Goal: Task Accomplishment & Management: Complete application form

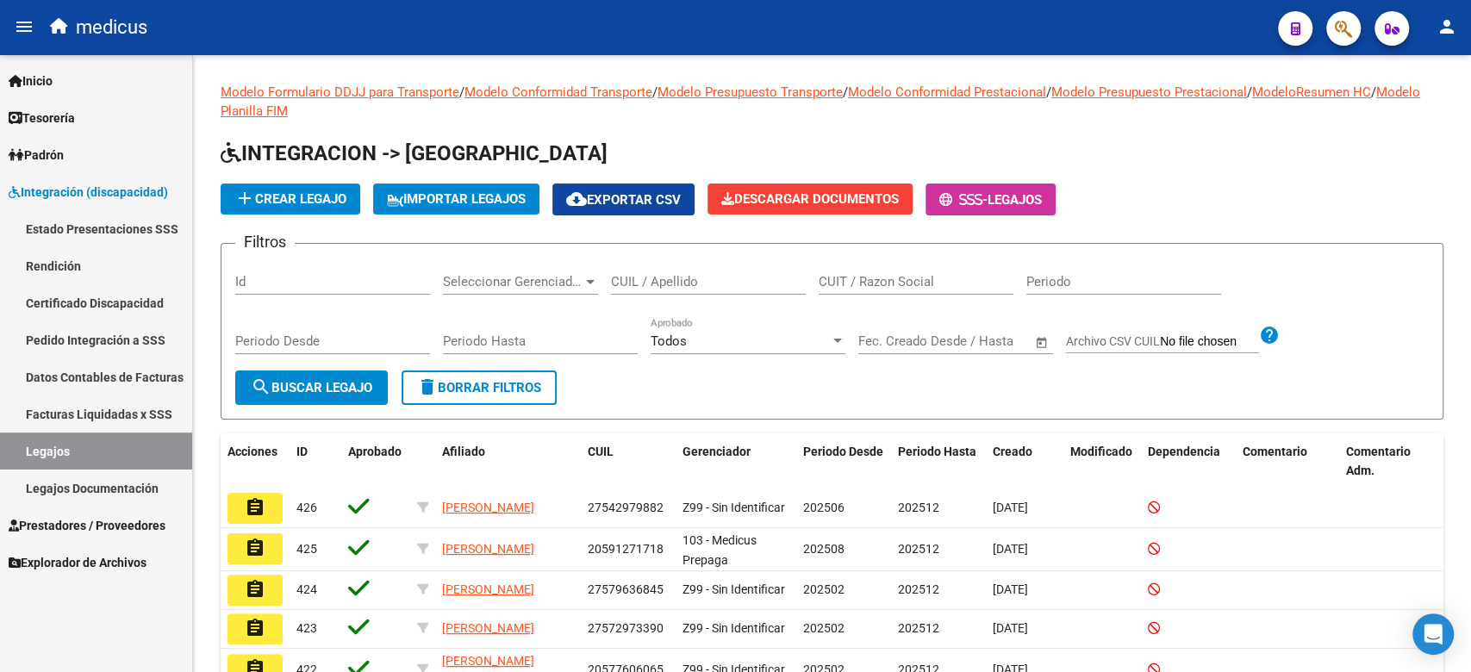
click at [103, 301] on link "Certificado Discapacidad" at bounding box center [96, 302] width 192 height 37
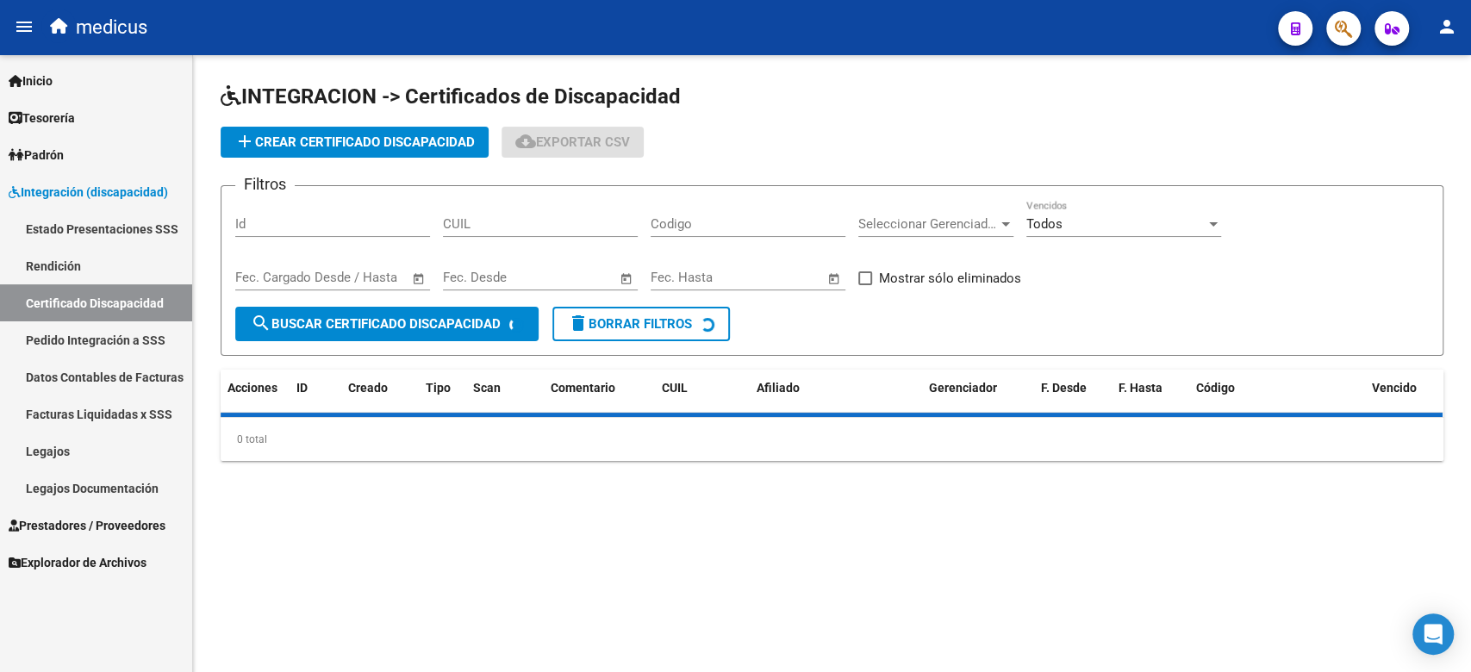
click at [335, 146] on span "add Crear Certificado Discapacidad" at bounding box center [354, 142] width 240 height 16
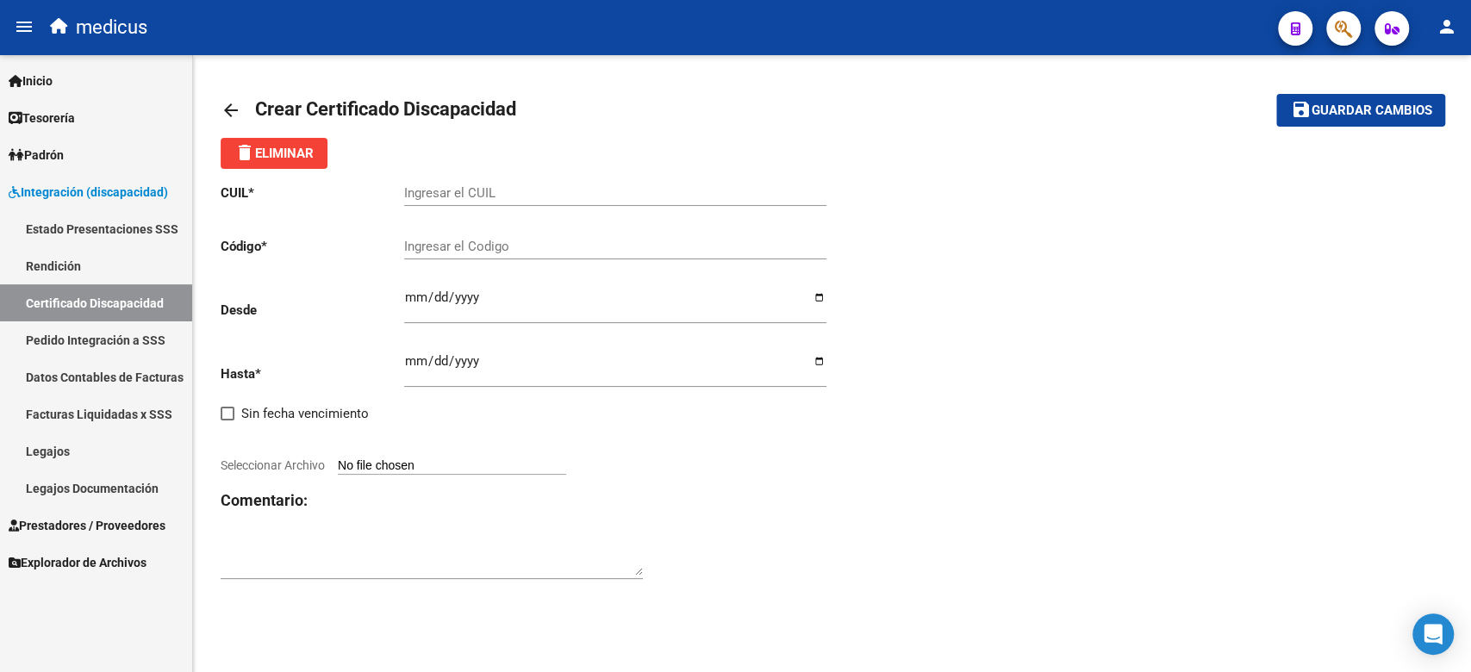
click at [481, 195] on input "Ingresar el CUIL" at bounding box center [615, 193] width 422 height 16
click at [493, 196] on input "Ingresar el CUIL" at bounding box center [615, 193] width 422 height 16
paste input "20-56201607-5"
type input "20-56201607-5"
click at [491, 252] on input "Ingresar el Codigo" at bounding box center [615, 247] width 422 height 16
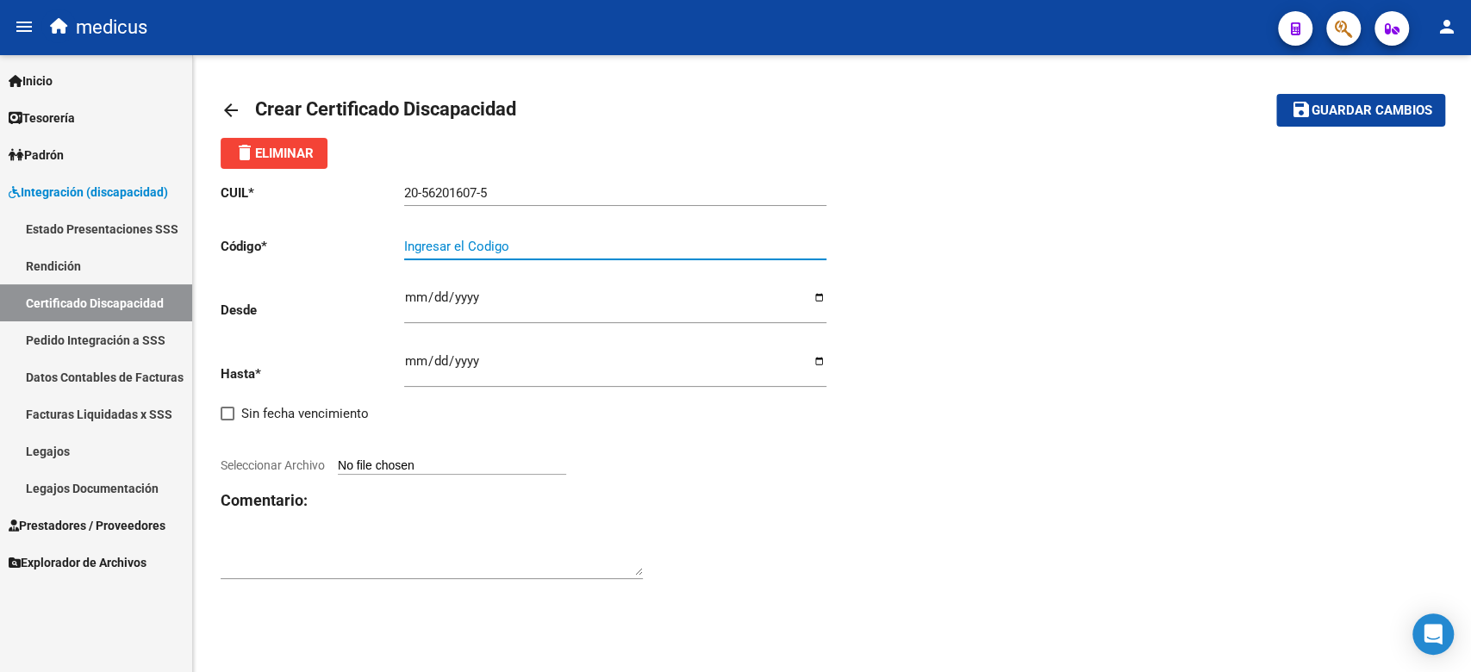
paste input "ARG02000562016072025082720300827BUE460"
type input "ARG02000562016072025082720300827BUE460"
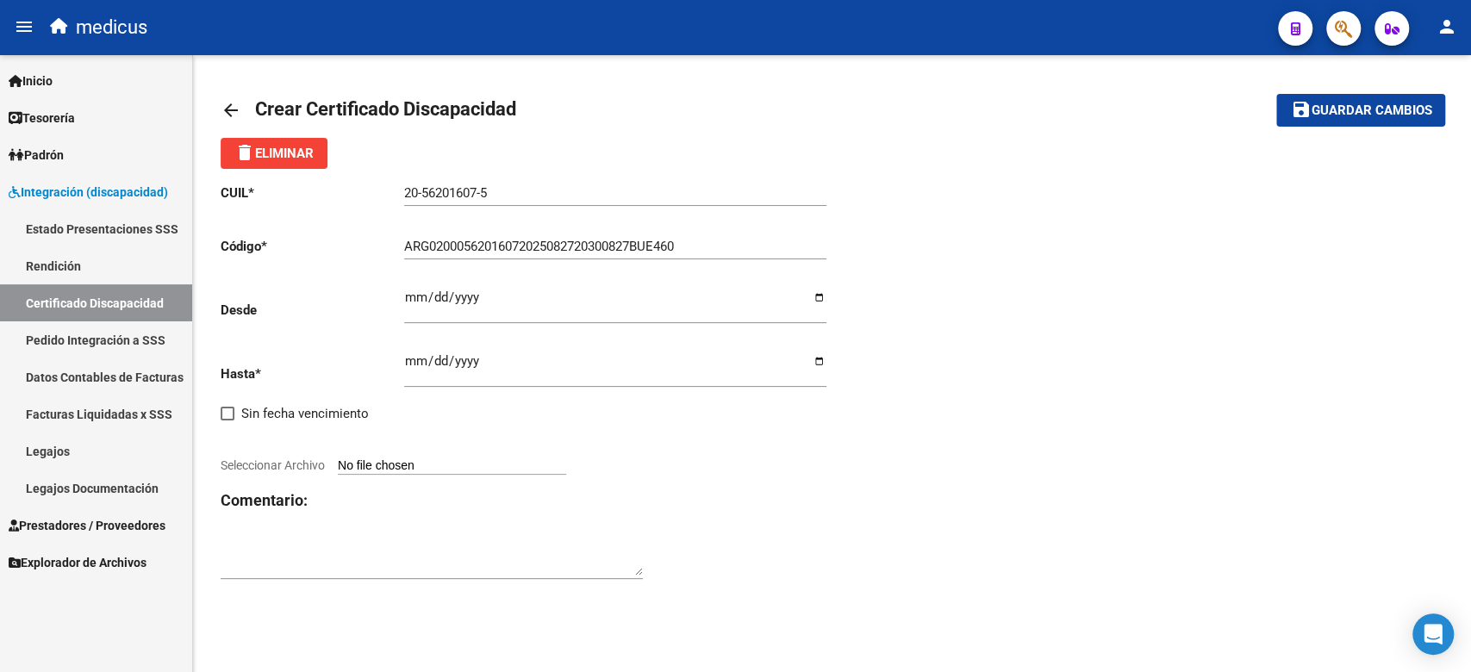
click at [408, 309] on input "Ingresar fec. Desde" at bounding box center [615, 304] width 422 height 28
type input "[DATE]"
click at [417, 362] on input "Ingresar fec. Hasta" at bounding box center [615, 368] width 422 height 28
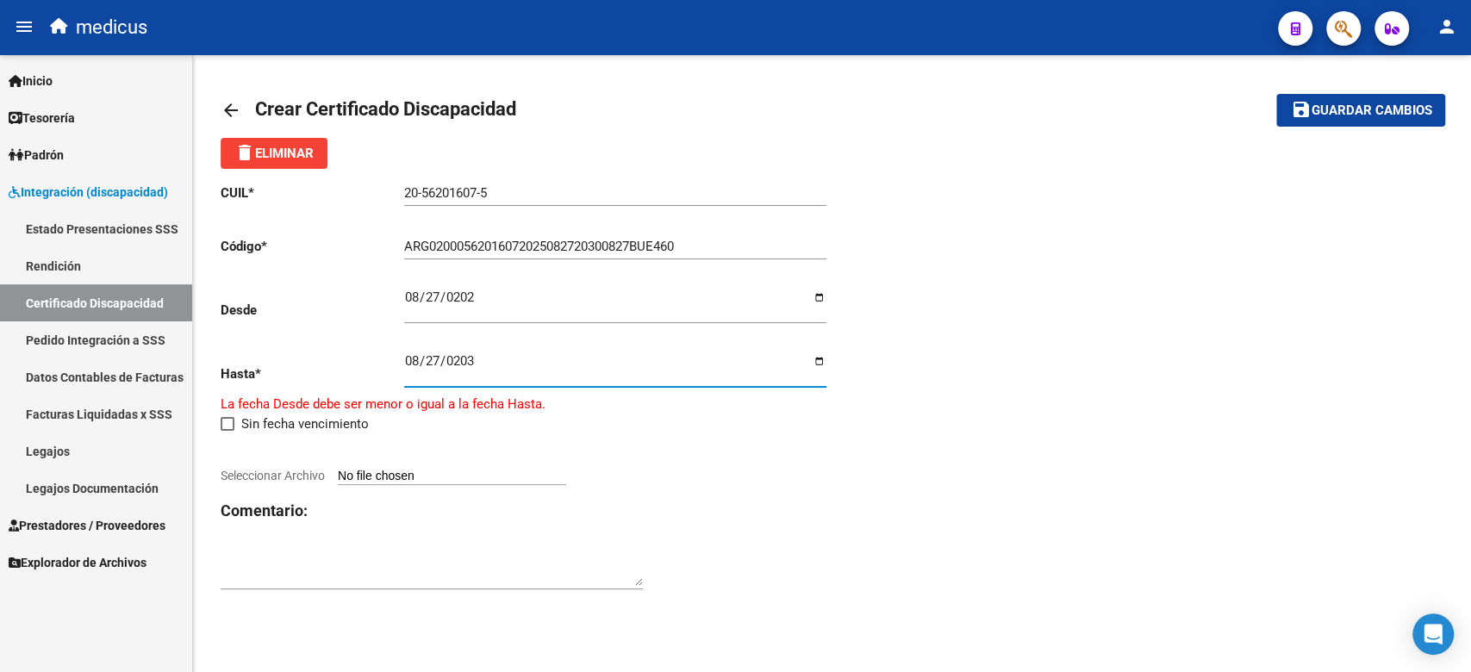
type input "[DATE]"
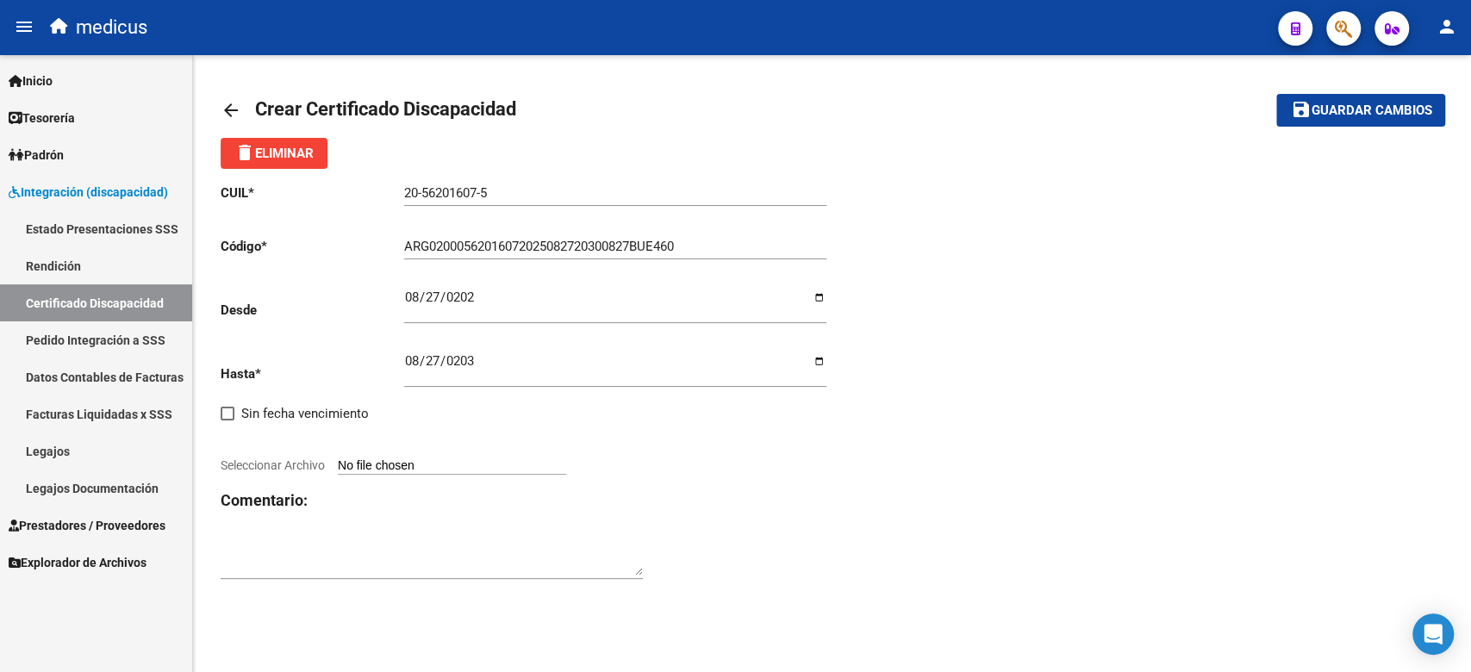
click at [383, 471] on input "Seleccionar Archivo" at bounding box center [452, 466] width 228 height 16
type input "C:\fakepath\CUD.pdf"
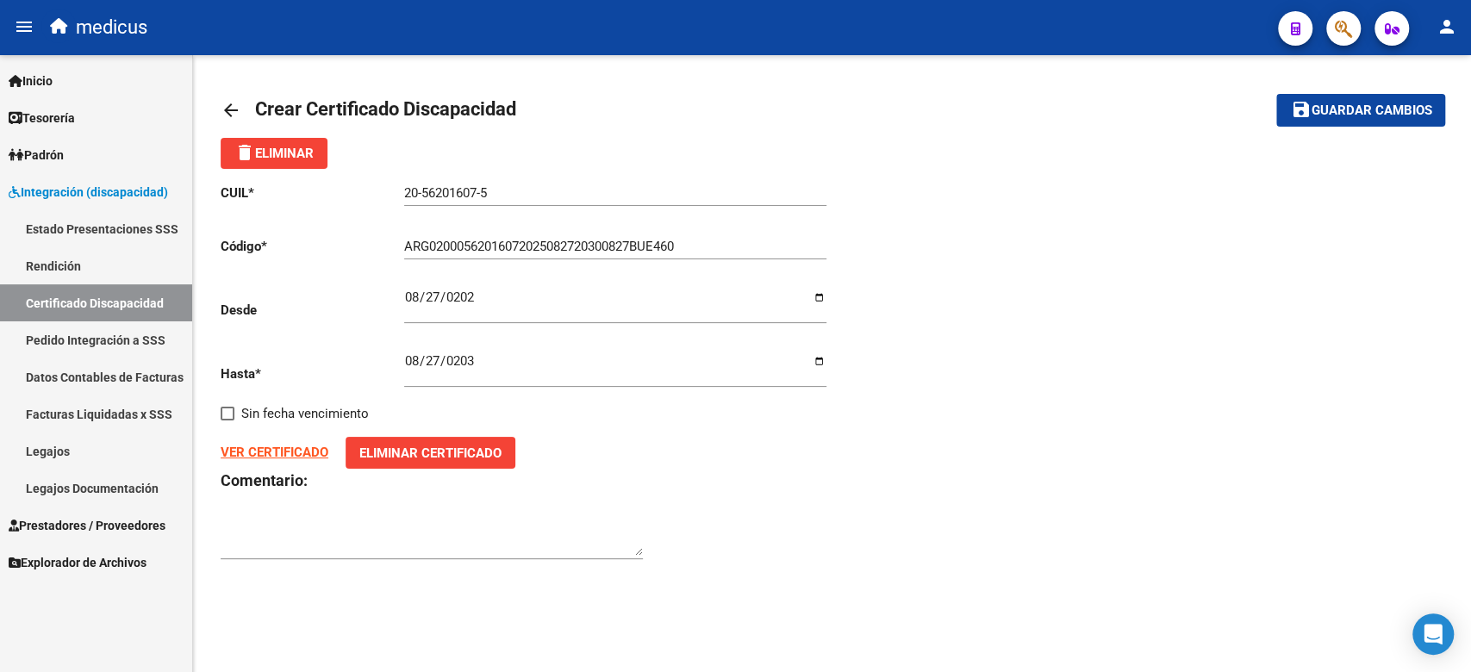
click at [1355, 114] on span "Guardar cambios" at bounding box center [1371, 111] width 121 height 16
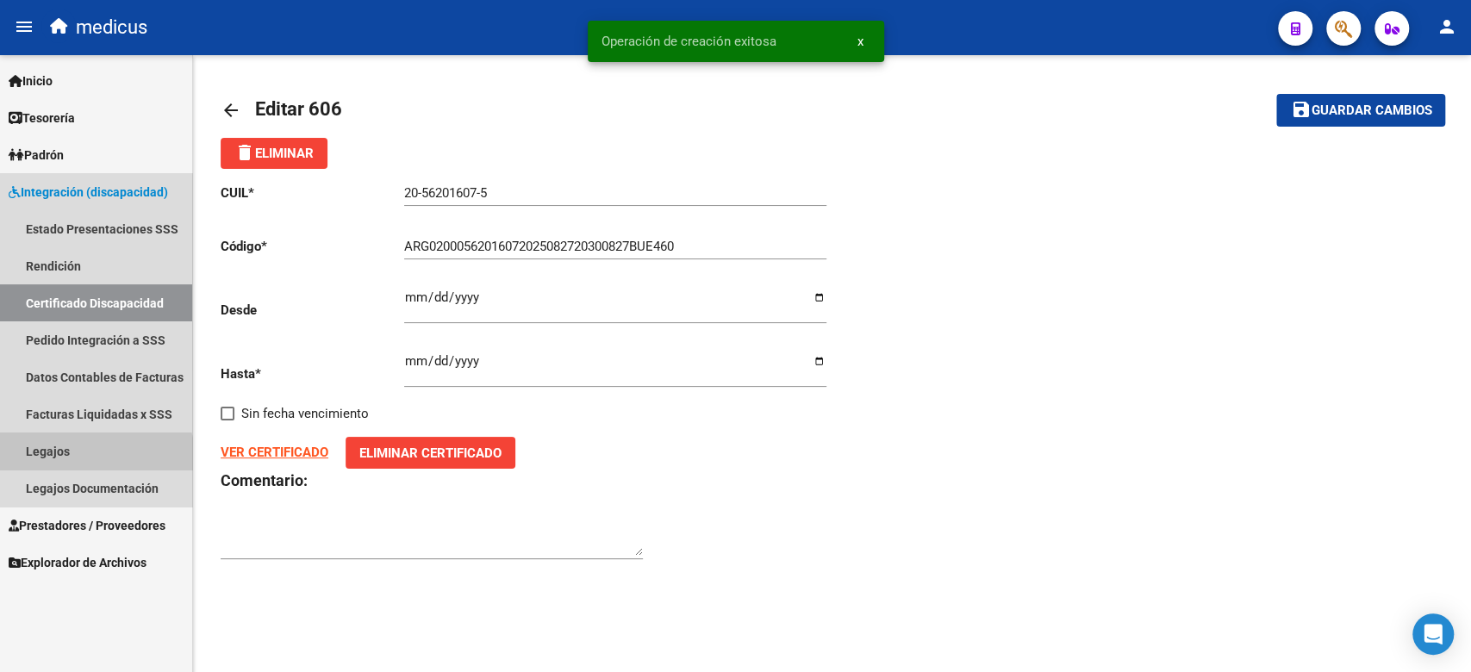
click at [79, 462] on link "Legajos" at bounding box center [96, 451] width 192 height 37
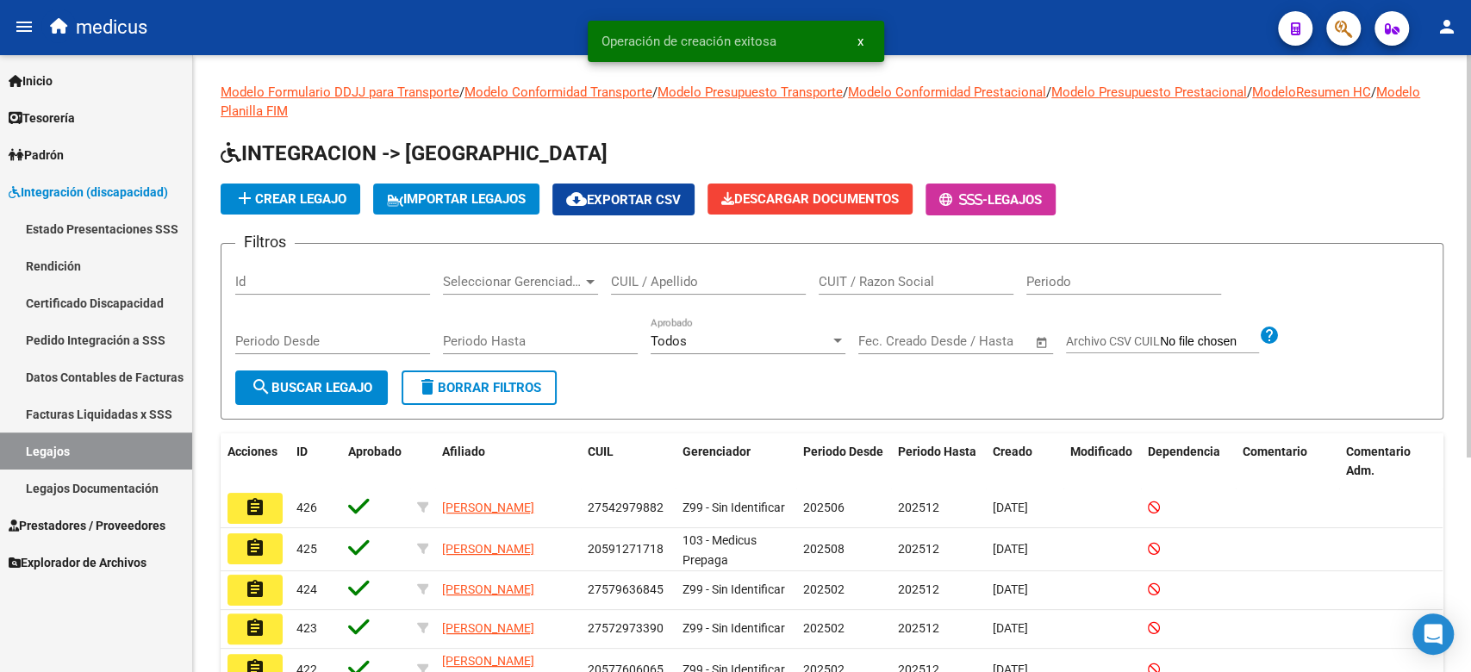
click at [292, 198] on span "add Crear Legajo" at bounding box center [290, 199] width 112 height 16
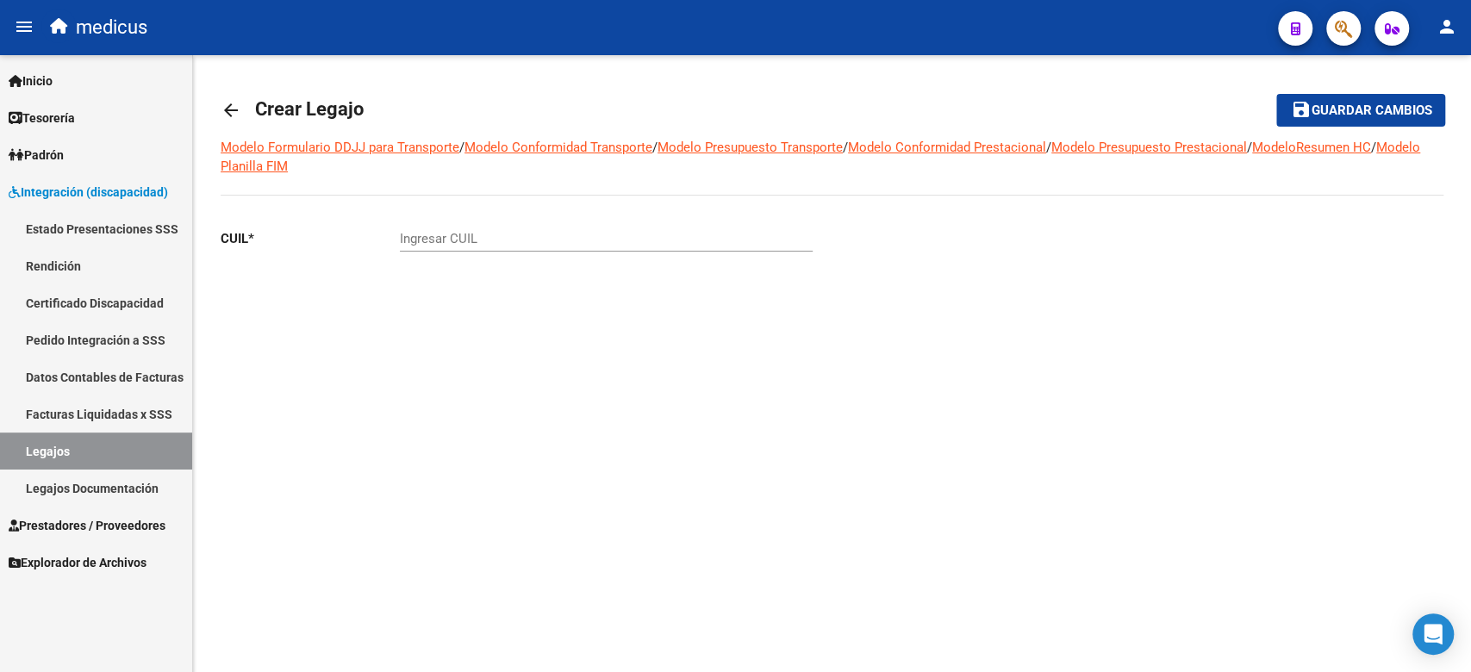
click at [519, 227] on div "Ingresar CUIL" at bounding box center [606, 233] width 413 height 37
paste input "20-56201607-5"
type input "20-56201607-5"
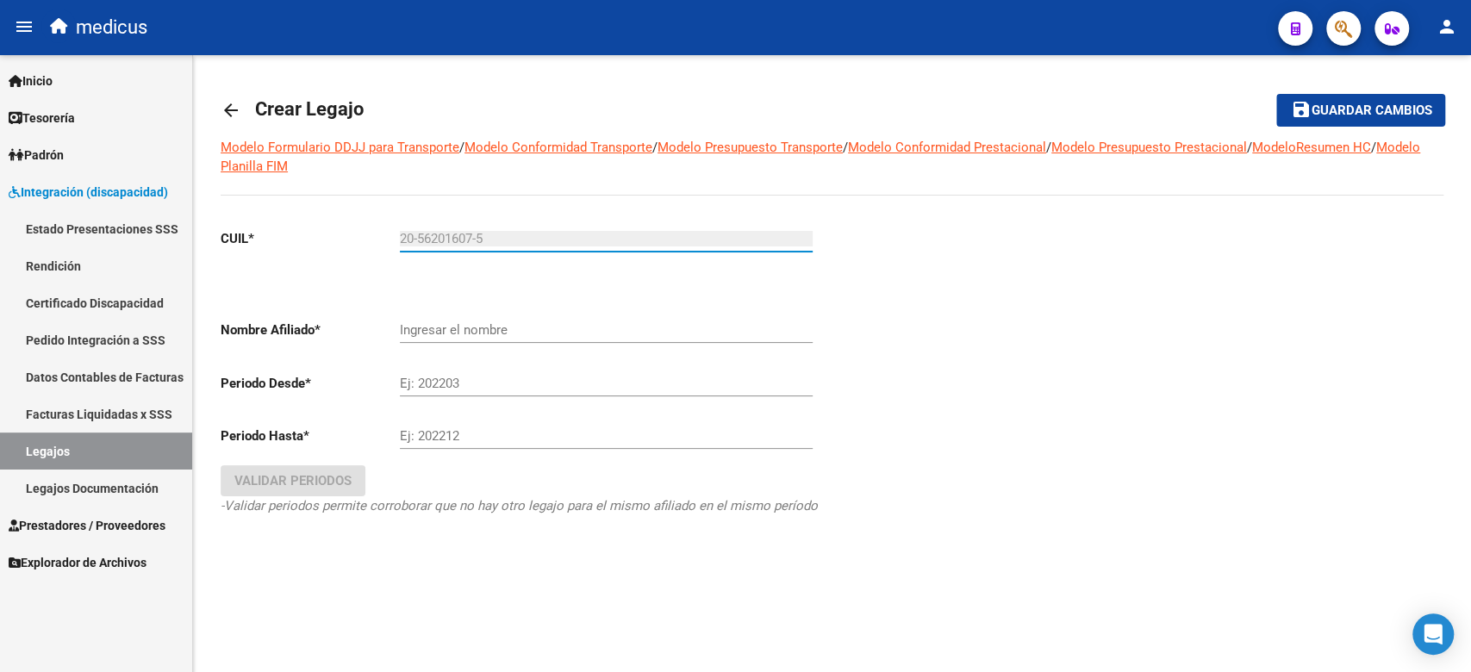
type input "PRO [PERSON_NAME]"
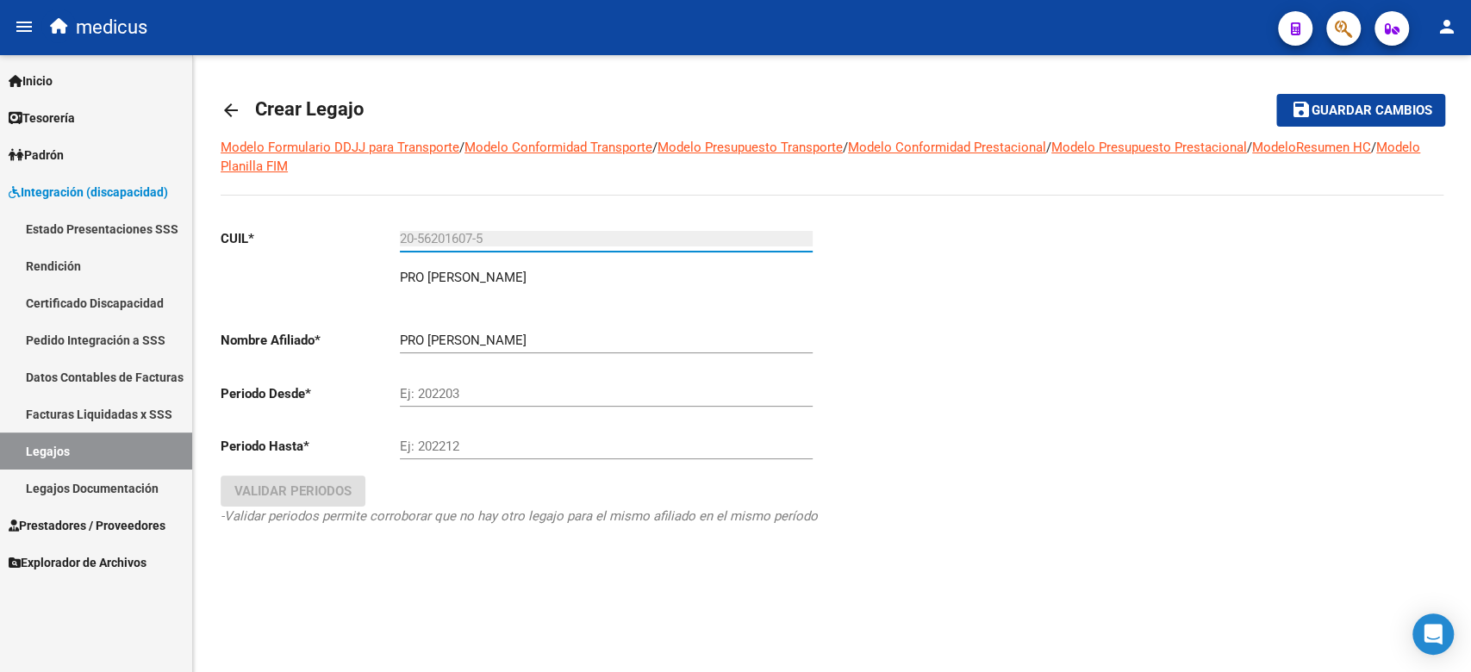
type input "20-56201607-5"
click at [522, 410] on div "Ej: 202203" at bounding box center [606, 396] width 413 height 53
click at [520, 394] on input "Ej: 202203" at bounding box center [606, 394] width 413 height 16
type input "202509"
drag, startPoint x: 470, startPoint y: 445, endPoint x: 482, endPoint y: 435, distance: 15.3
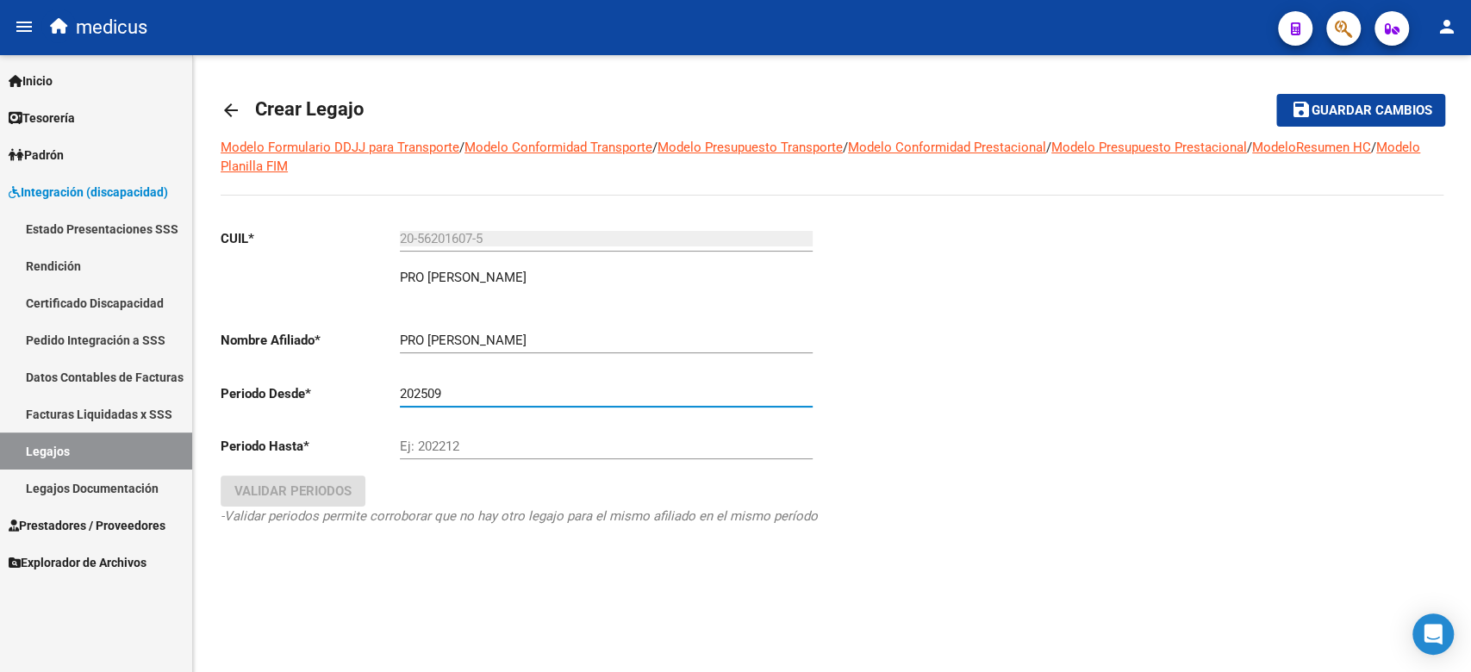
click at [472, 443] on input "Ej: 202212" at bounding box center [606, 447] width 413 height 16
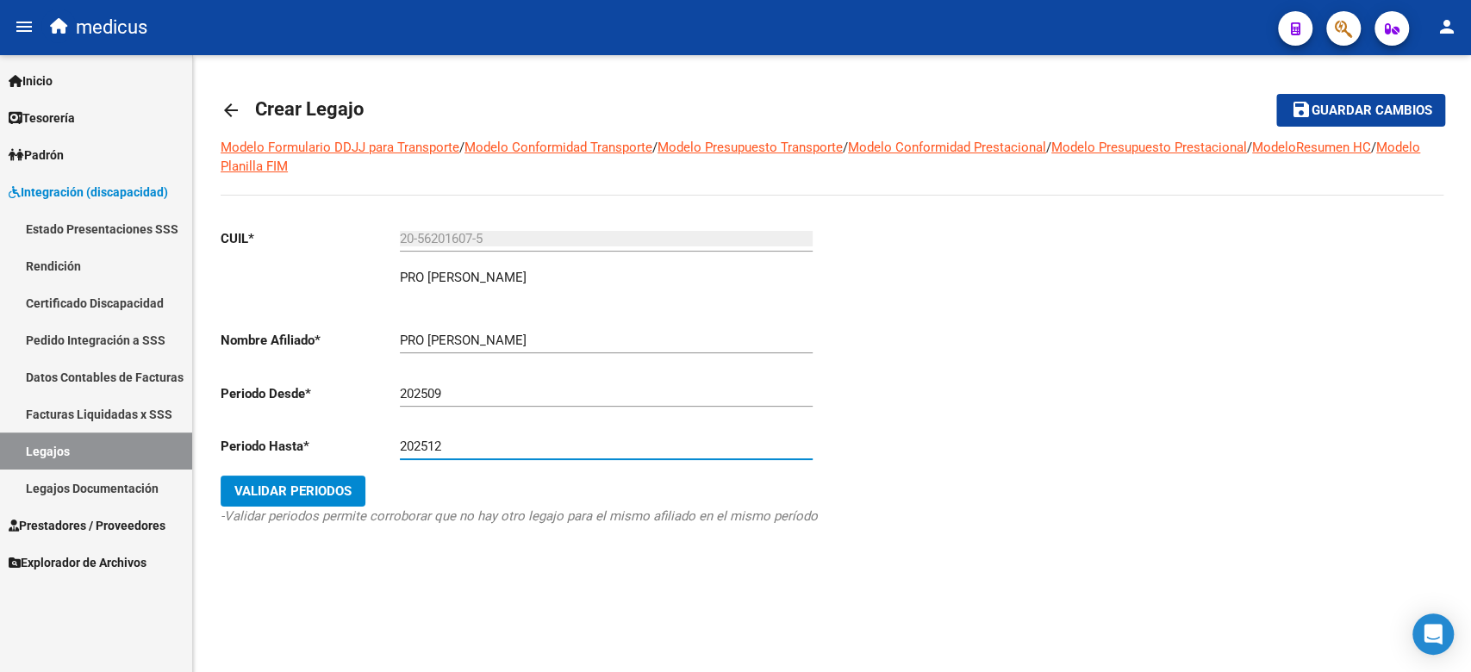
type input "202512"
click at [333, 485] on button "Validar Periodos" at bounding box center [293, 491] width 145 height 31
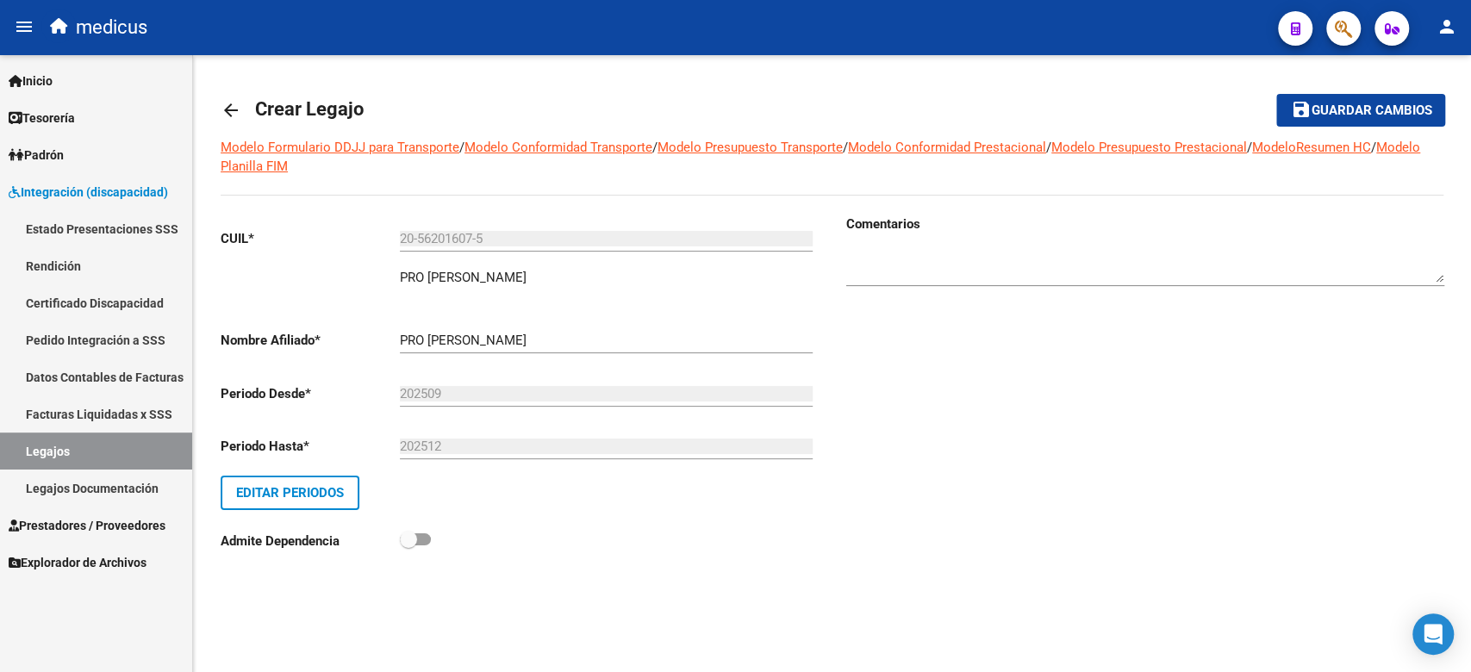
drag, startPoint x: 1312, startPoint y: 114, endPoint x: 1280, endPoint y: 137, distance: 40.2
click at [1311, 114] on span "Guardar cambios" at bounding box center [1371, 111] width 121 height 16
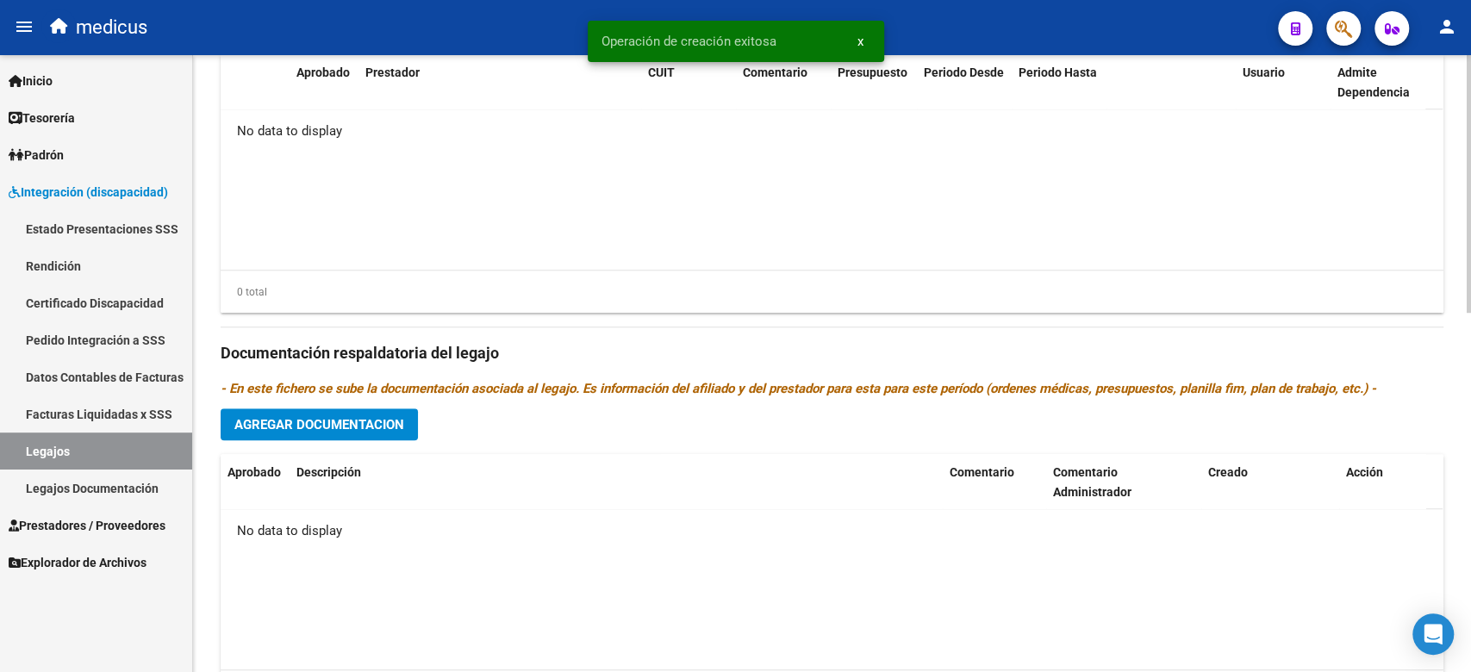
scroll to position [860, 0]
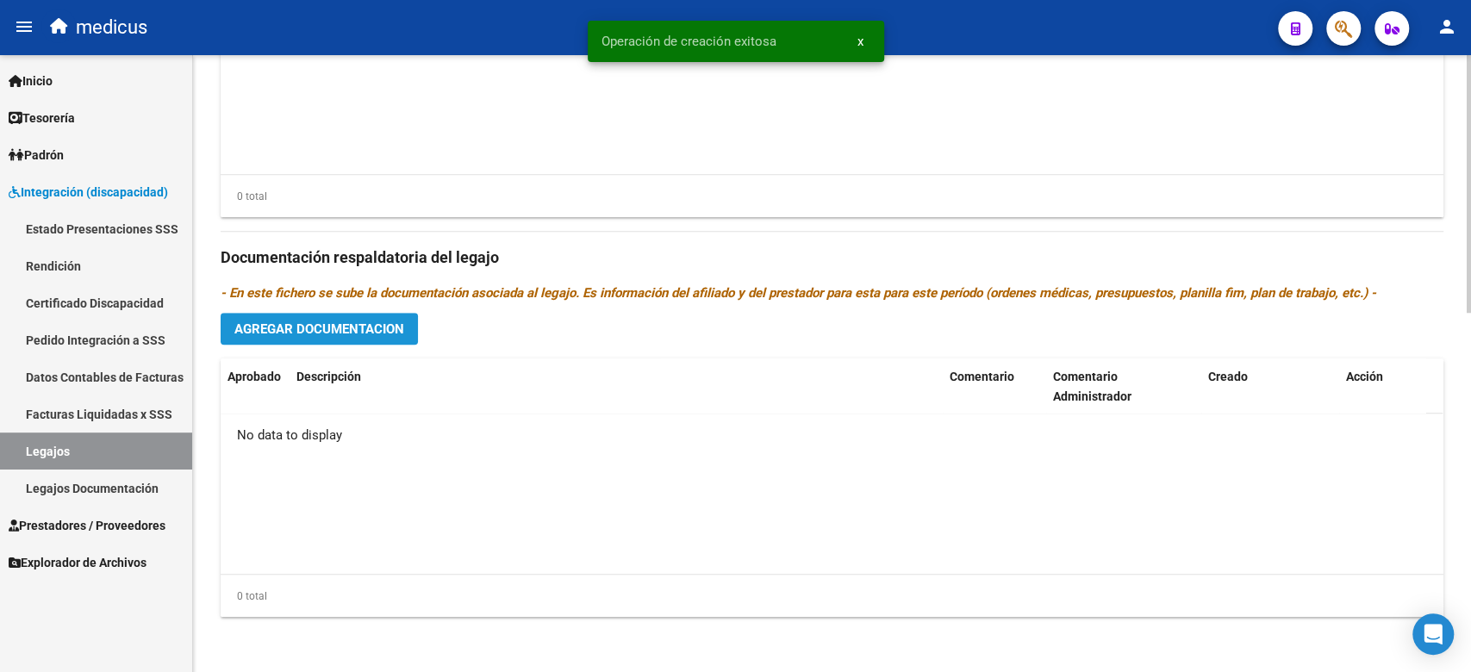
click at [399, 334] on span "Agregar Documentacion" at bounding box center [319, 329] width 170 height 16
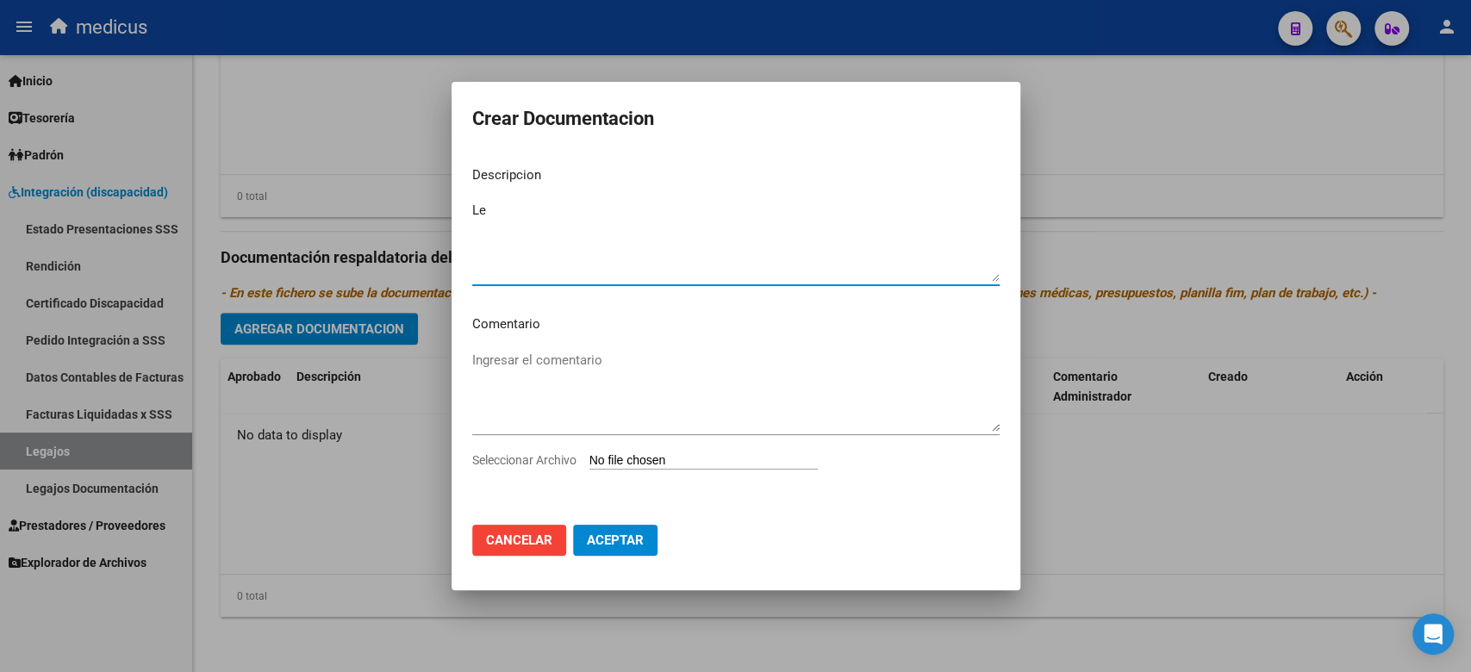
type textarea "L"
type textarea "O"
type textarea "CAR"
click at [641, 455] on input "Seleccionar Archivo" at bounding box center [703, 461] width 228 height 16
type input "C:\fakepath\RHC.pdf"
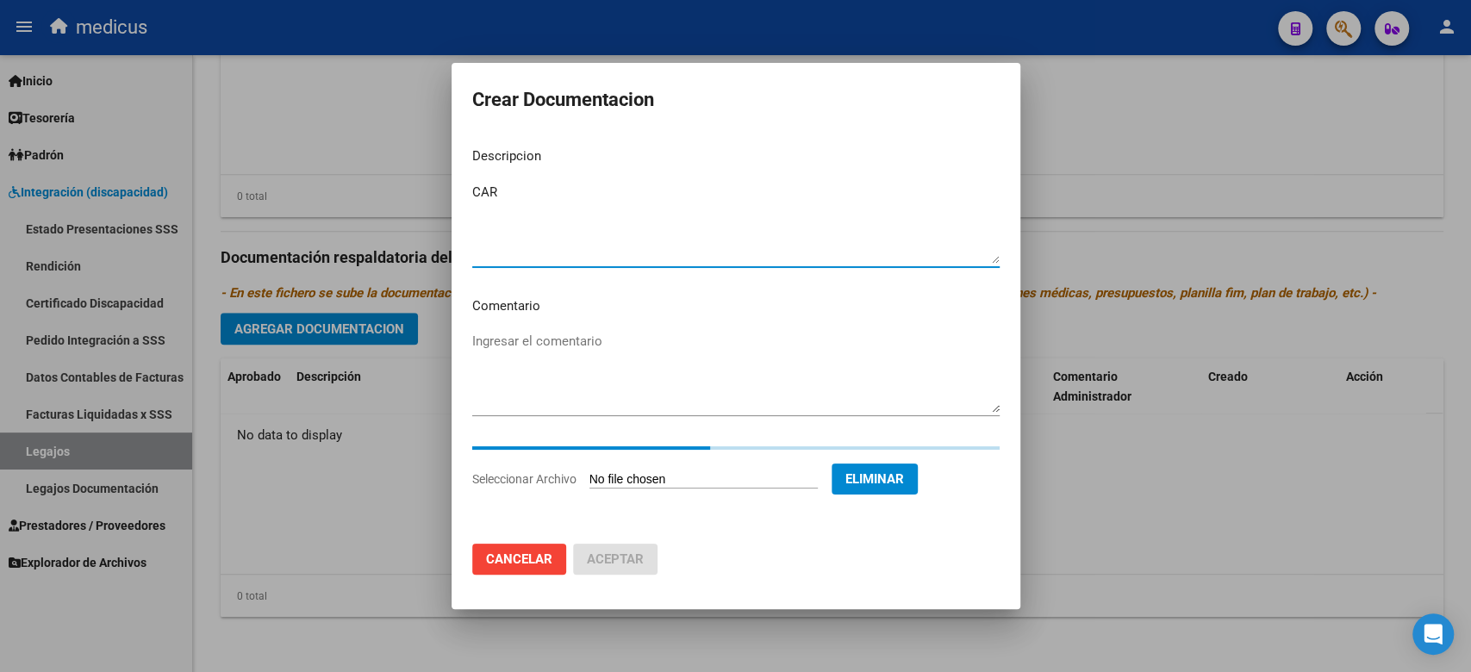
drag, startPoint x: 515, startPoint y: 199, endPoint x: 386, endPoint y: 199, distance: 129.2
click at [386, 199] on div "Crear Documentacion Descripcion CAR Ingresar el descripcion Comentario Ingresar…" at bounding box center [735, 336] width 1471 height 672
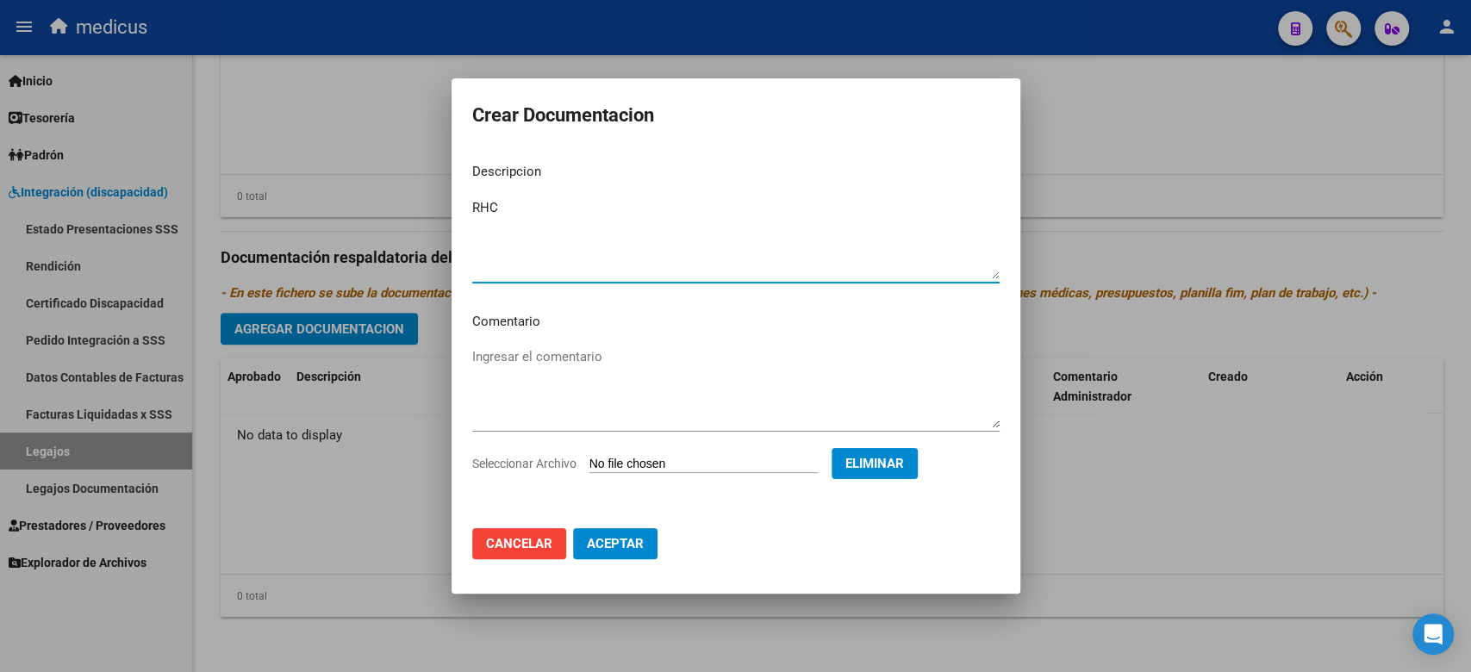
type textarea "RHC"
click at [632, 541] on span "Aceptar" at bounding box center [615, 544] width 57 height 16
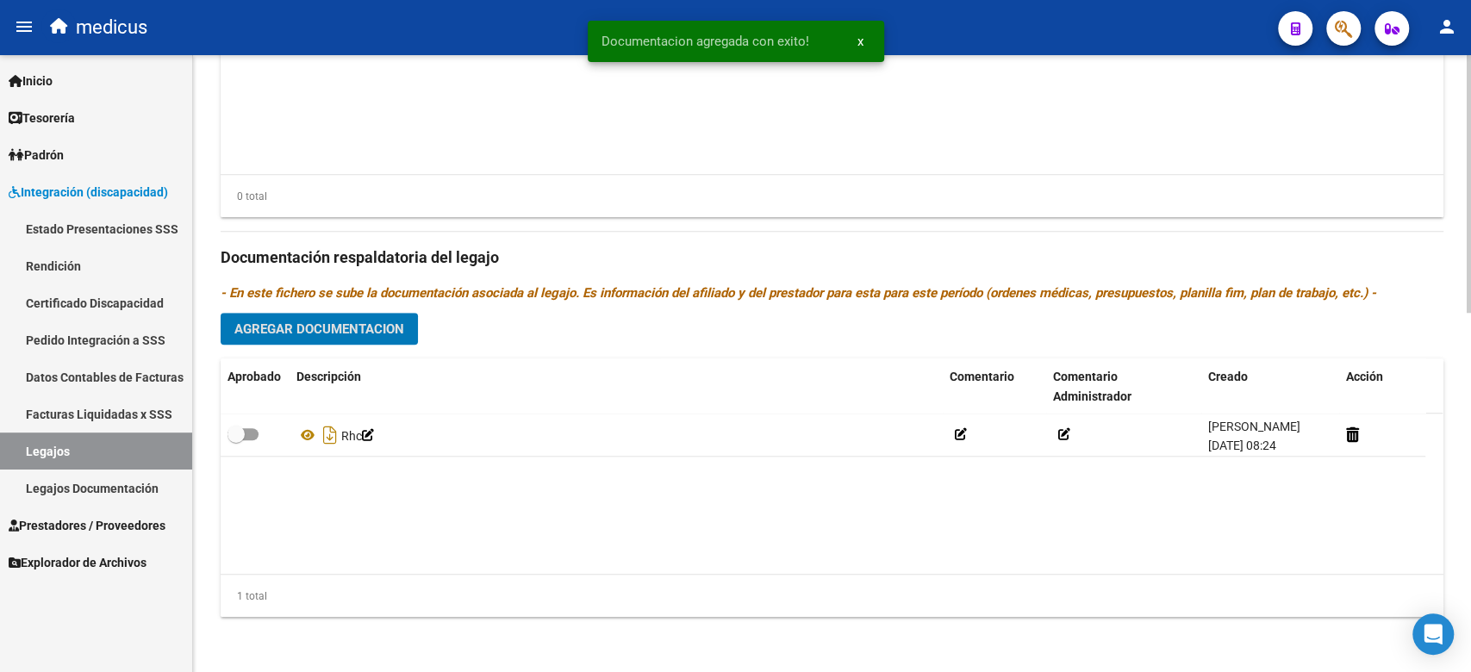
click at [323, 333] on span "Agregar Documentacion" at bounding box center [319, 329] width 170 height 16
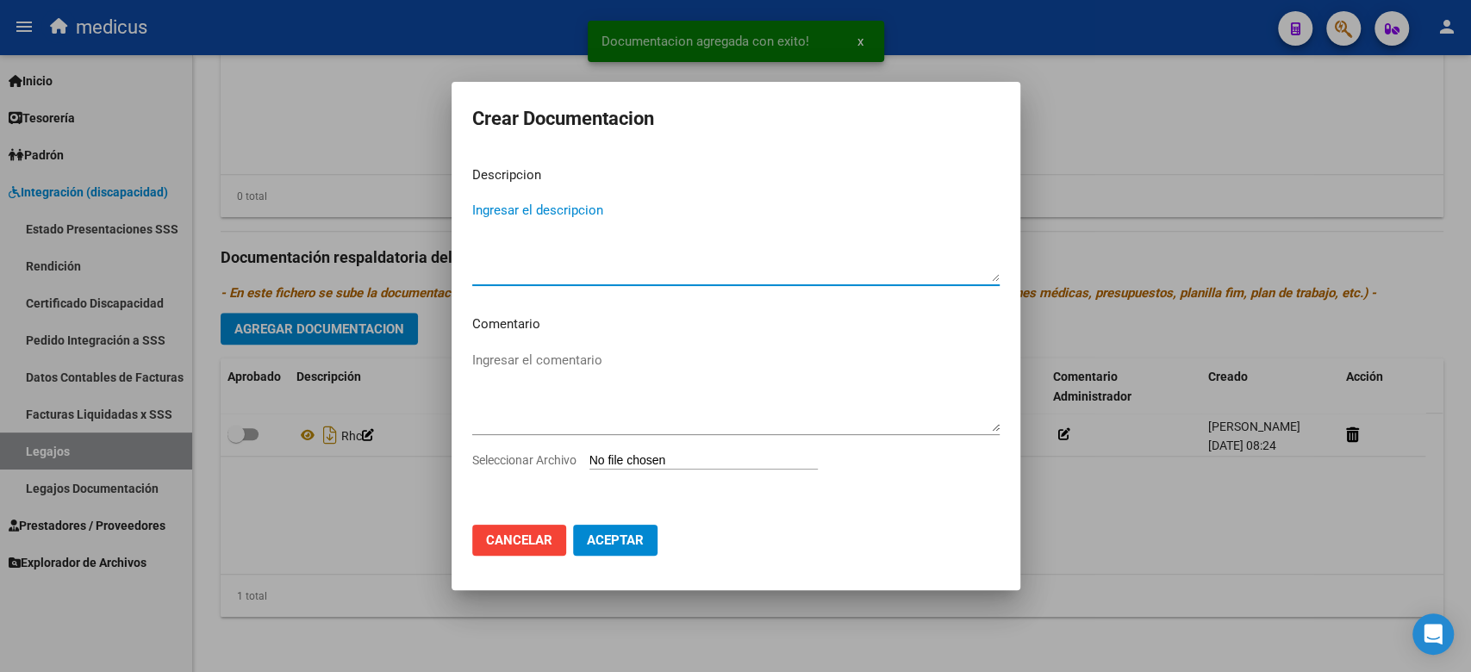
click at [652, 452] on div "Seleccionar Archivo" at bounding box center [735, 467] width 527 height 33
click at [657, 462] on input "Seleccionar Archivo" at bounding box center [703, 461] width 228 height 16
type input "C:\fakepath\ORDEN MEDICA.pdf"
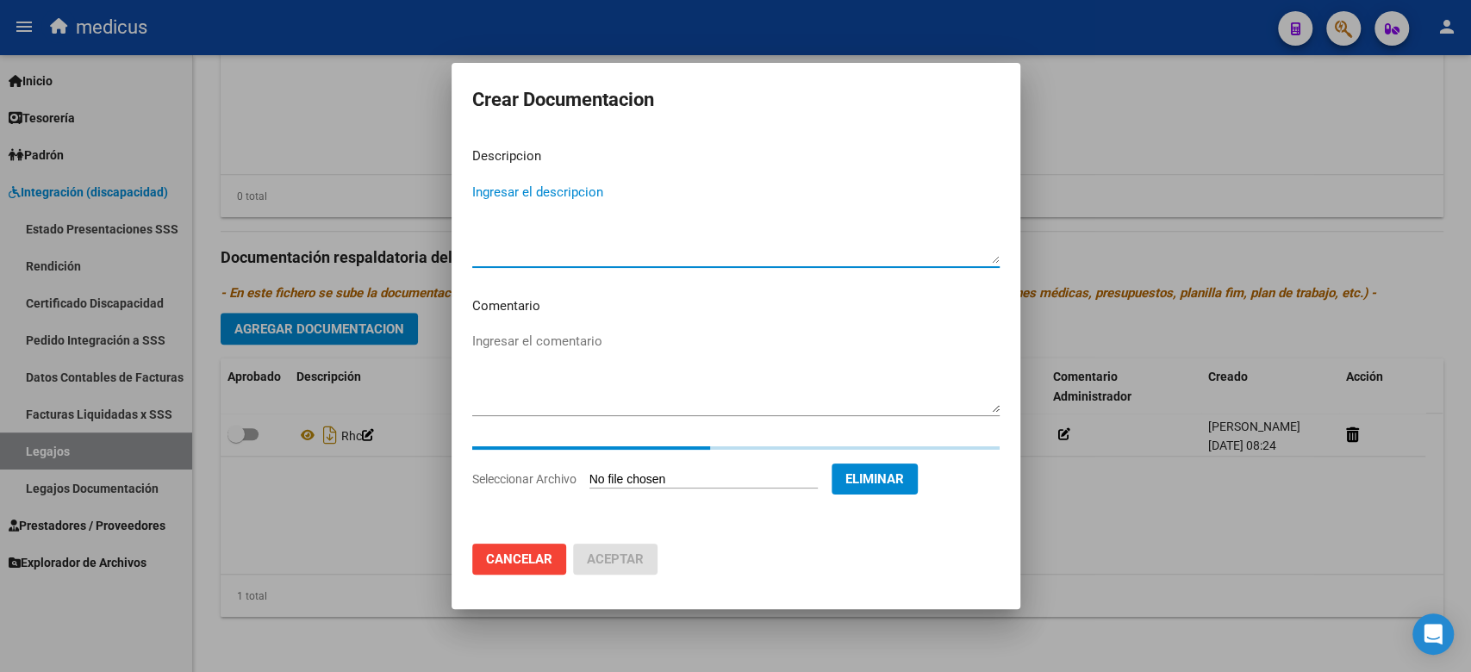
click at [536, 217] on textarea "Ingresar el descripcion" at bounding box center [735, 223] width 527 height 81
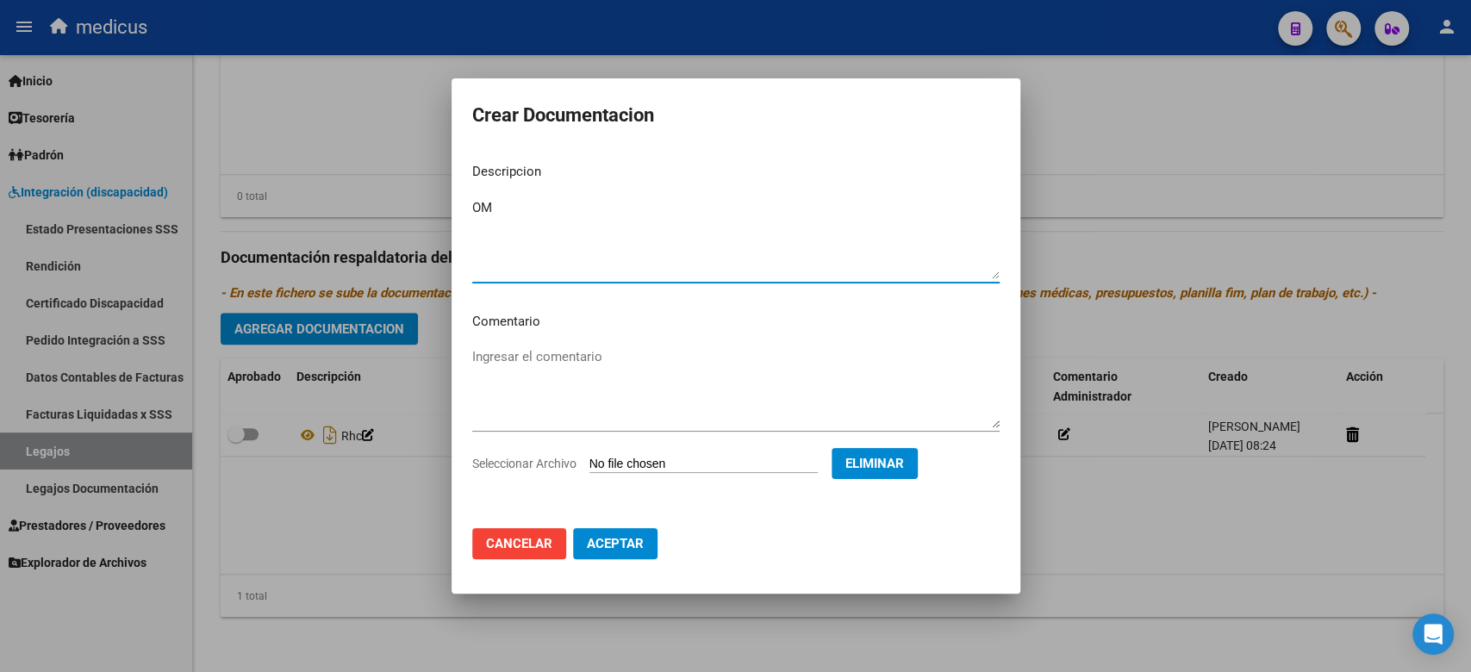
type textarea "OM"
click at [634, 539] on span "Aceptar" at bounding box center [615, 544] width 57 height 16
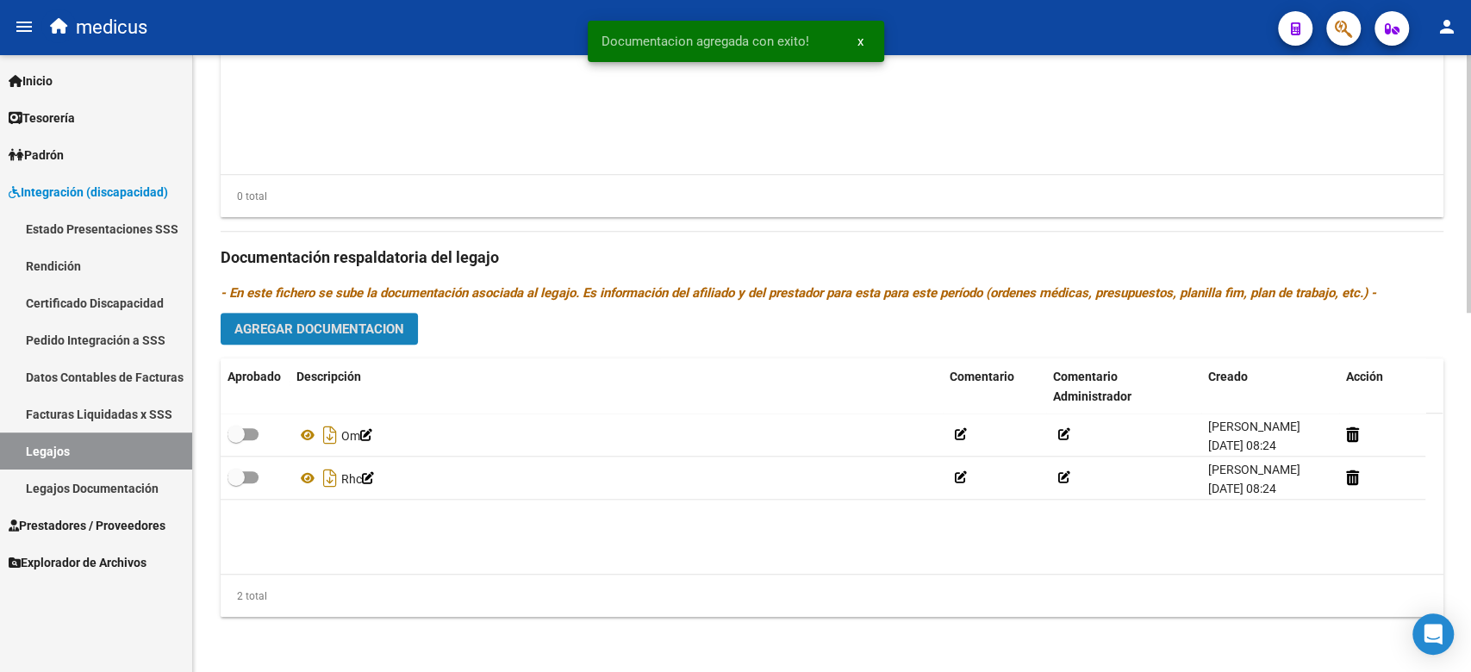
click at [332, 328] on span "Agregar Documentacion" at bounding box center [319, 329] width 170 height 16
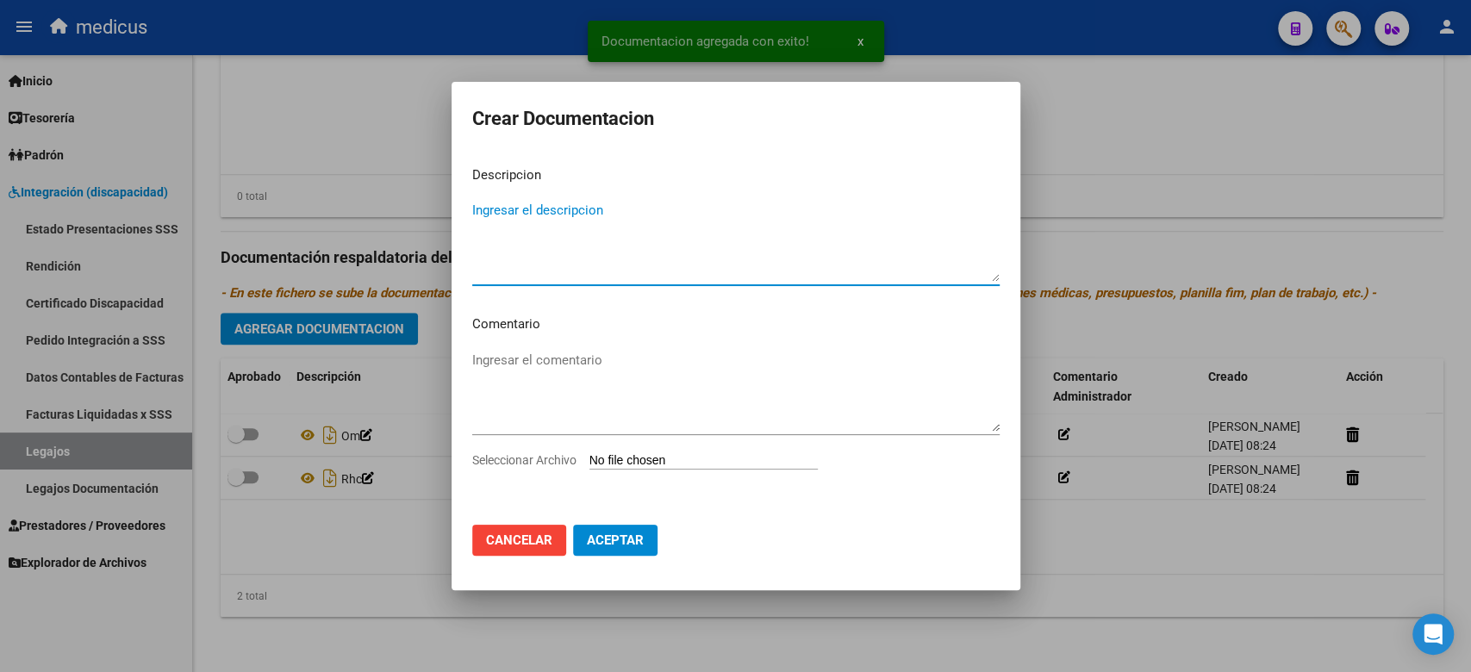
click at [607, 454] on input "Seleccionar Archivo" at bounding box center [703, 461] width 228 height 16
type input "C:\fakepath\DNI.pdf"
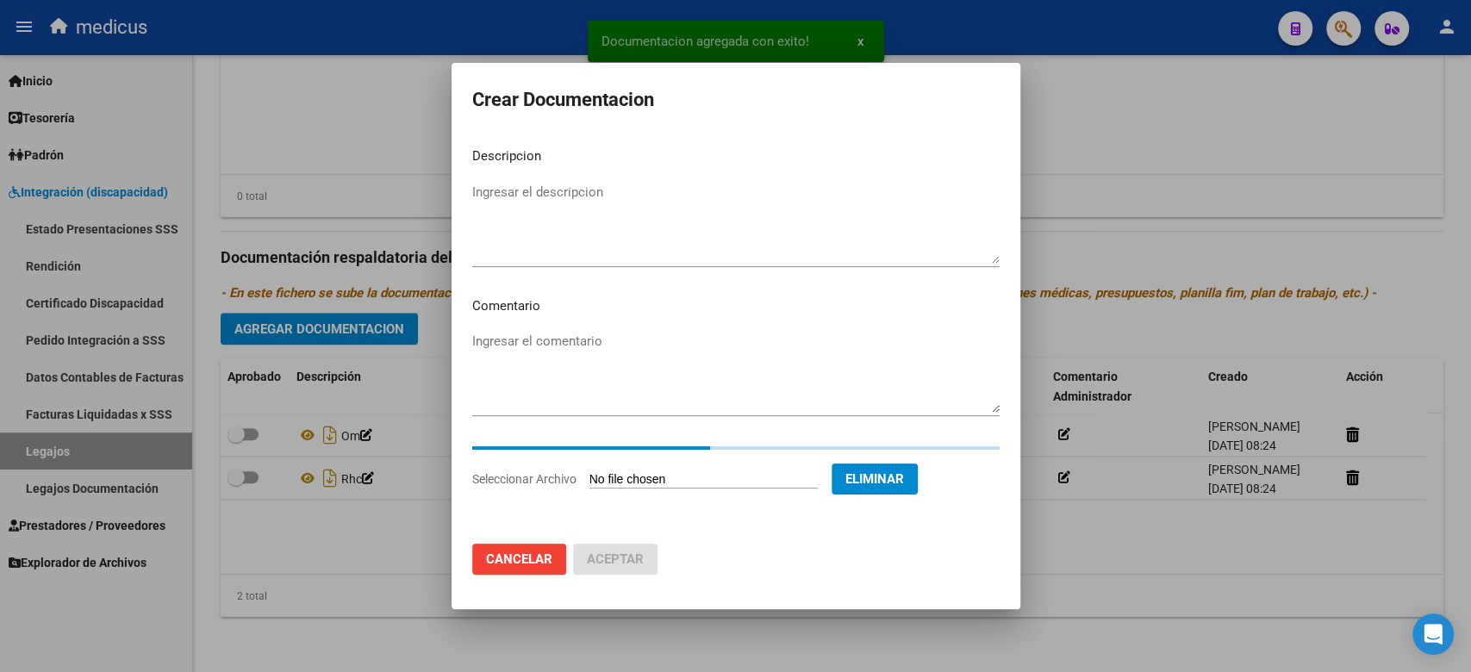
click at [562, 209] on textarea "Ingresar el descripcion" at bounding box center [735, 223] width 527 height 81
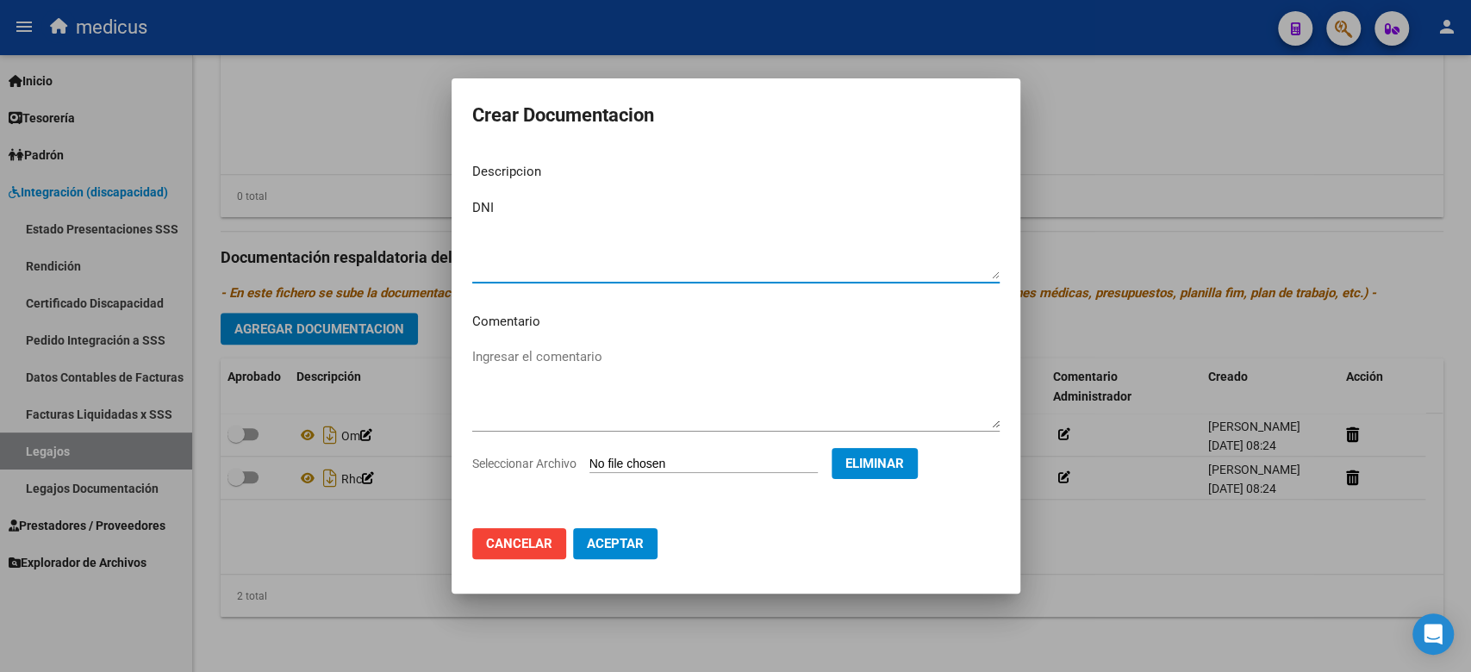
type textarea "DNI"
click at [604, 529] on button "Aceptar" at bounding box center [615, 543] width 84 height 31
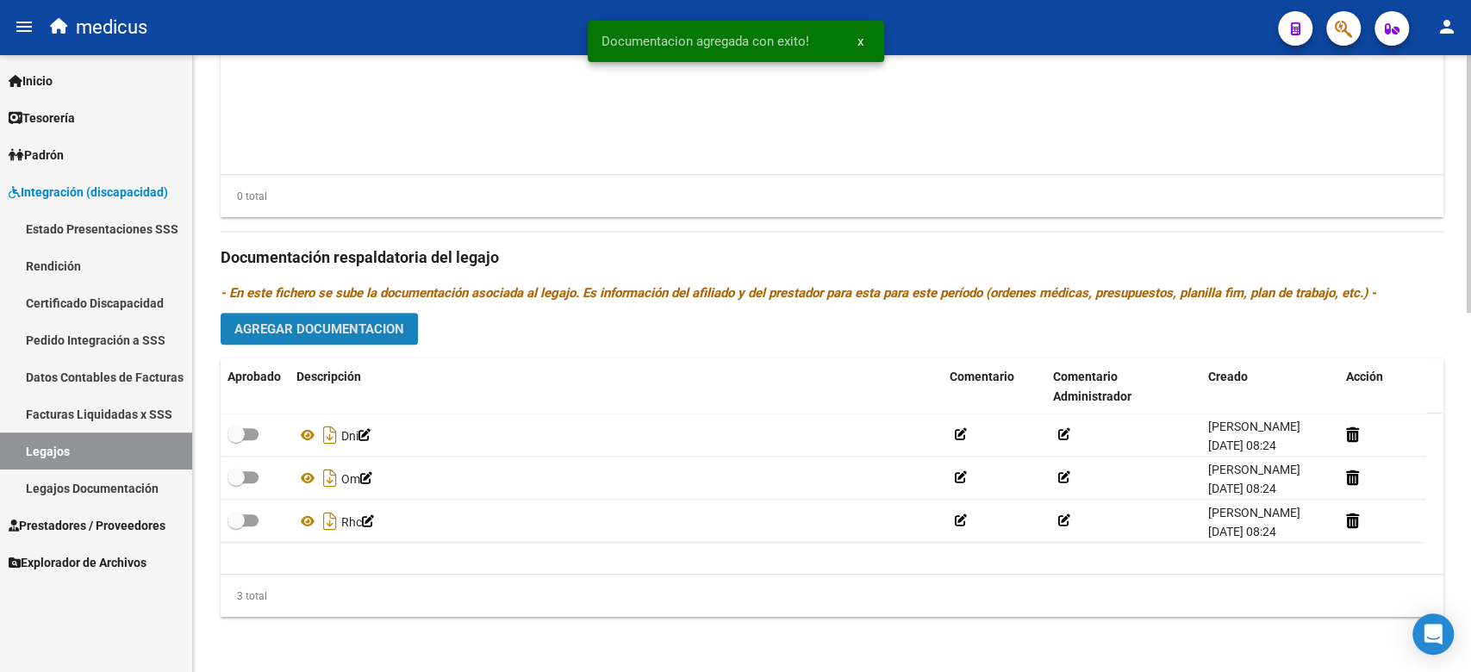
click at [274, 325] on span "Agregar Documentacion" at bounding box center [319, 329] width 170 height 16
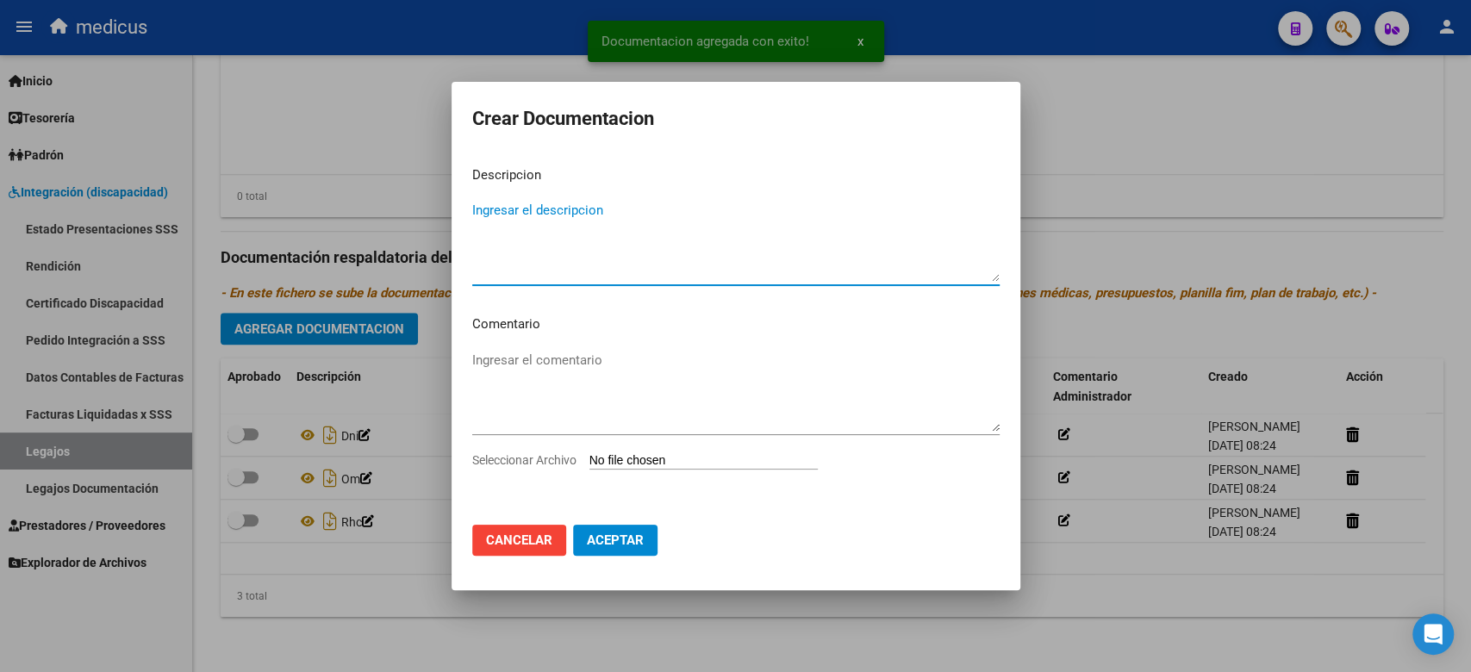
click at [623, 465] on input "Seleccionar Archivo" at bounding box center [703, 461] width 228 height 16
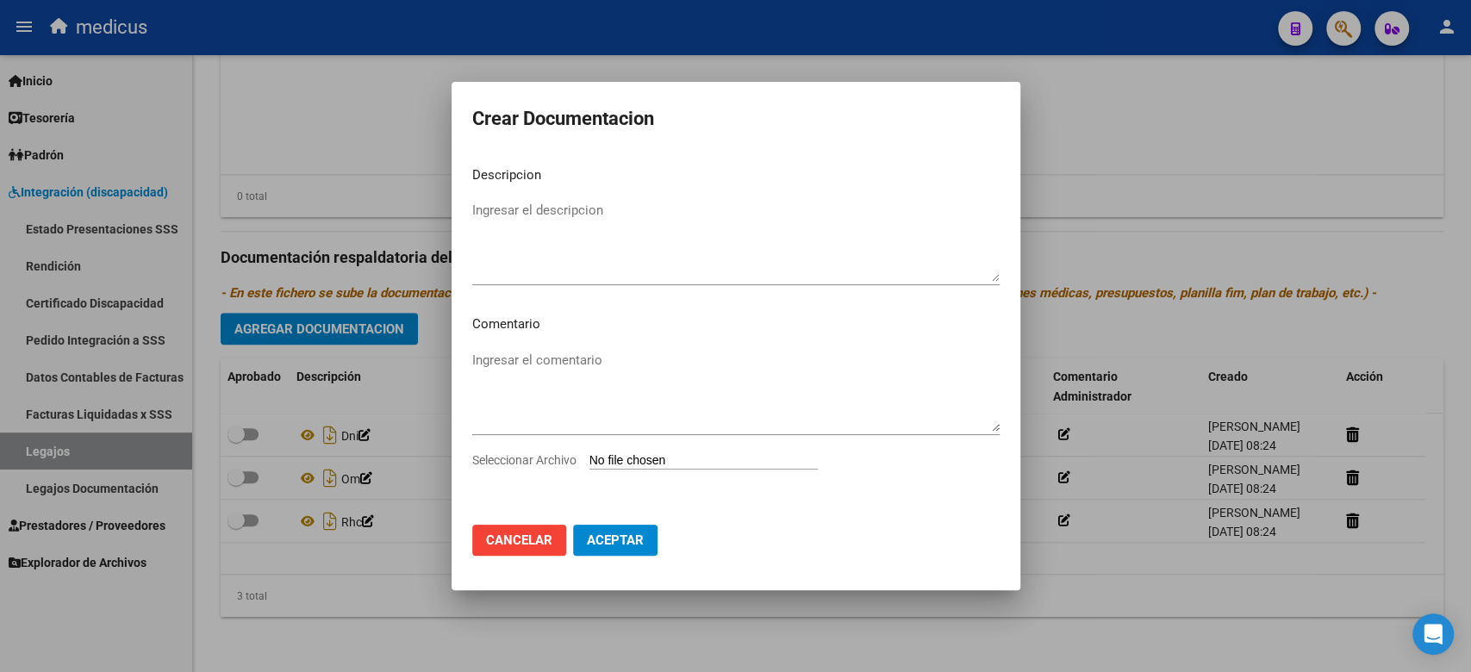
type input "C:\fakepath\CAR.pdf"
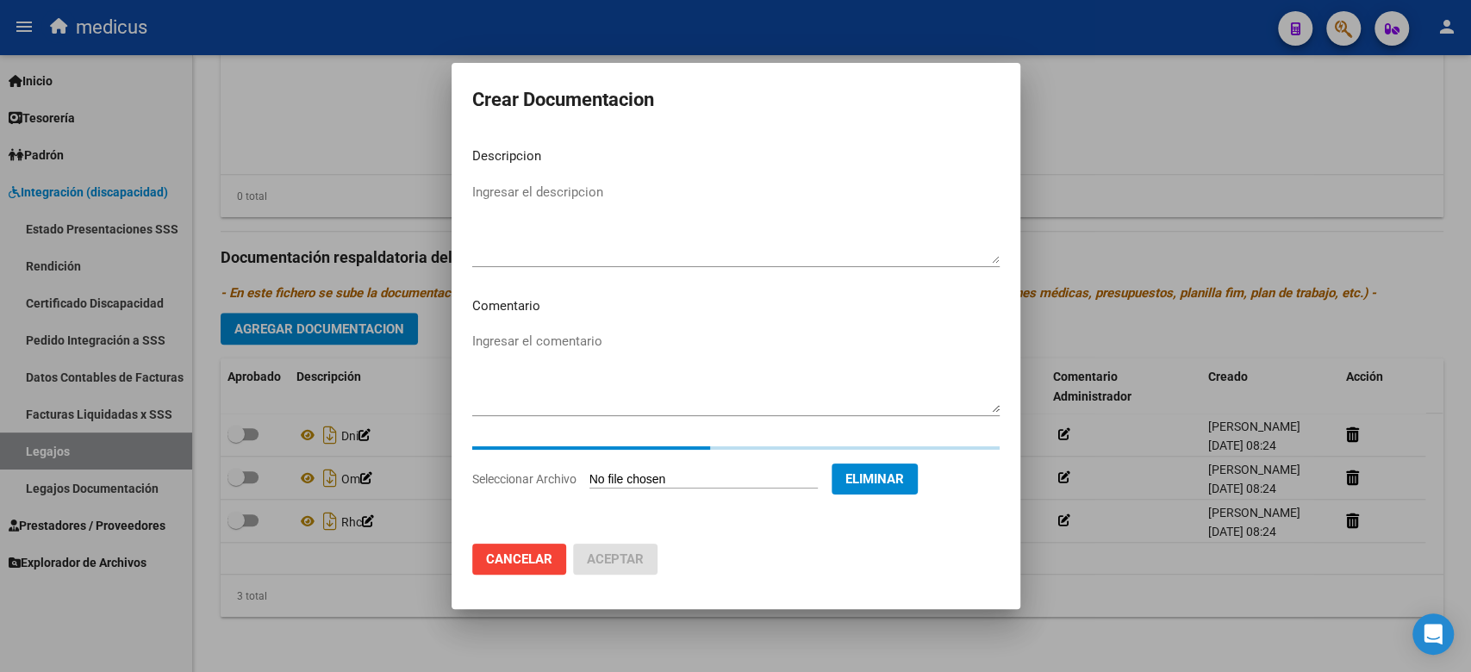
click at [564, 185] on textarea "Ingresar el descripcion" at bounding box center [735, 223] width 527 height 81
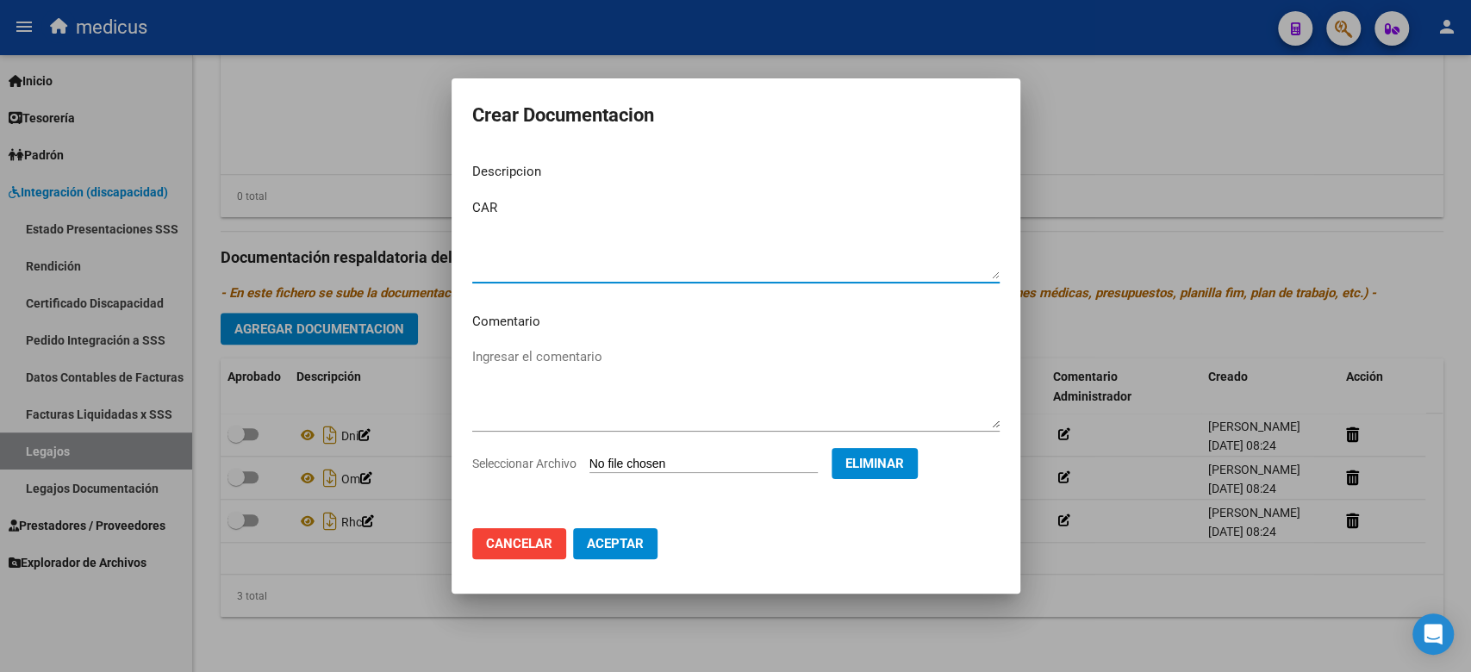
type textarea "CAR"
click at [644, 552] on button "Aceptar" at bounding box center [615, 543] width 84 height 31
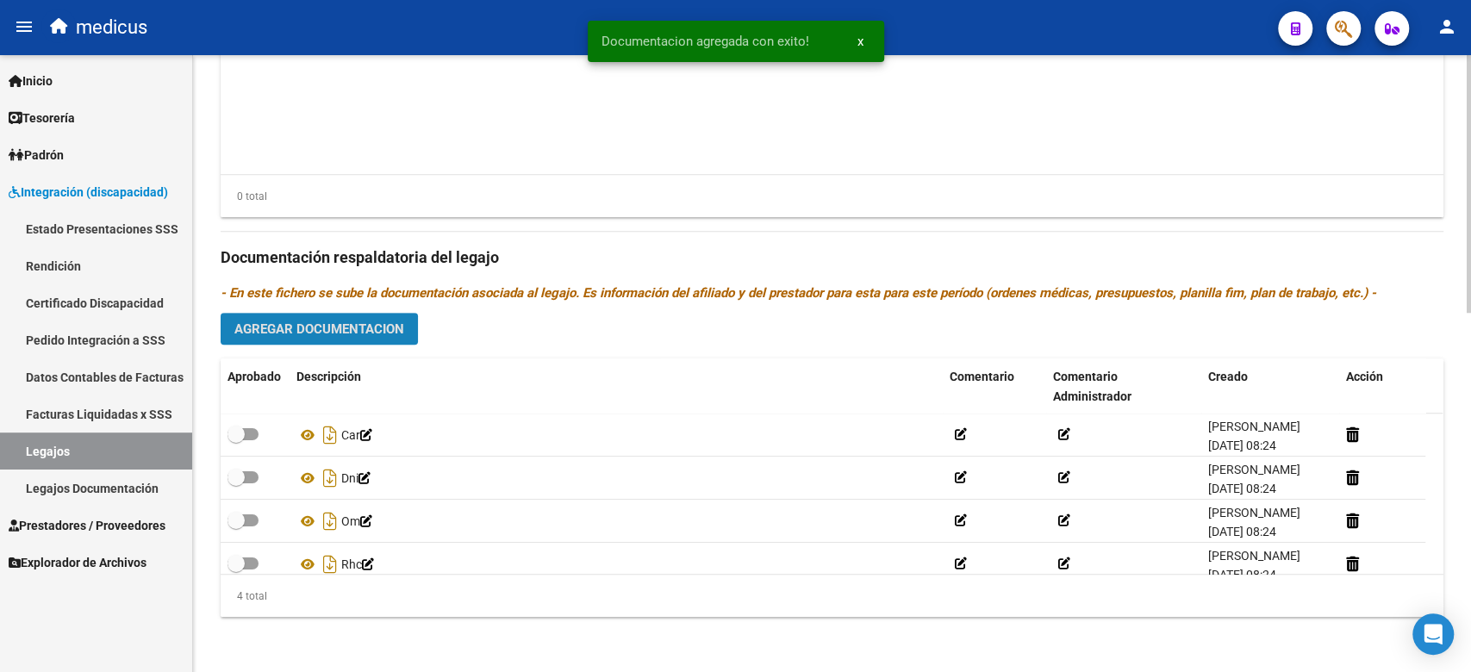
click at [309, 331] on span "Agregar Documentacion" at bounding box center [319, 329] width 170 height 16
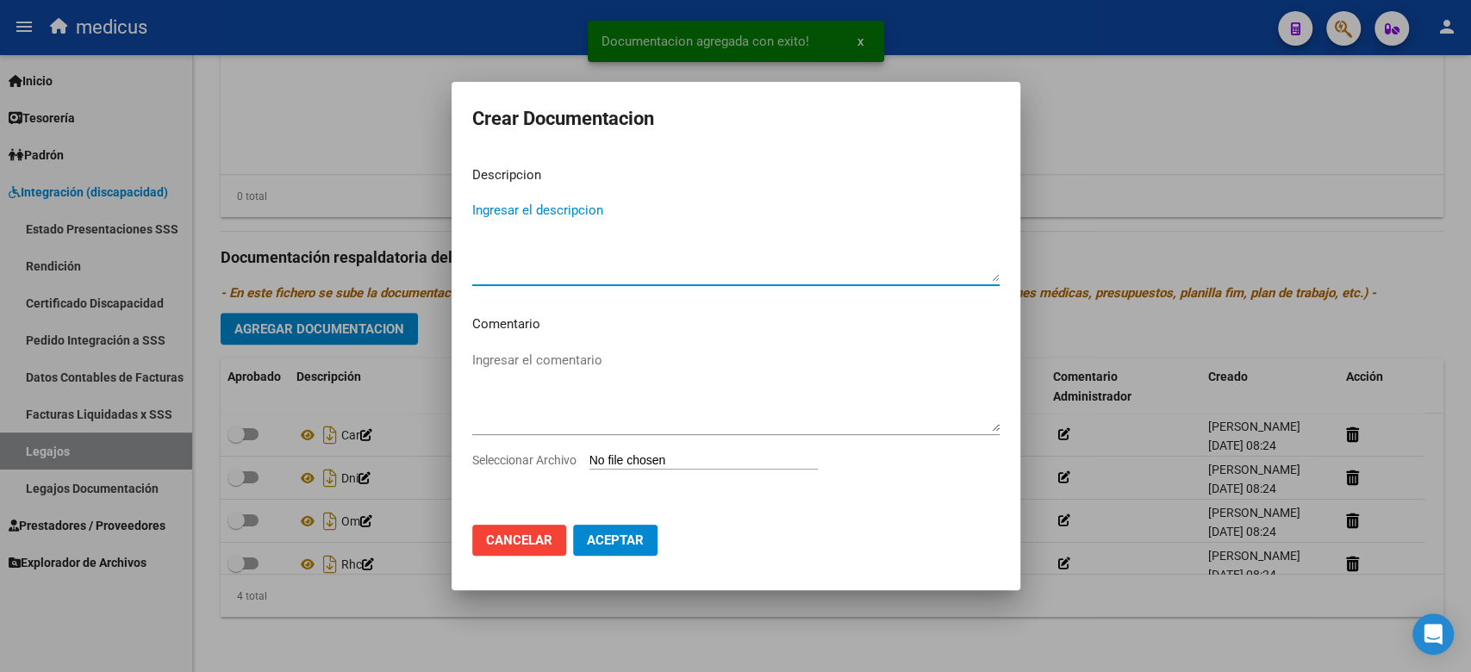
click at [620, 459] on input "Seleccionar Archivo" at bounding box center [703, 461] width 228 height 16
type input "C:\fakepath\CONFORMIDAD.pdf"
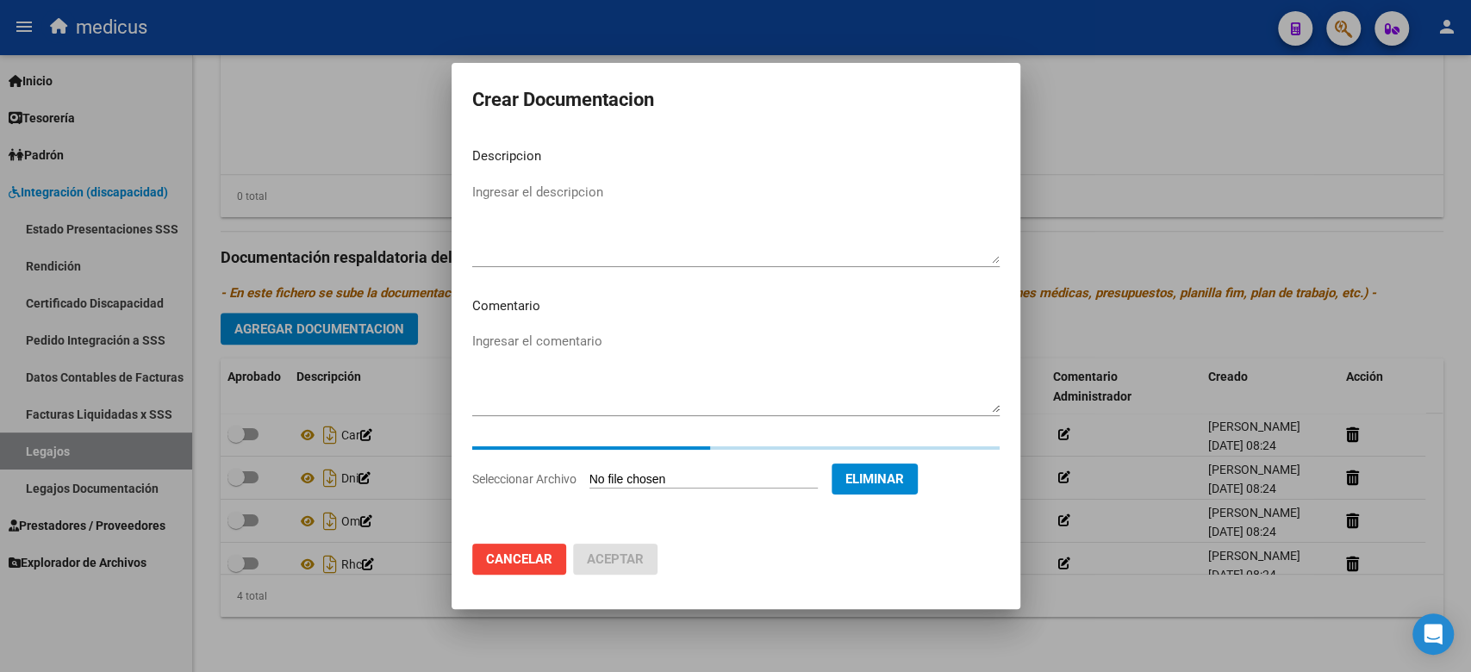
click at [547, 214] on textarea "Ingresar el descripcion" at bounding box center [735, 223] width 527 height 81
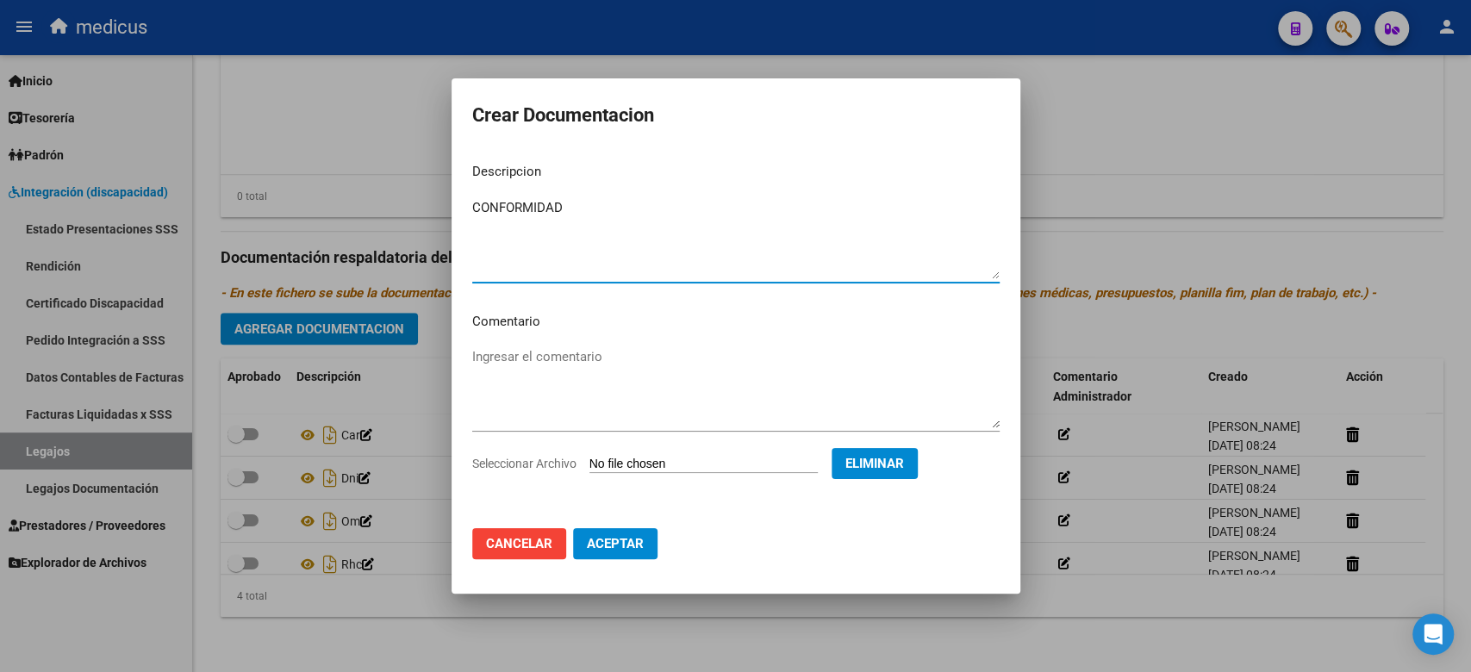
type textarea "CONFORMIDAD"
click at [622, 551] on span "Aceptar" at bounding box center [615, 544] width 57 height 16
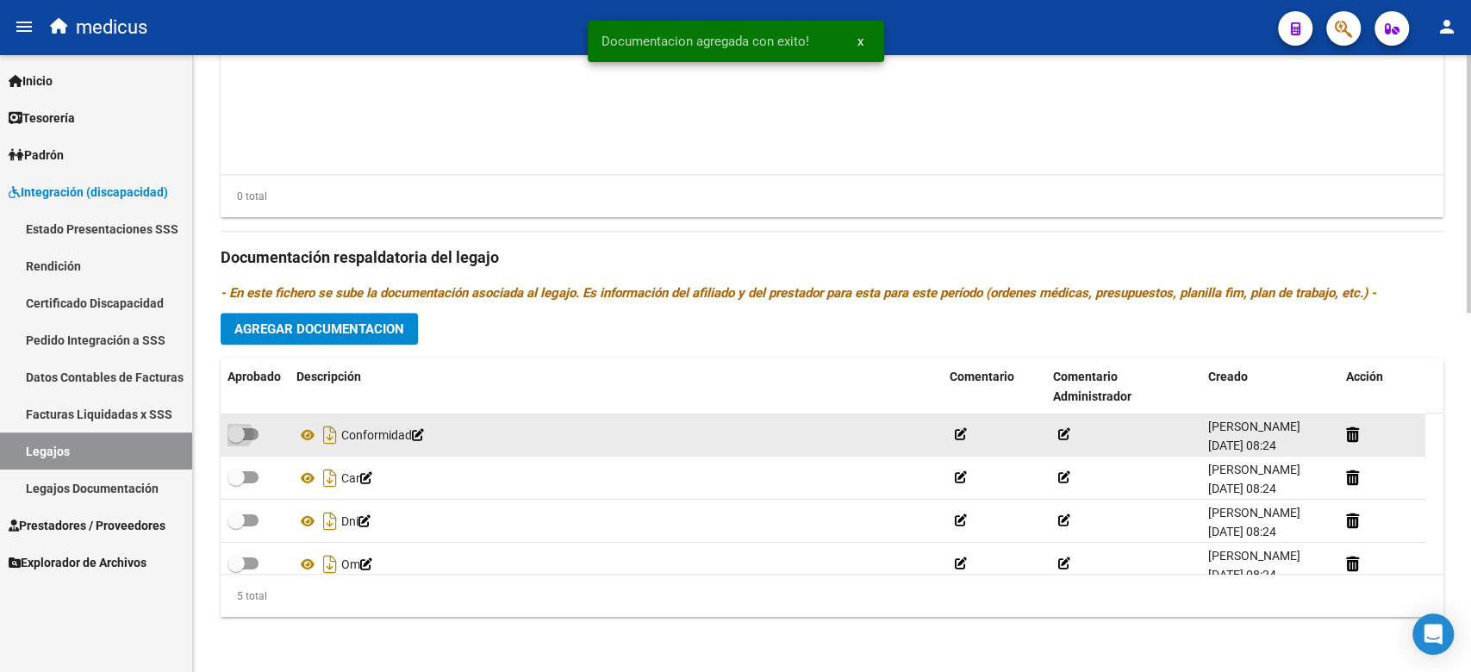
click at [248, 439] on span at bounding box center [242, 434] width 31 height 12
click at [236, 440] on input "checkbox" at bounding box center [235, 440] width 1 height 1
checkbox input "true"
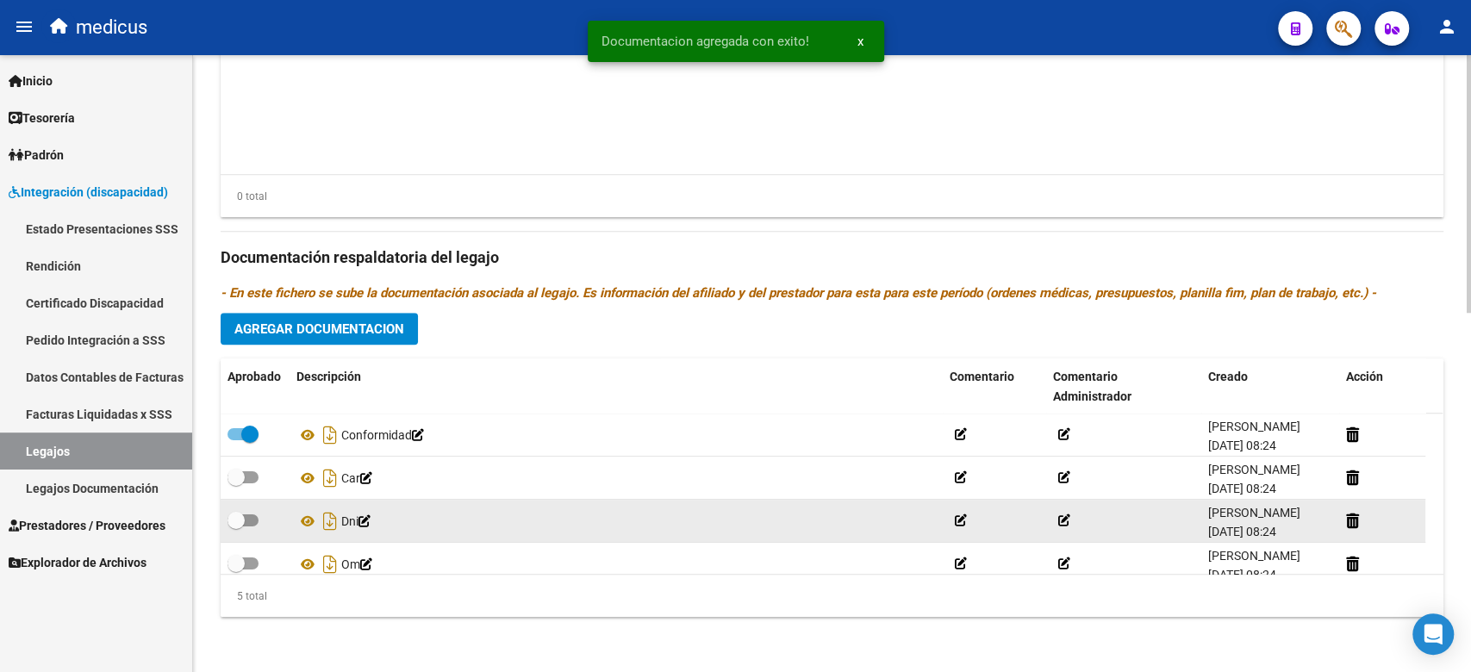
drag, startPoint x: 248, startPoint y: 476, endPoint x: 253, endPoint y: 504, distance: 28.9
click at [249, 480] on span at bounding box center [242, 477] width 31 height 12
click at [236, 483] on input "checkbox" at bounding box center [235, 483] width 1 height 1
checkbox input "true"
click at [258, 522] on div at bounding box center [254, 521] width 55 height 22
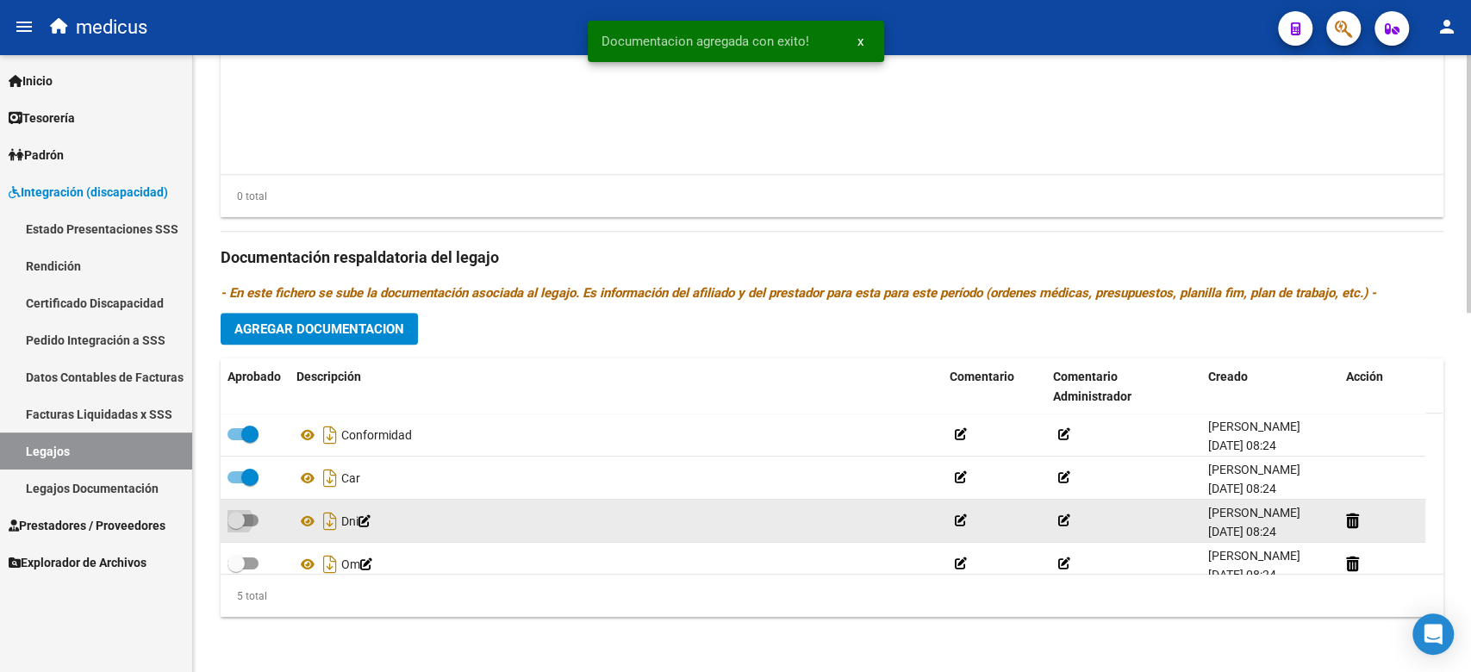
click at [244, 520] on span at bounding box center [235, 520] width 17 height 17
click at [236, 526] on input "checkbox" at bounding box center [235, 526] width 1 height 1
checkbox input "true"
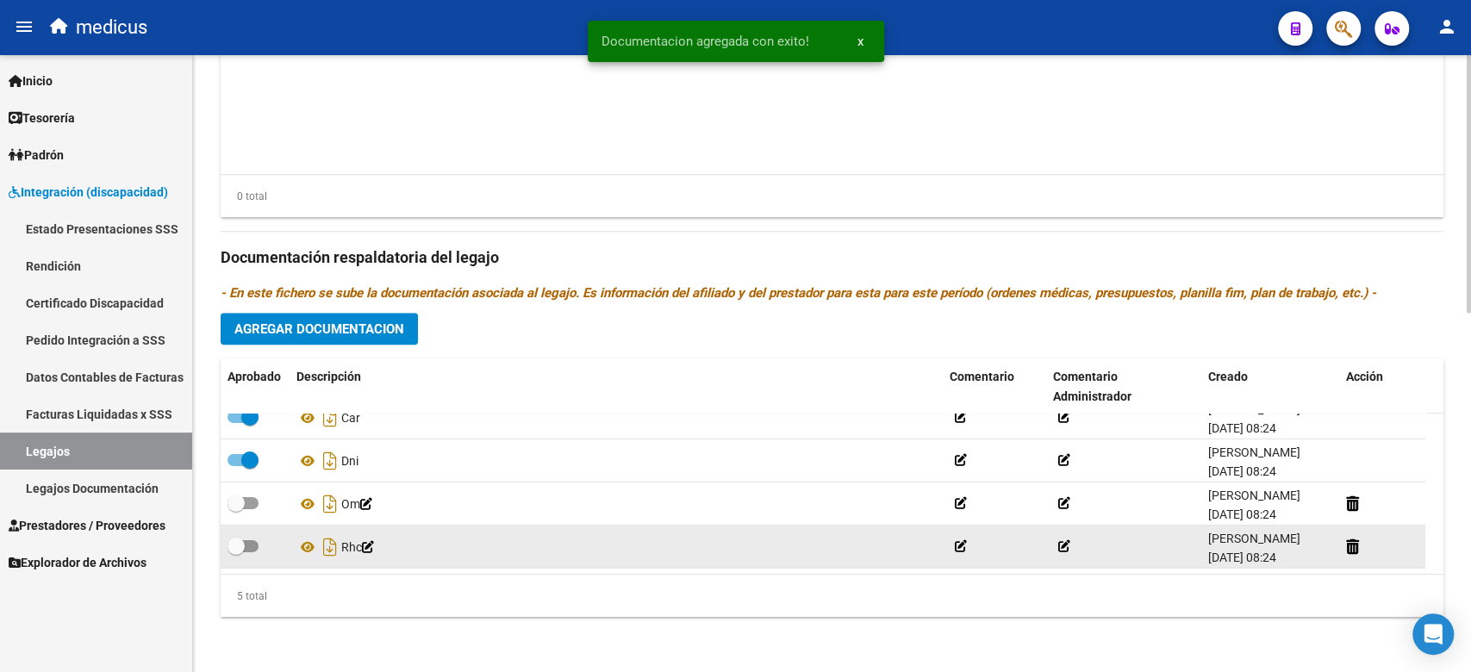
drag, startPoint x: 247, startPoint y: 500, endPoint x: 243, endPoint y: 514, distance: 14.4
click at [246, 506] on datatable-body-cell at bounding box center [255, 504] width 69 height 42
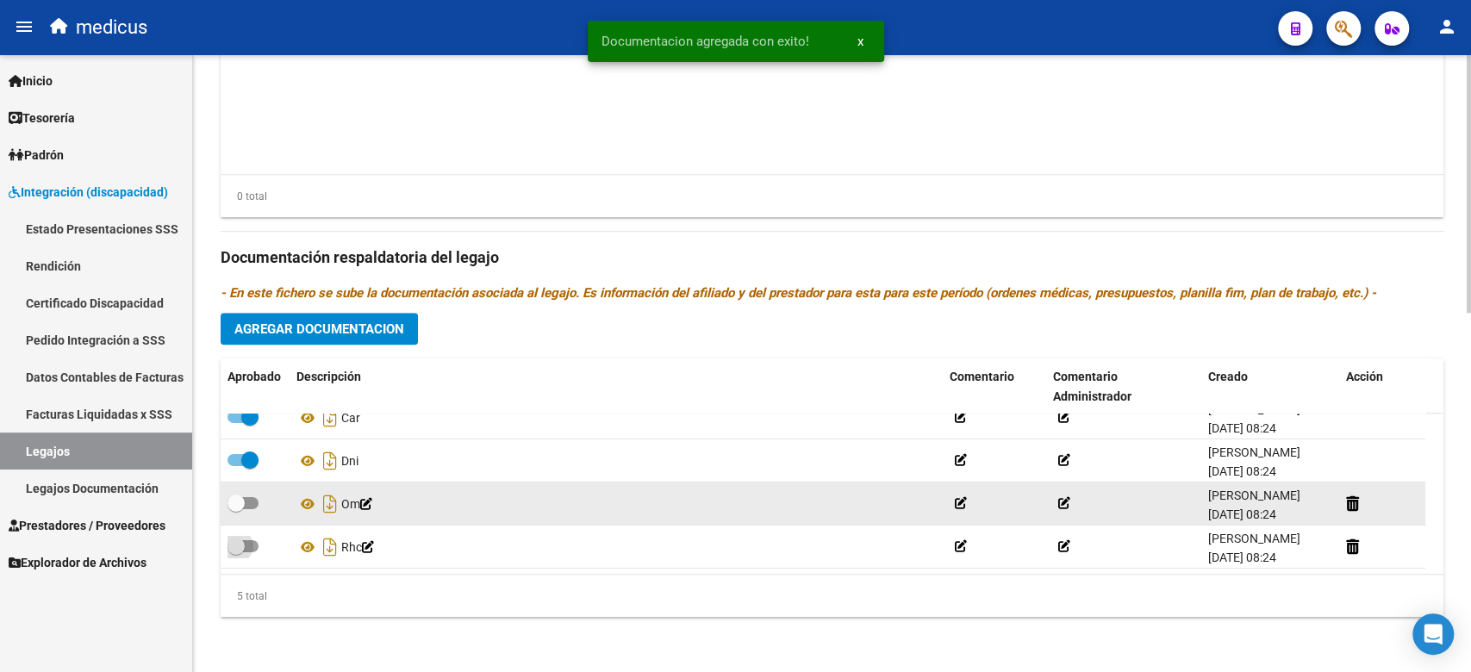
drag, startPoint x: 239, startPoint y: 524, endPoint x: 257, endPoint y: 493, distance: 35.9
click at [240, 538] on span at bounding box center [235, 546] width 17 height 17
click at [236, 552] on input "checkbox" at bounding box center [235, 552] width 1 height 1
checkbox input "true"
click at [256, 497] on span at bounding box center [242, 503] width 31 height 12
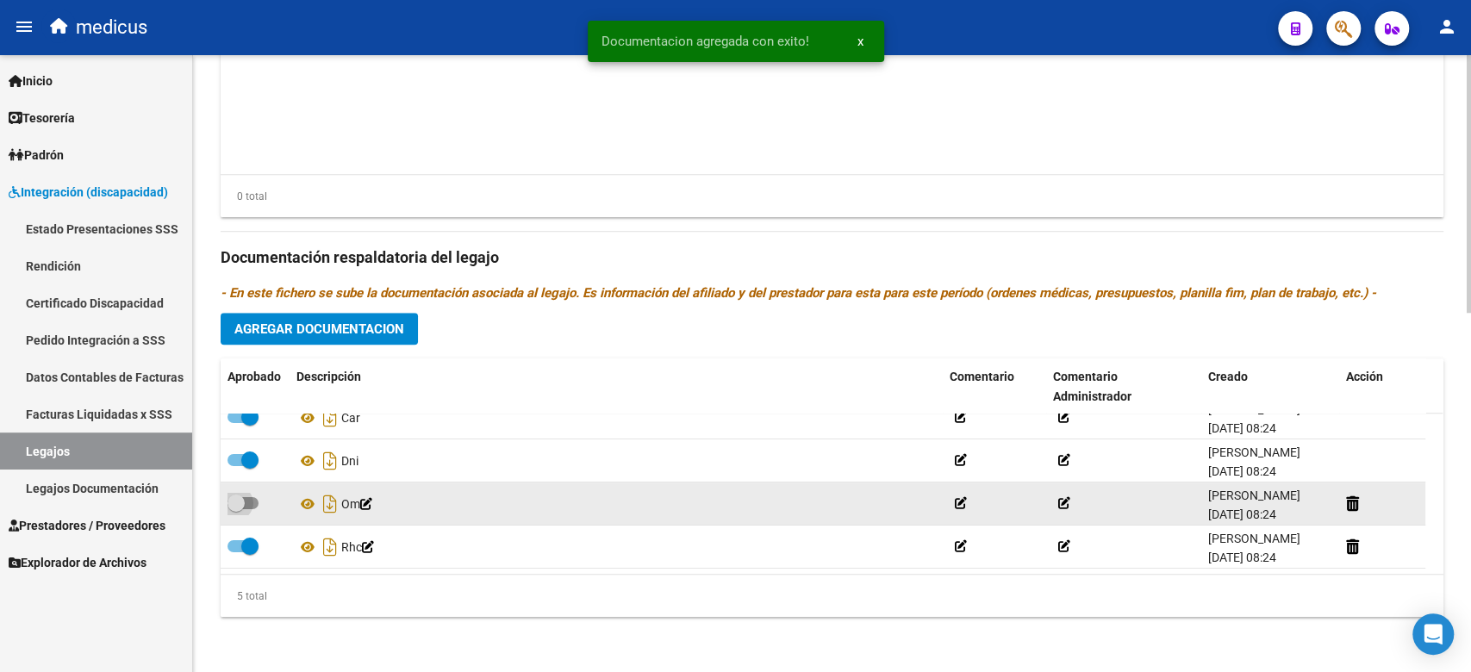
click at [236, 509] on input "checkbox" at bounding box center [235, 509] width 1 height 1
checkbox input "true"
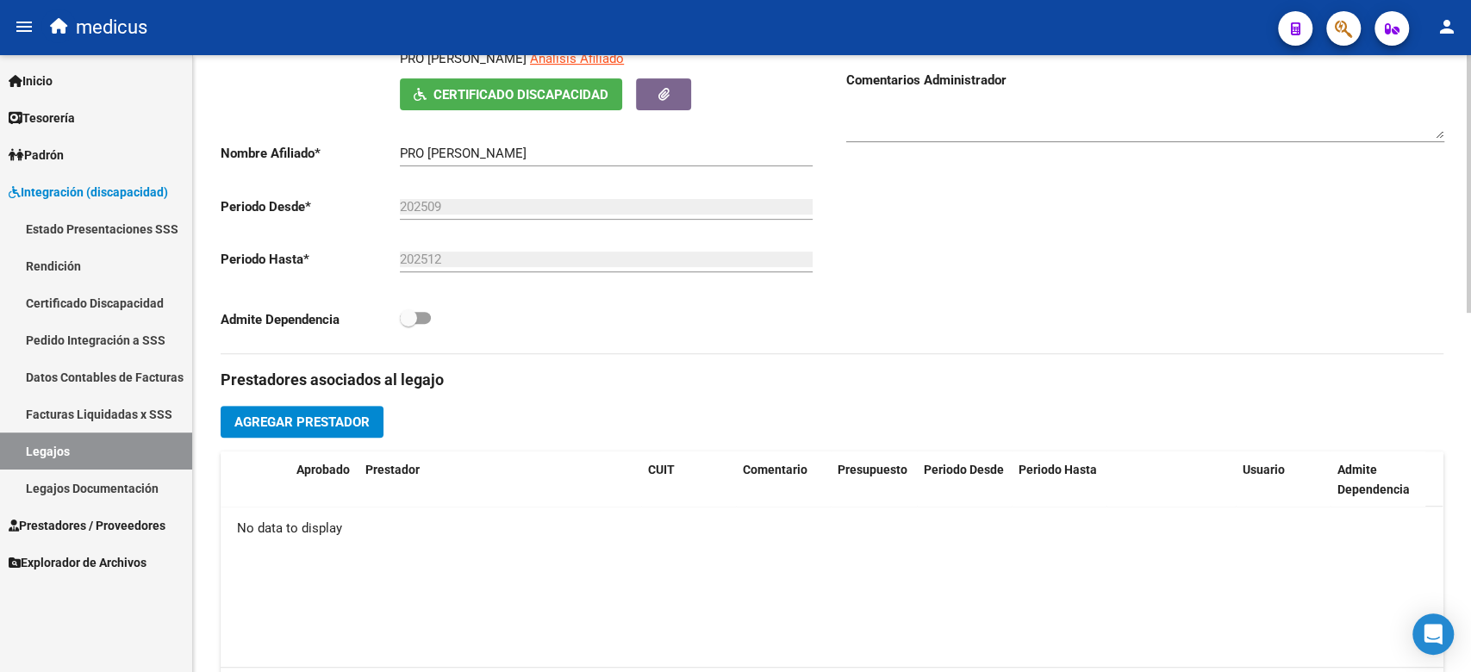
scroll to position [515, 0]
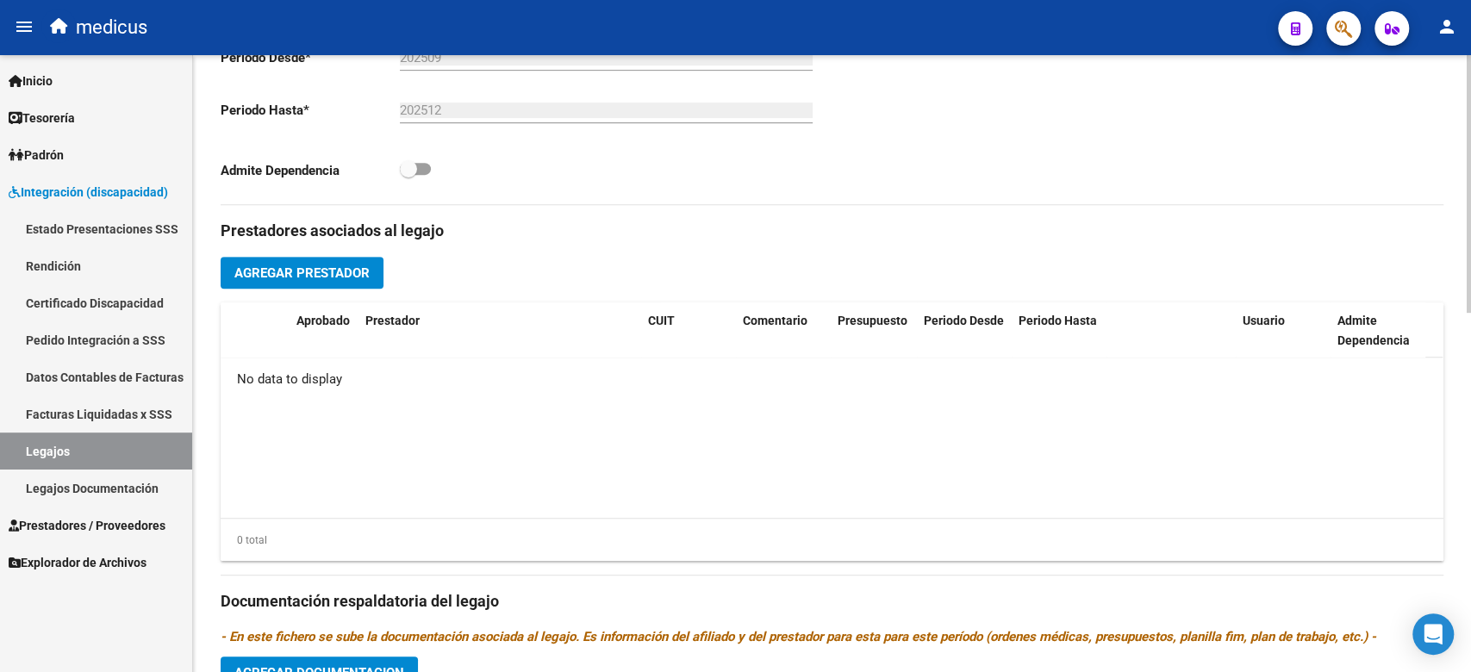
click at [310, 268] on span "Agregar Prestador" at bounding box center [301, 273] width 135 height 16
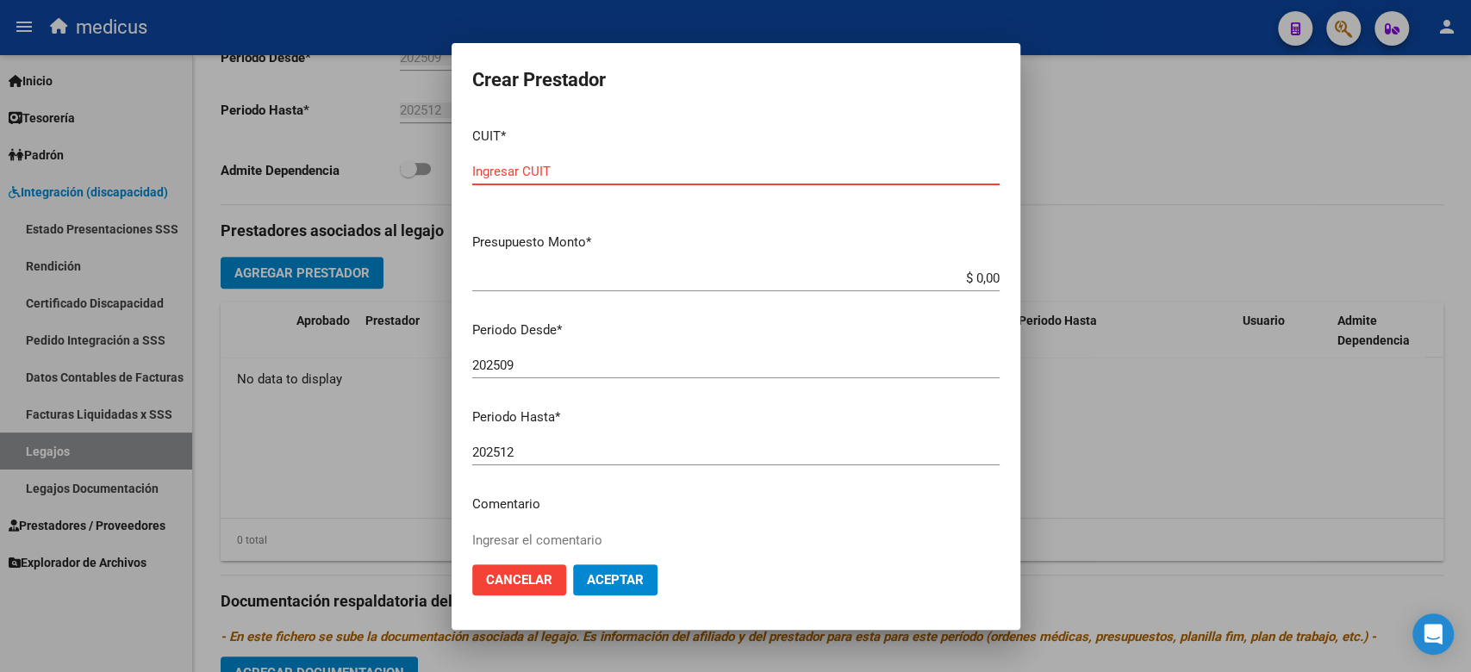
click at [540, 172] on input "Ingresar CUIT" at bounding box center [735, 172] width 527 height 16
click at [614, 169] on input "Ingresar CUIT" at bounding box center [735, 172] width 527 height 16
paste input "20-29946664-8"
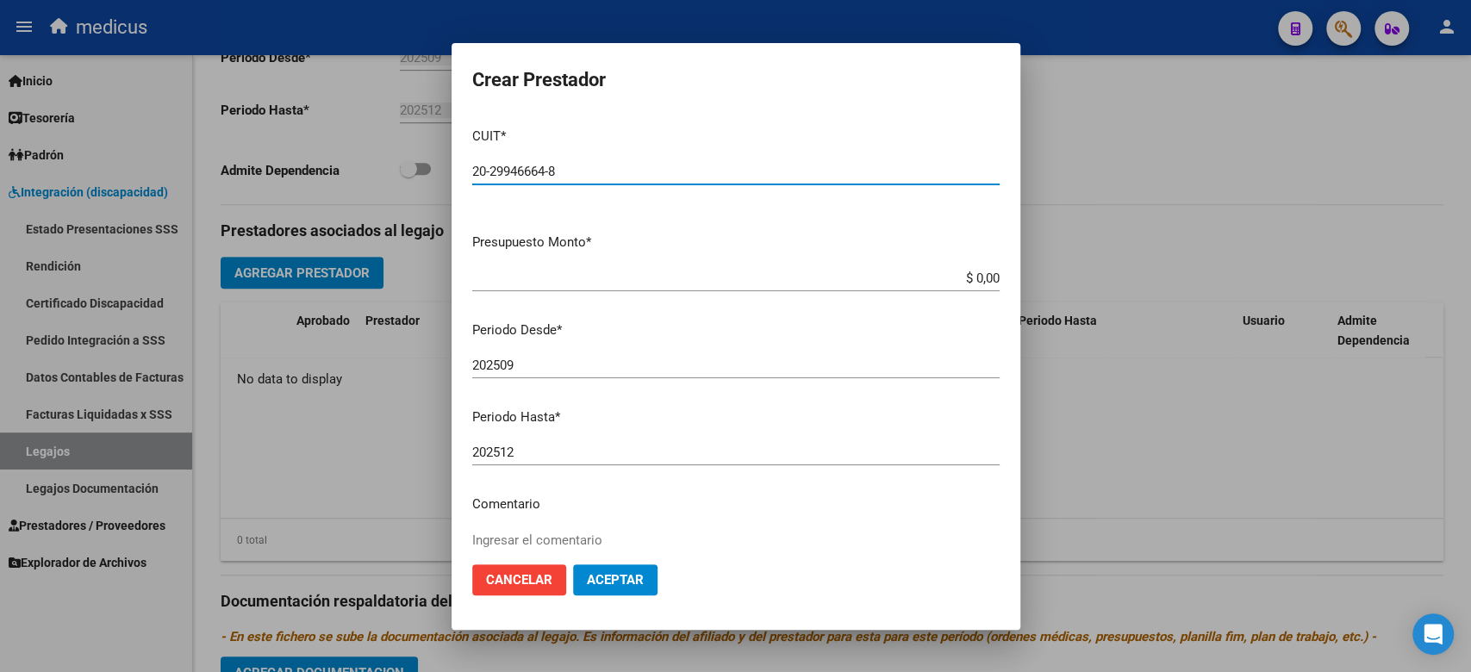
type input "20-29946664-8"
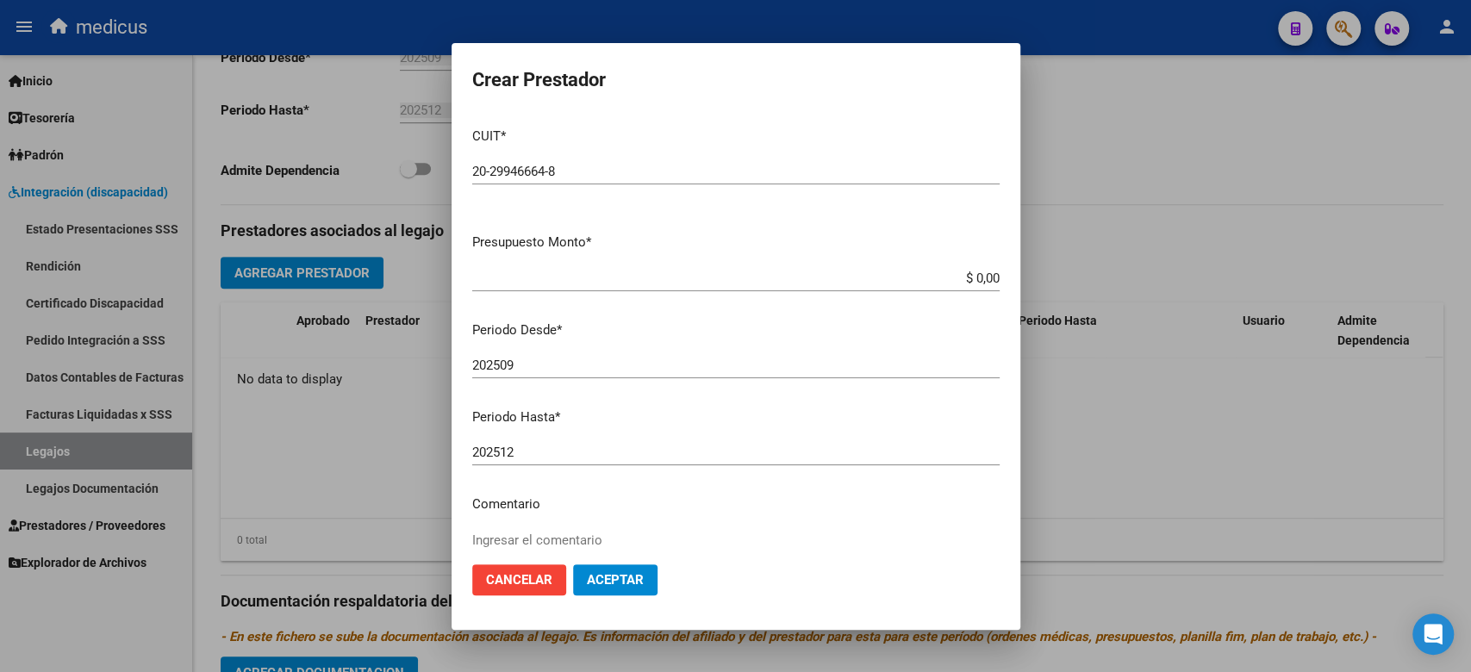
click at [937, 286] on div "$ 0,00 Ingresar el monto" at bounding box center [735, 278] width 527 height 26
drag, startPoint x: 977, startPoint y: 280, endPoint x: 1040, endPoint y: 284, distance: 63.0
click at [1040, 284] on div "Crear Prestador CUIT * 20-29946664-8 Ingresar CUIT ARCA Padrón Presupuesto Mont…" at bounding box center [735, 336] width 1471 height 672
paste input "98.964,88"
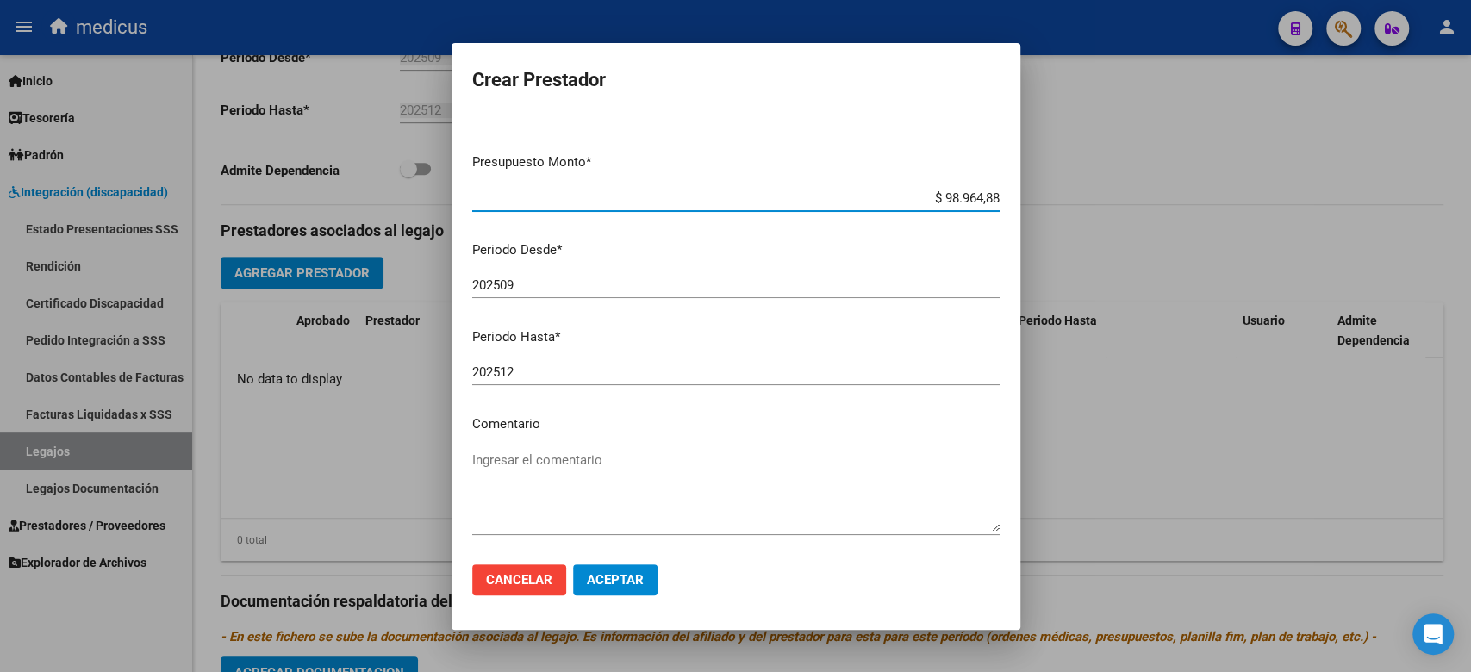
scroll to position [153, 0]
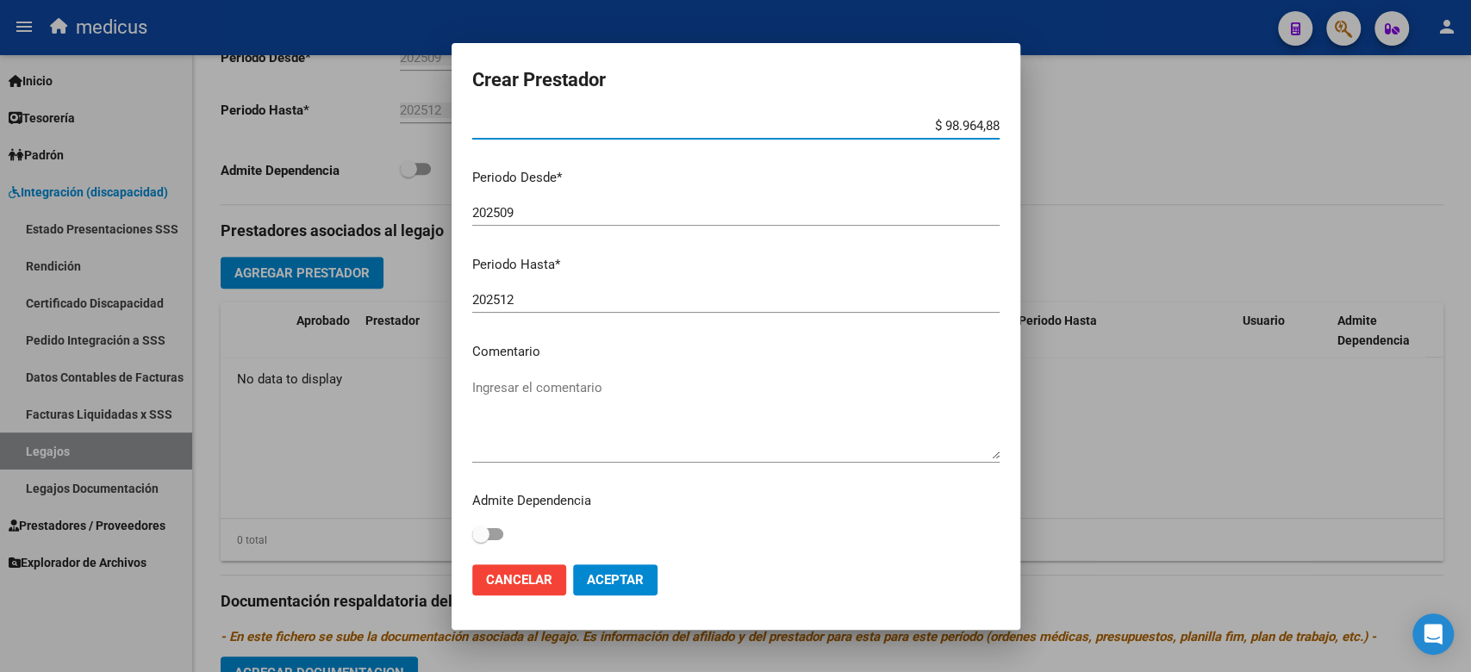
type input "$ 98.964,88"
click at [608, 379] on textarea "Ingresar el comentario" at bounding box center [735, 418] width 527 height 81
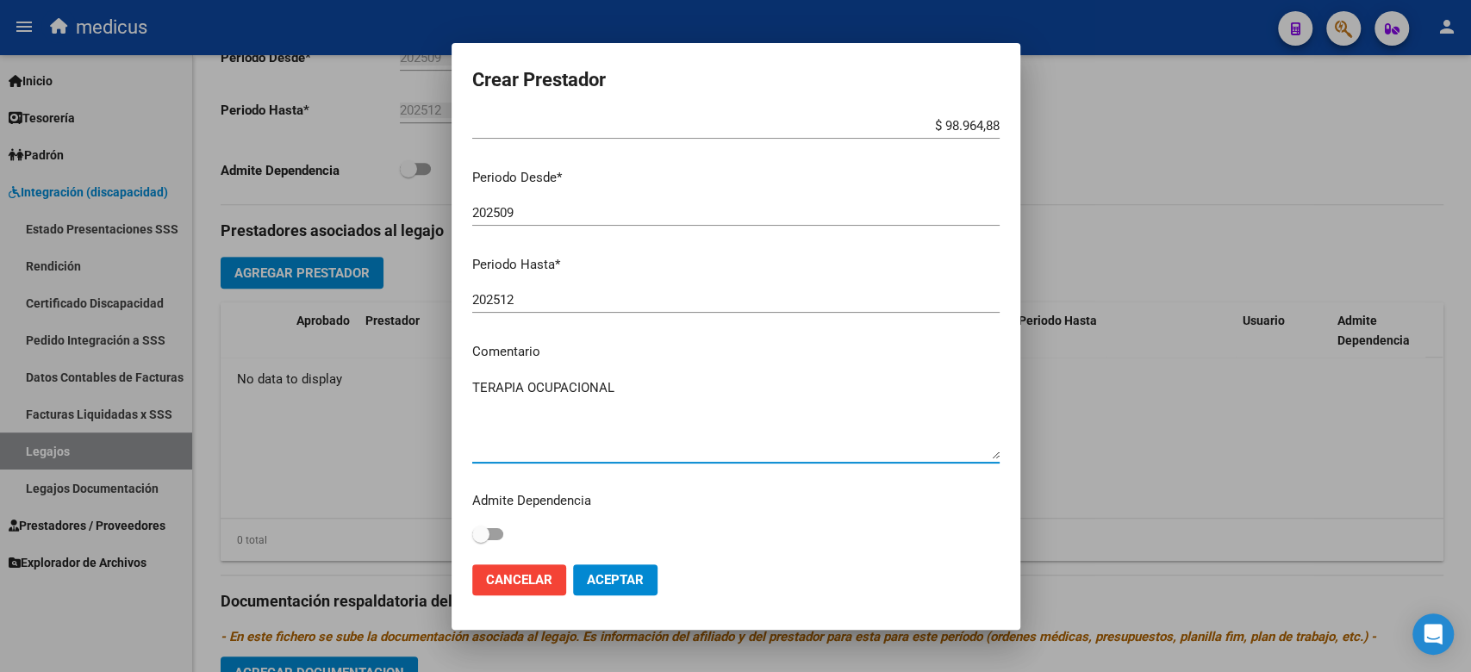
type textarea "TERAPIA OCUPACIONAL"
click at [617, 572] on span "Aceptar" at bounding box center [615, 580] width 57 height 16
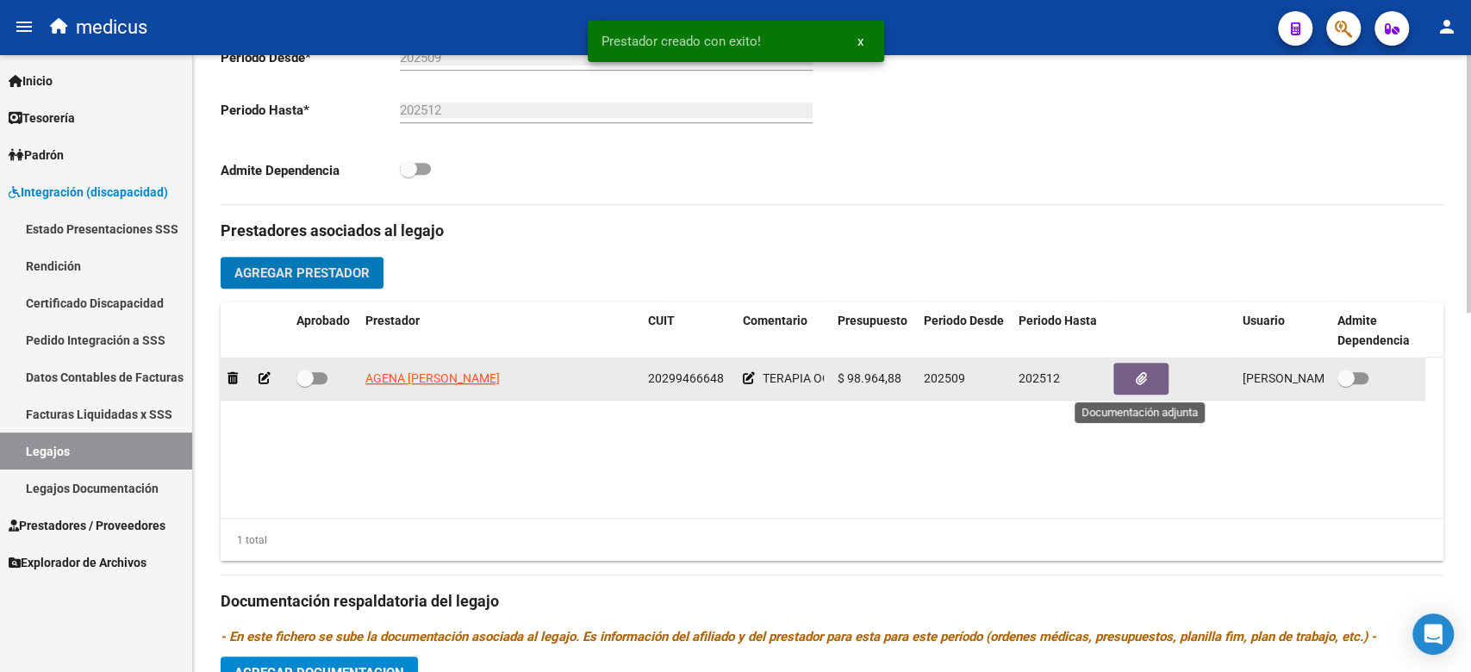
click at [1152, 377] on button "button" at bounding box center [1140, 379] width 55 height 32
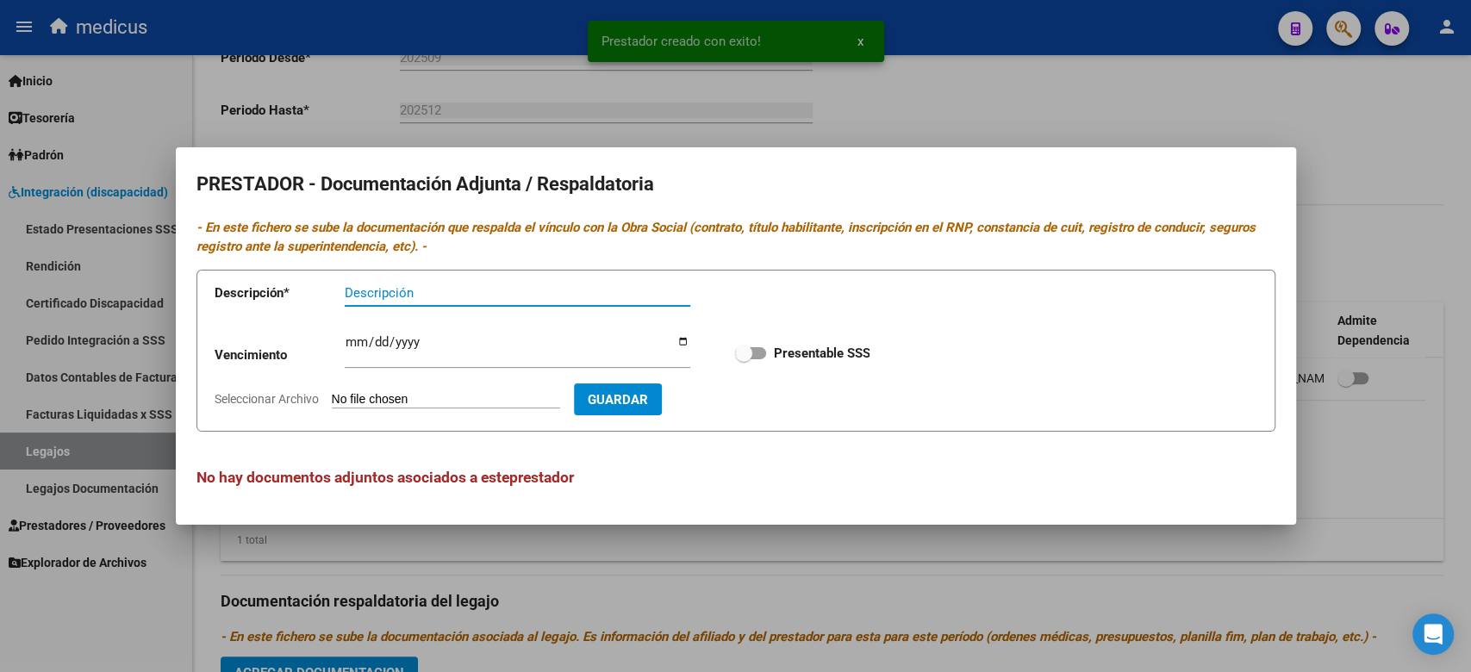
click at [433, 401] on input "Seleccionar Archivo" at bounding box center [446, 400] width 228 height 16
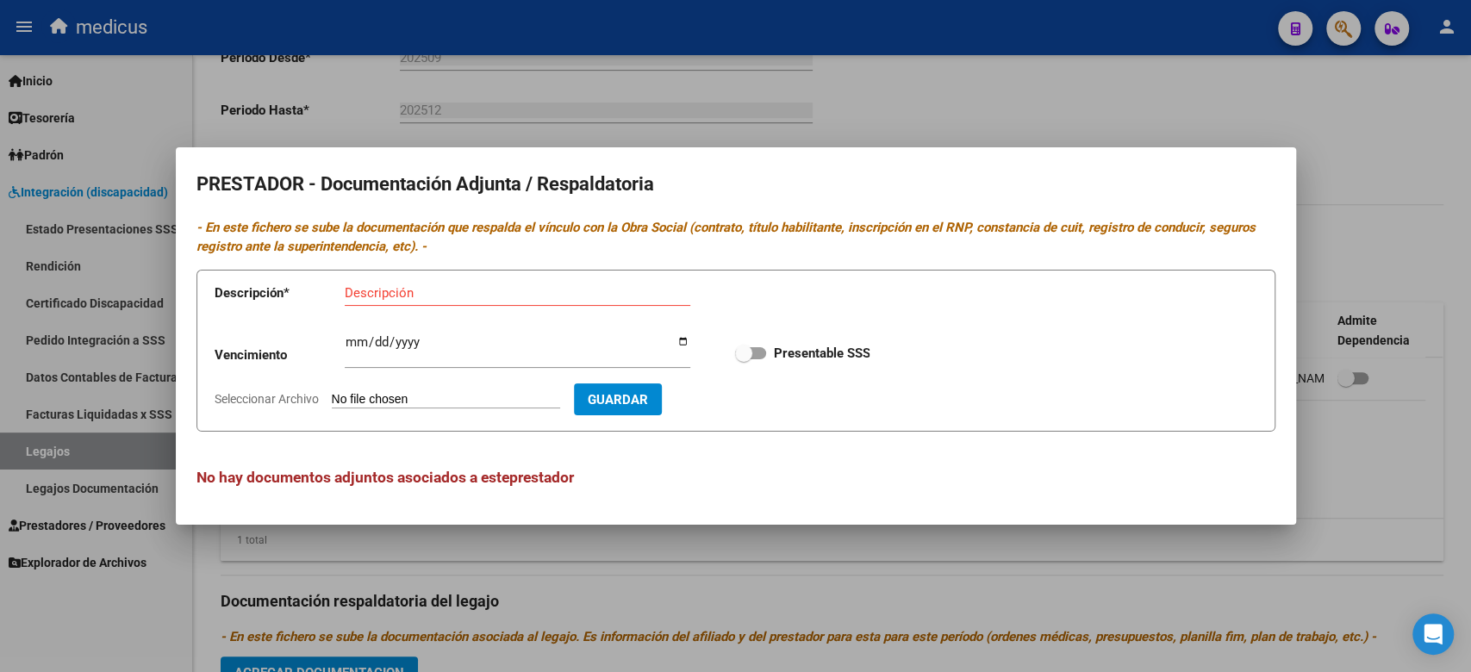
type input "C:\fakepath\ARCA.pdf"
click at [436, 290] on input "Descripción" at bounding box center [518, 293] width 346 height 16
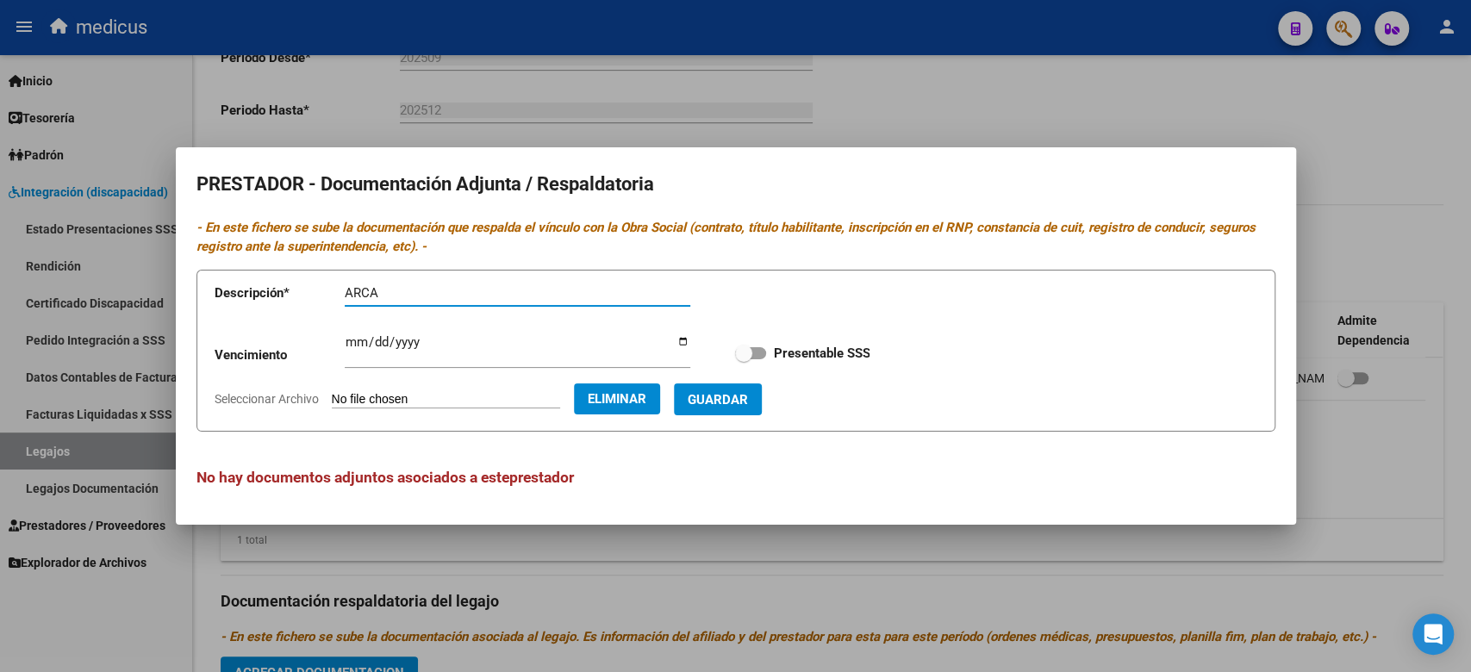
type input "ARCA"
click at [748, 398] on span "Guardar" at bounding box center [718, 400] width 60 height 16
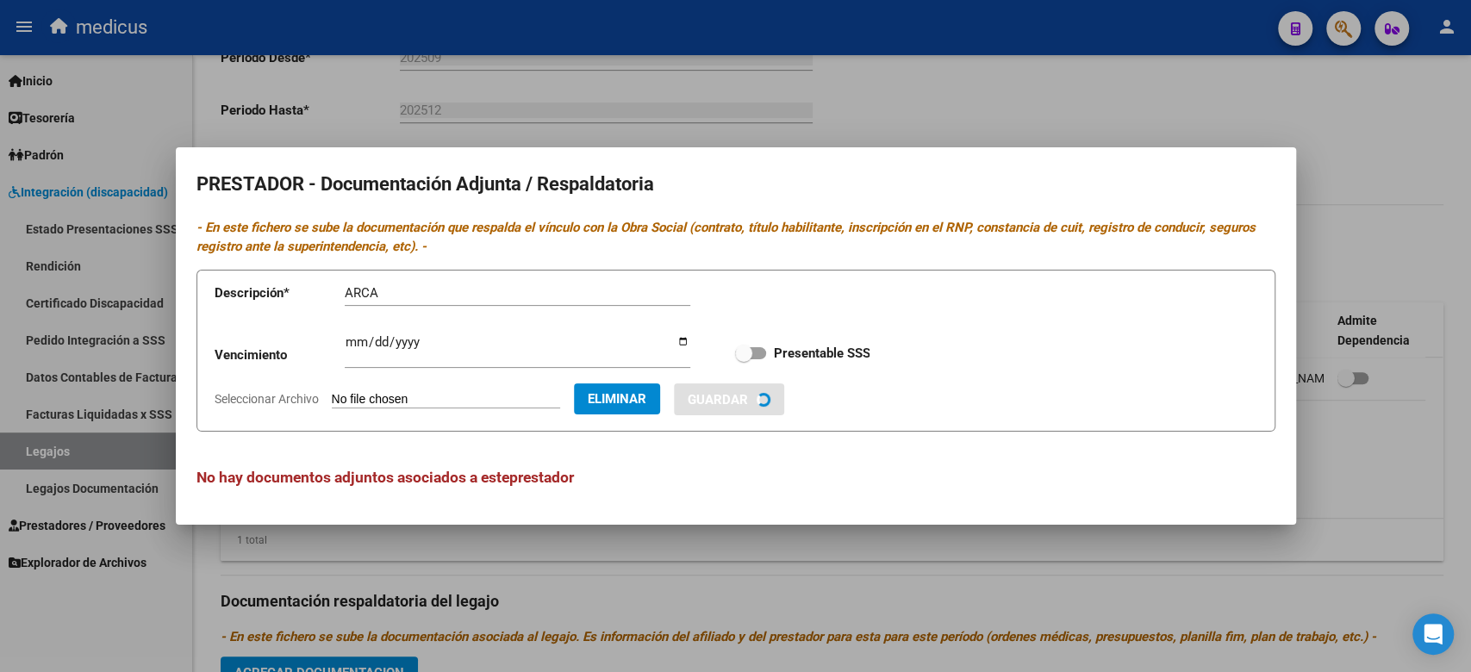
checkbox input "true"
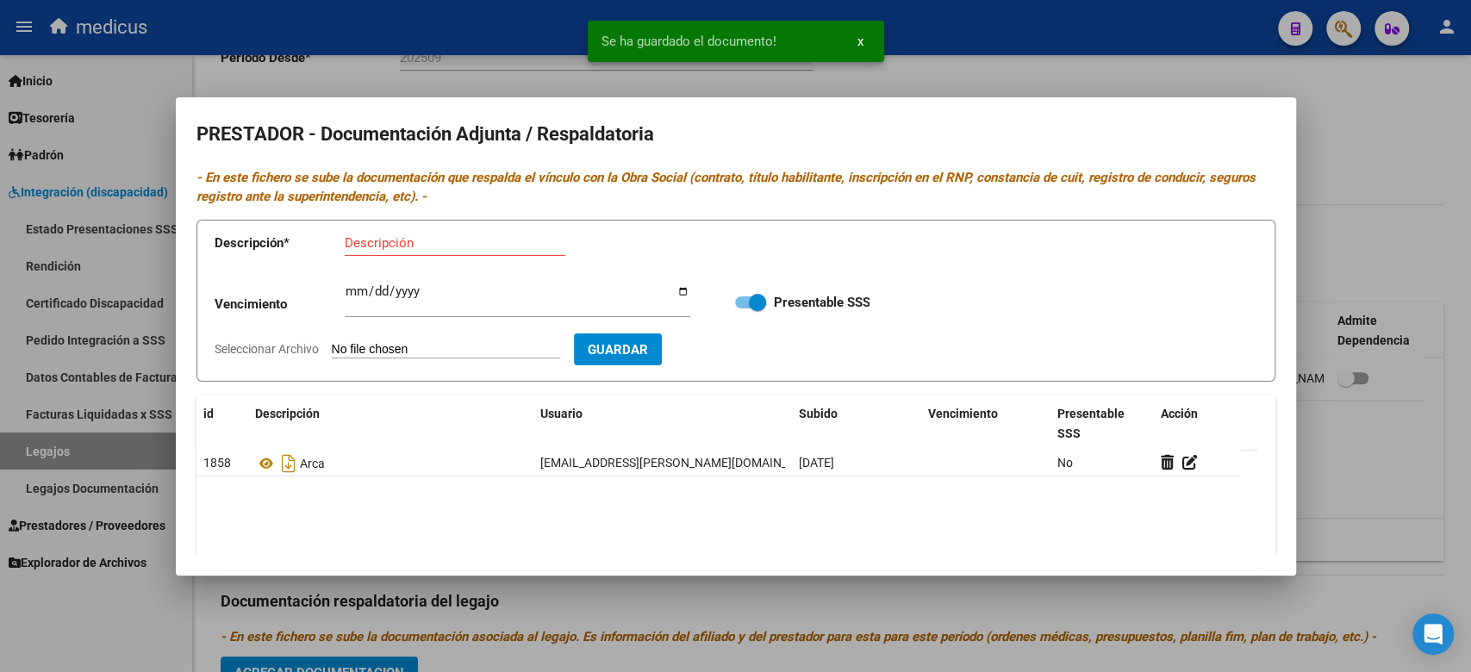
click at [414, 432] on datatable-header-cell "Descripción" at bounding box center [390, 423] width 285 height 57
click at [386, 352] on input "Seleccionar Archivo" at bounding box center [446, 350] width 228 height 16
type input "C:\fakepath\PLAN TO.pdf"
click at [476, 238] on input "Descripción" at bounding box center [455, 243] width 221 height 16
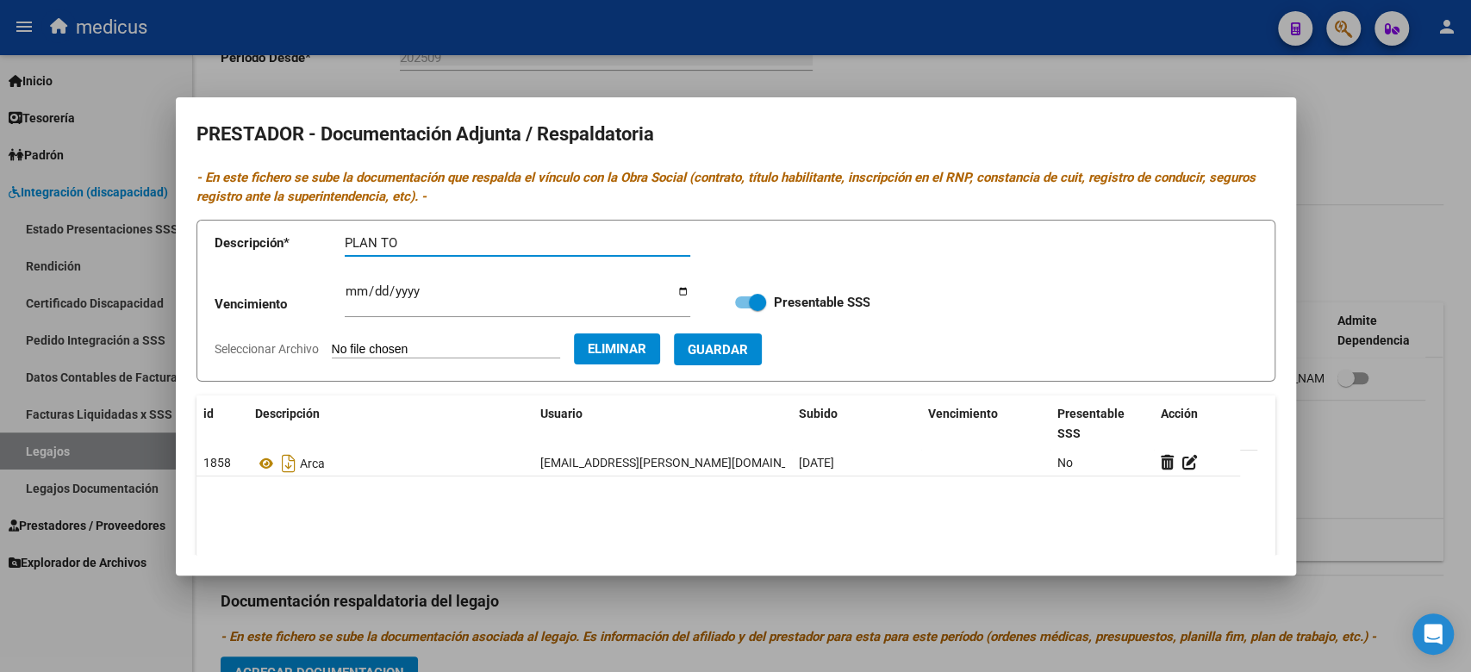
type input "PLAN TO"
click at [748, 356] on span "Guardar" at bounding box center [718, 350] width 60 height 16
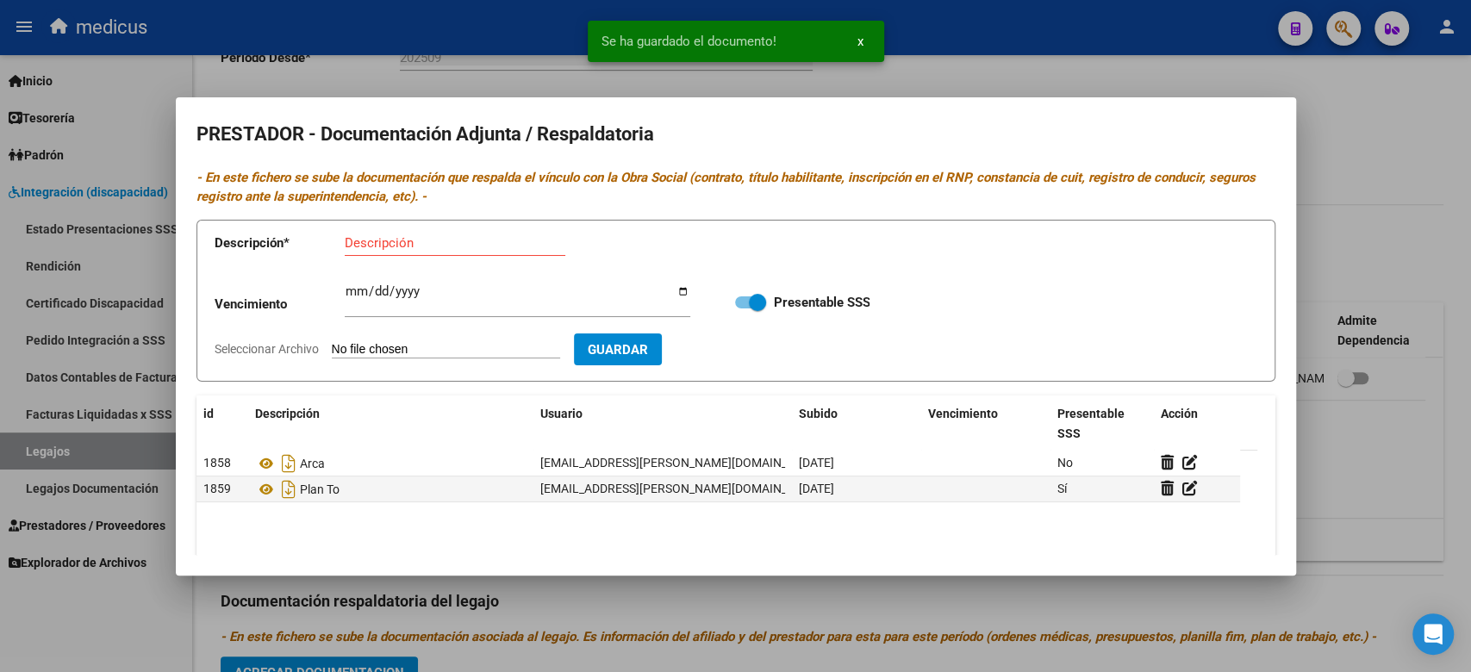
click at [370, 352] on input "Seleccionar Archivo" at bounding box center [446, 350] width 228 height 16
type input "C:\fakepath\PRESUPUESTO TO.pdf"
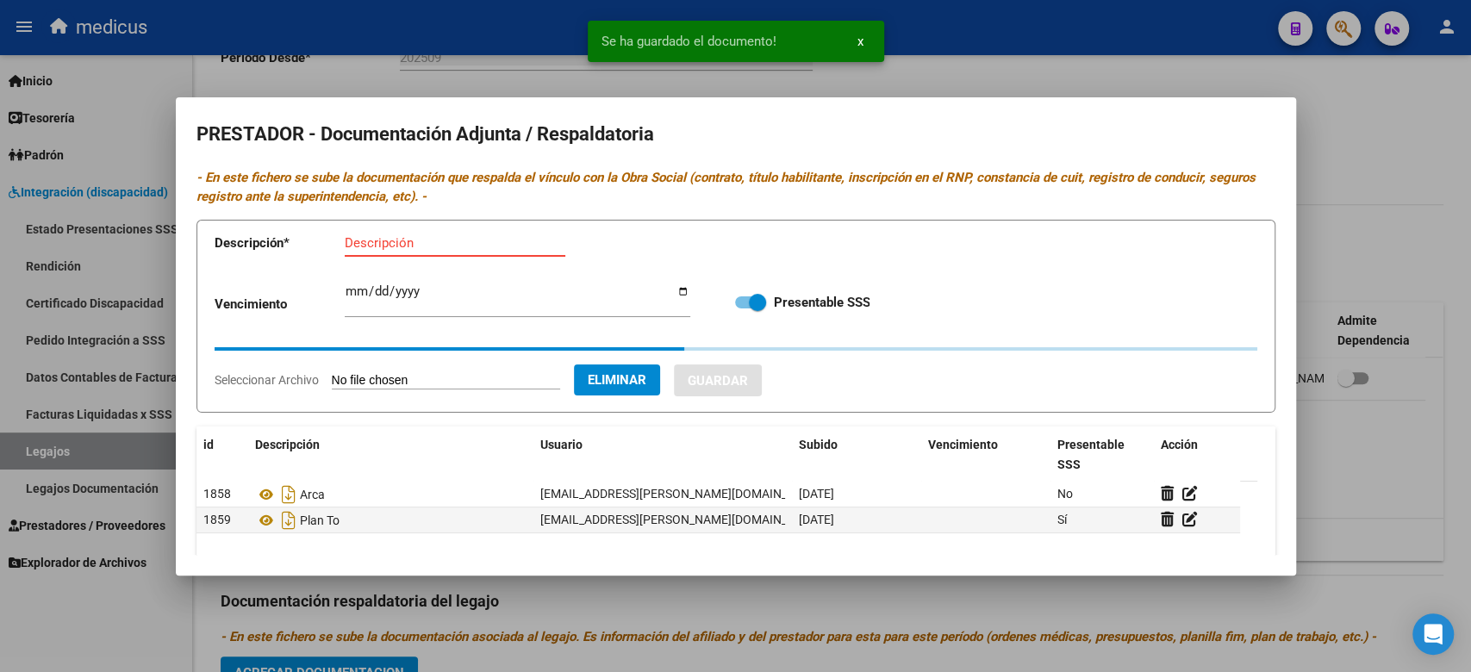
click at [469, 241] on input "Descripción" at bounding box center [455, 243] width 221 height 16
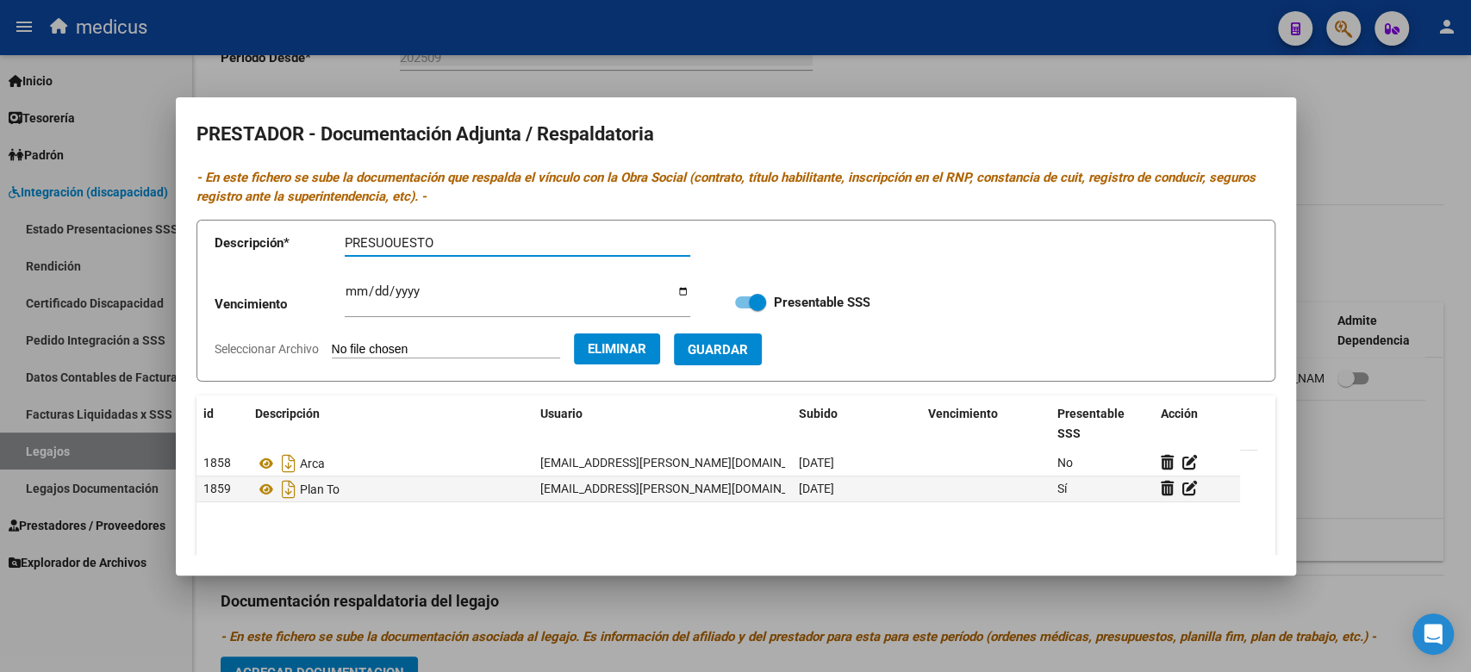
type input "PRESUOUESTO"
click at [735, 355] on span "Guardar" at bounding box center [718, 350] width 60 height 16
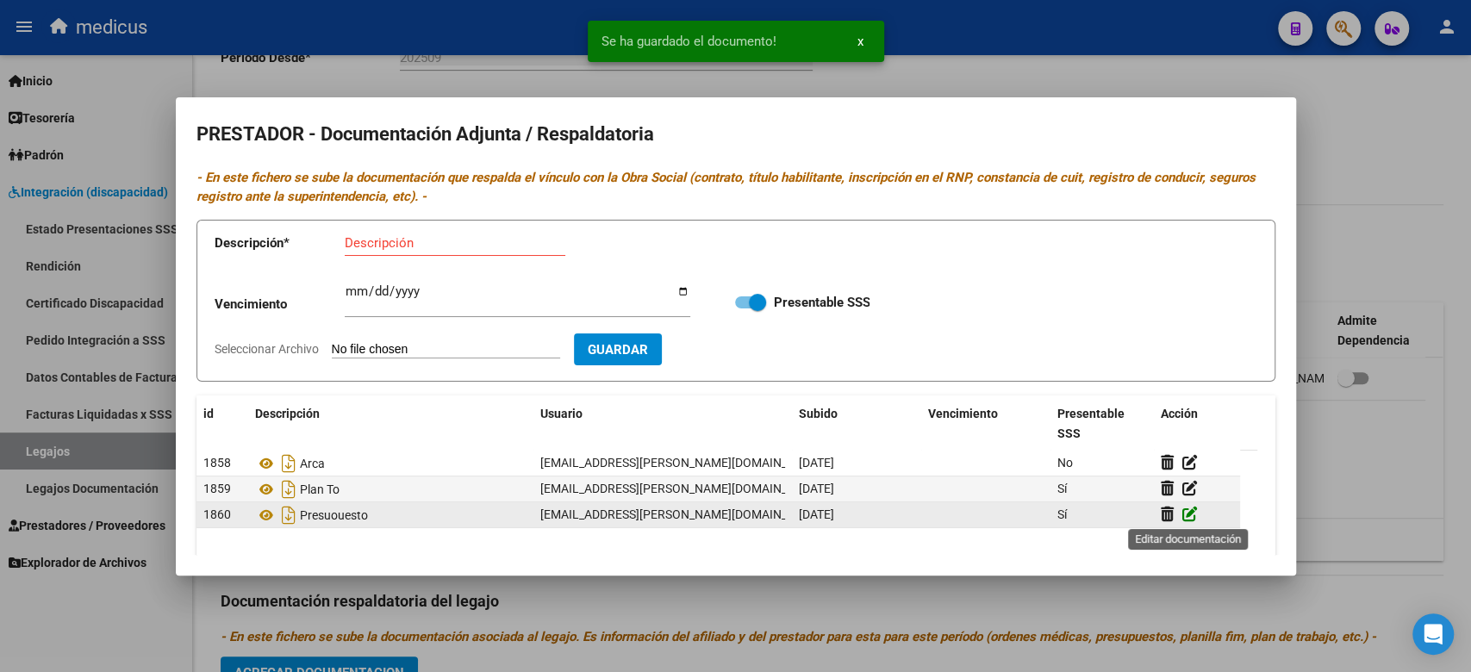
click at [1191, 514] on icon at bounding box center [1190, 514] width 16 height 16
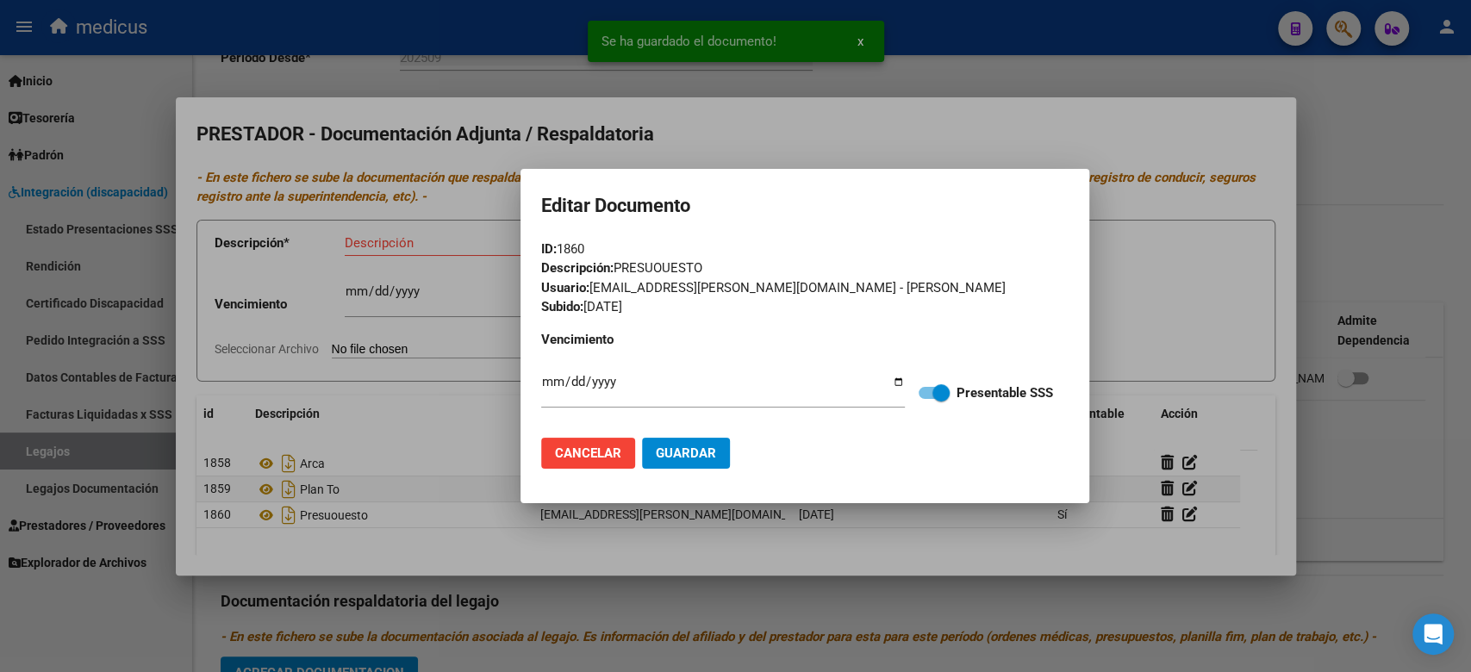
drag, startPoint x: 655, startPoint y: 269, endPoint x: 779, endPoint y: 270, distance: 124.1
click at [779, 270] on div "Descripción: PRESUOUESTO" at bounding box center [804, 268] width 527 height 20
click at [805, 293] on div "Usuario: [EMAIL_ADDRESS][PERSON_NAME][DOMAIN_NAME] - [PERSON_NAME]" at bounding box center [804, 288] width 527 height 20
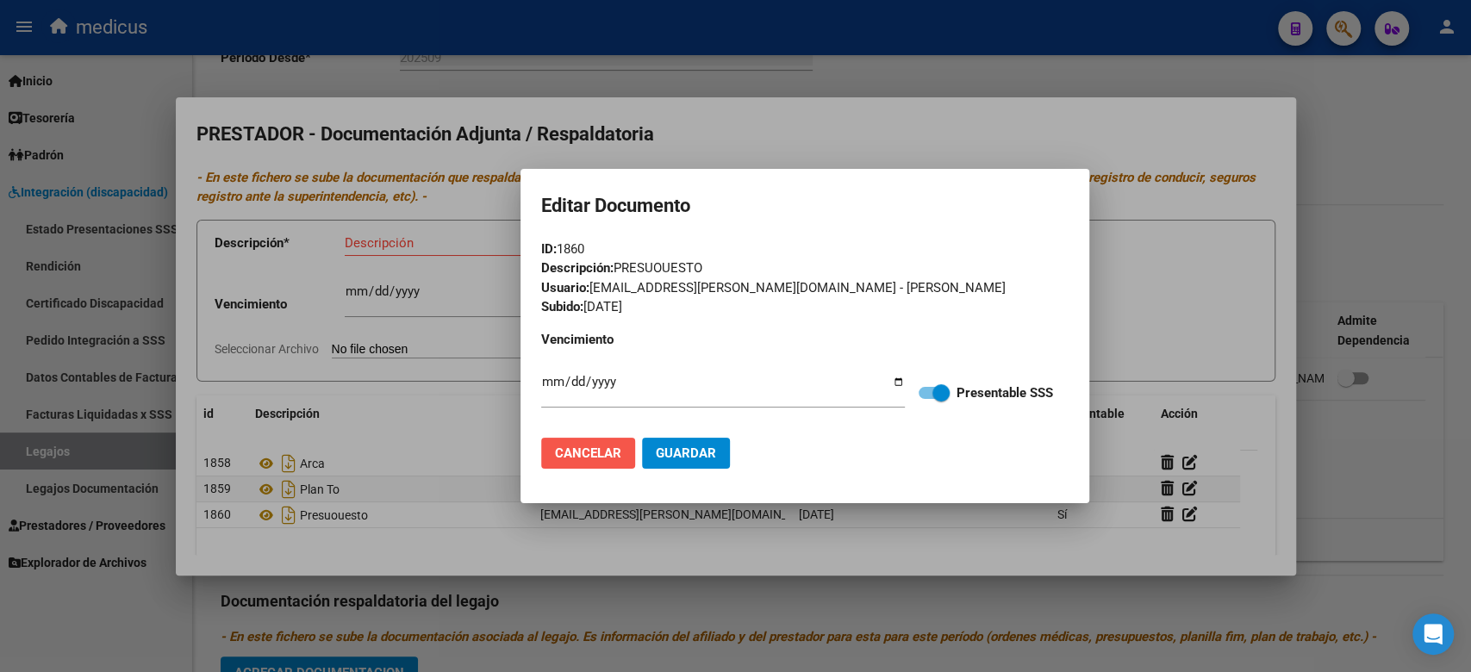
click at [580, 452] on span "Cancelar" at bounding box center [588, 453] width 66 height 16
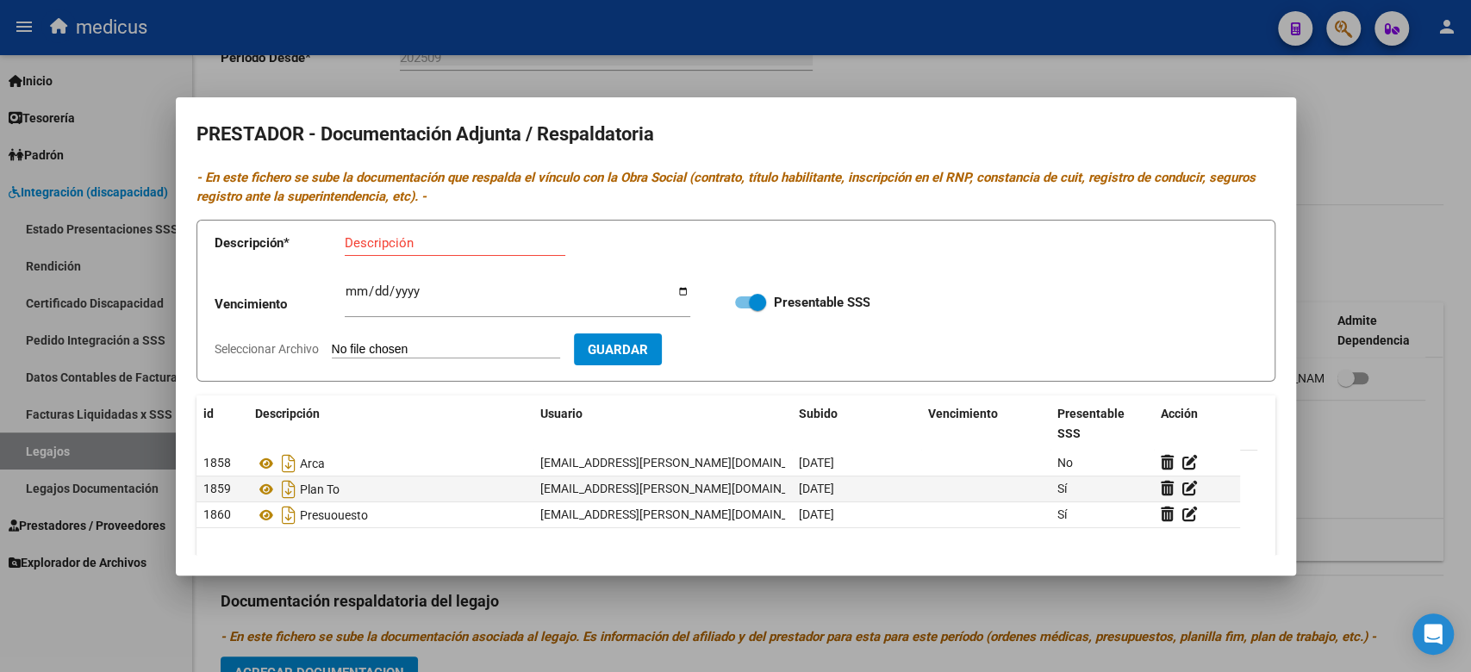
click at [466, 347] on input "Seleccionar Archivo" at bounding box center [446, 350] width 228 height 16
type input "C:\fakepath\RNP.pdf"
click at [403, 246] on input "Descripción" at bounding box center [455, 243] width 221 height 16
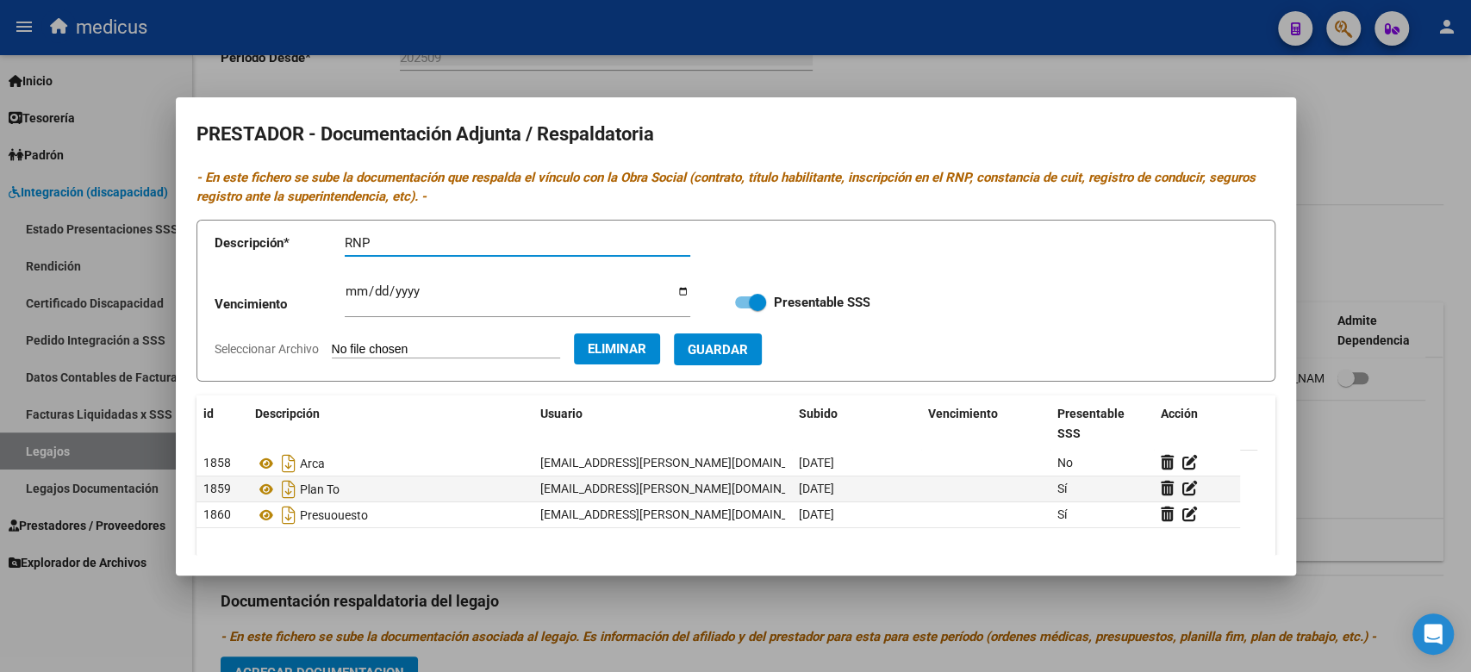
type input "RNP"
click at [748, 354] on span "Guardar" at bounding box center [718, 350] width 60 height 16
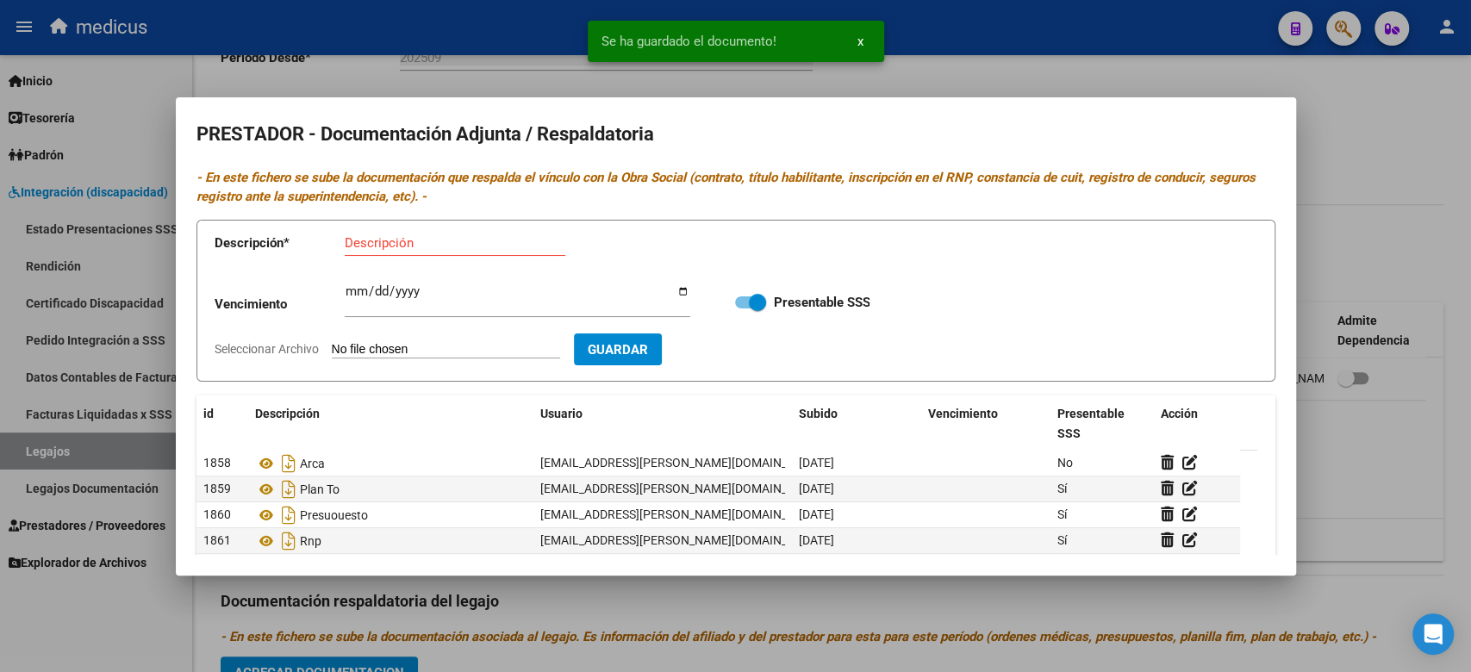
click at [441, 346] on input "Seleccionar Archivo" at bounding box center [446, 350] width 228 height 16
type input "C:\fakepath\TITULO TO.pdf"
click at [407, 281] on div "Ingresar vencimiento" at bounding box center [518, 299] width 346 height 37
click at [419, 250] on input "Descripción" at bounding box center [455, 243] width 221 height 16
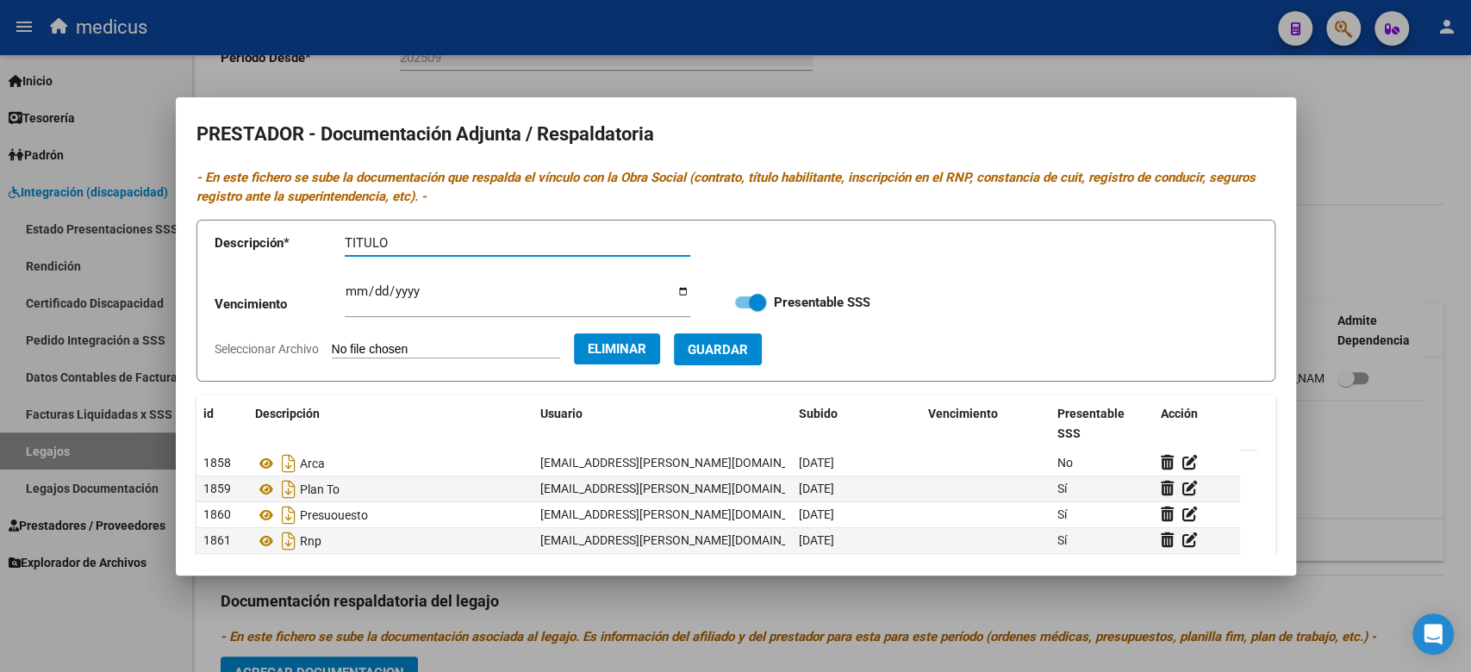
type input "TITULO"
click at [742, 334] on button "Guardar" at bounding box center [718, 349] width 88 height 32
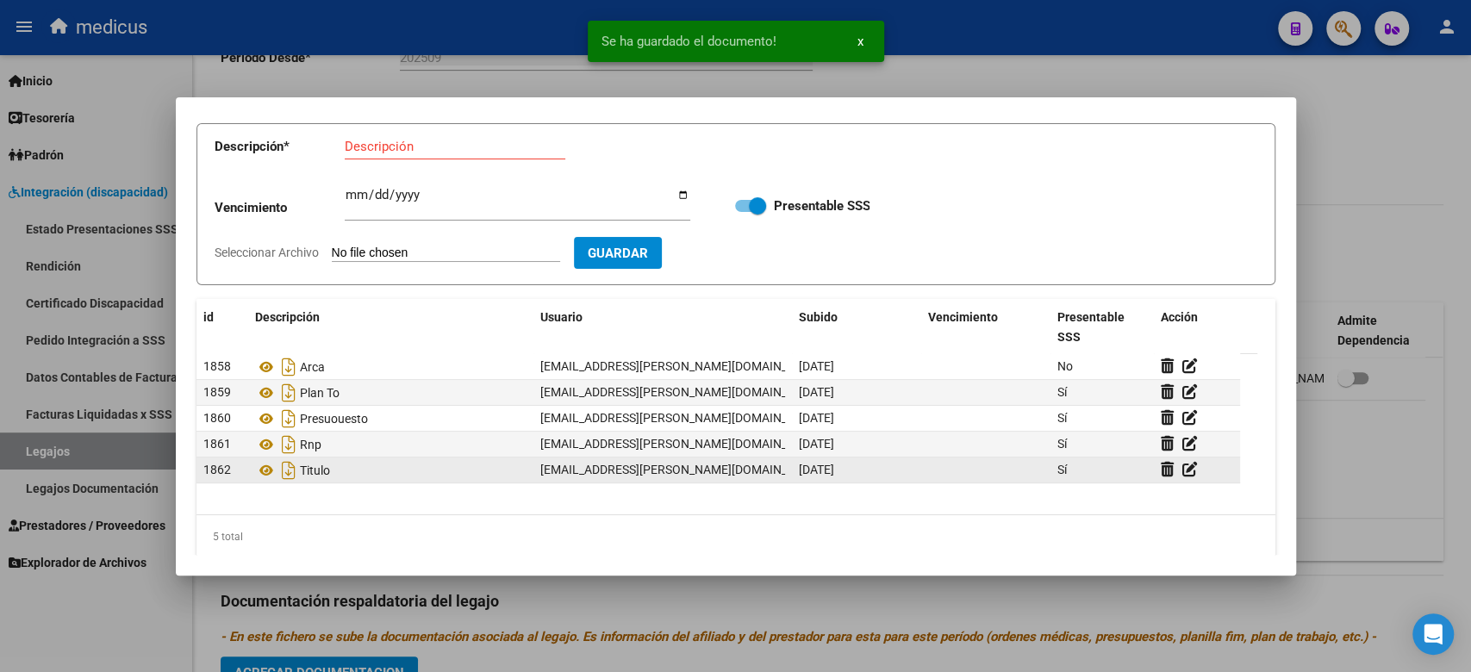
scroll to position [112, 0]
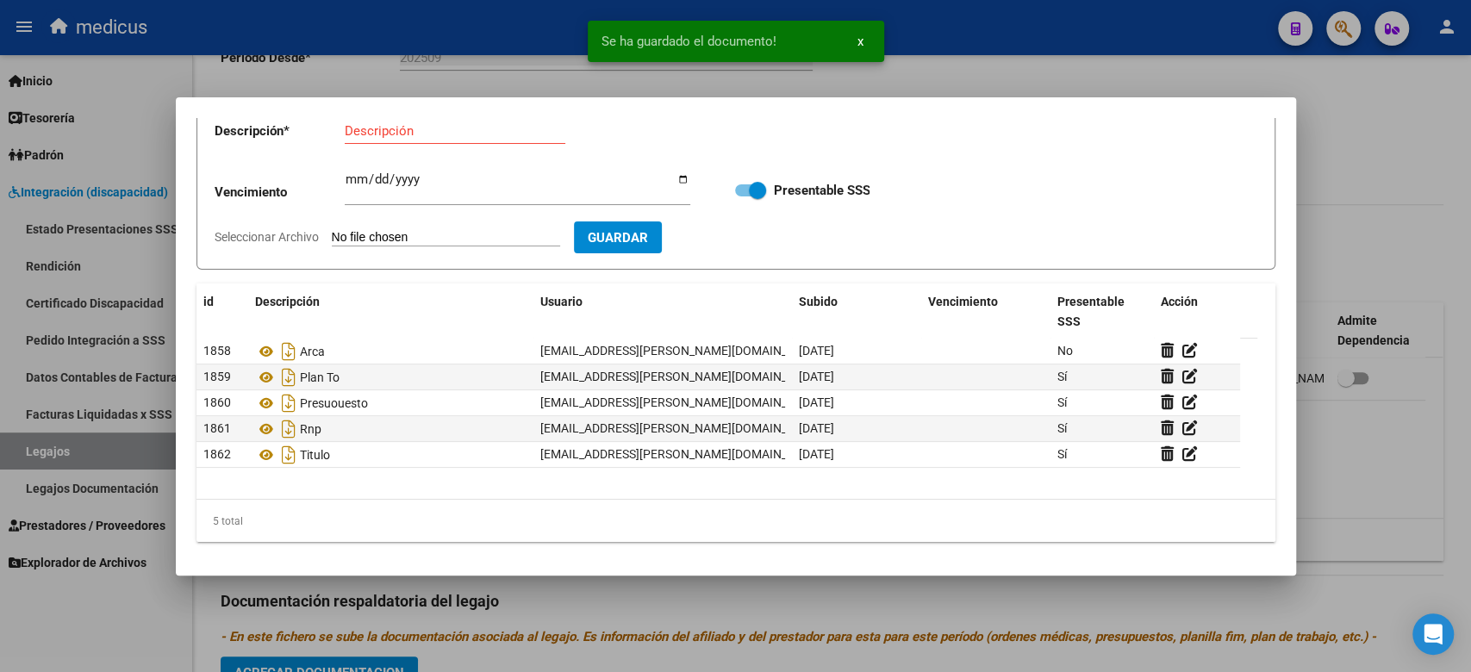
click at [1345, 245] on div at bounding box center [735, 336] width 1471 height 672
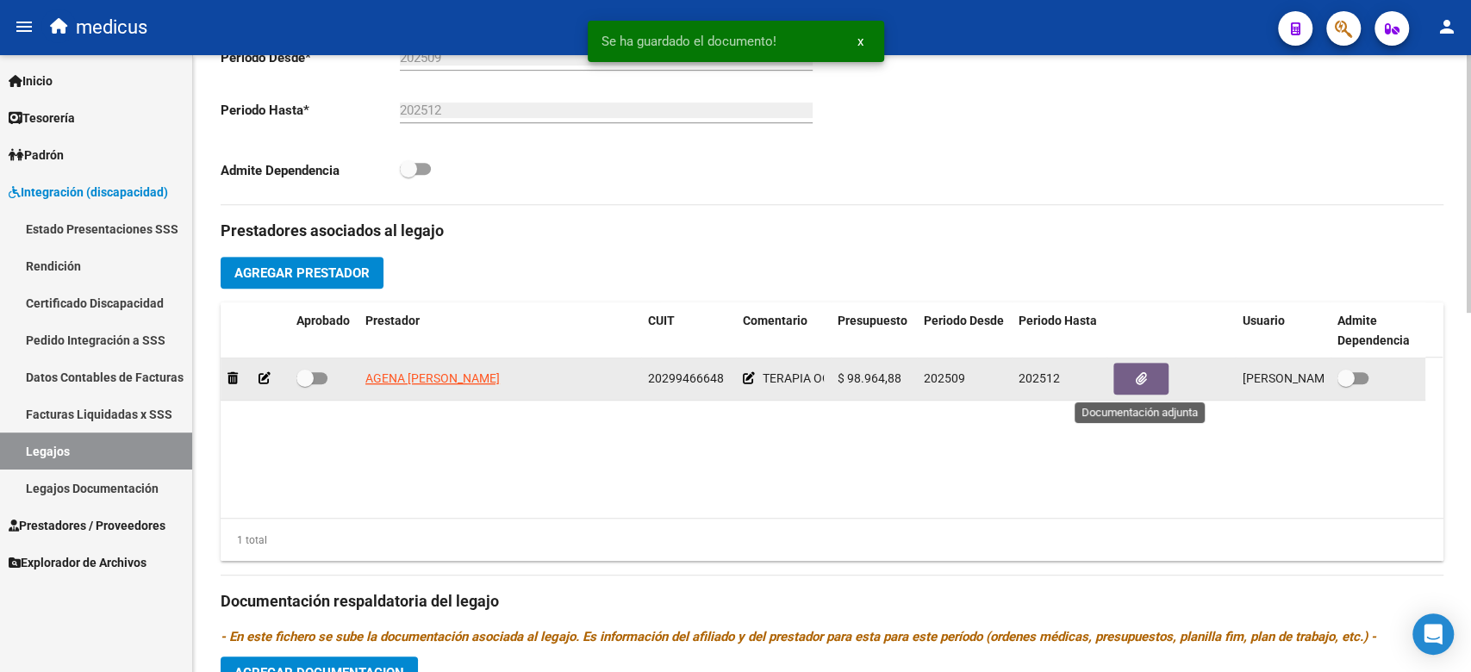
click at [1157, 383] on button "button" at bounding box center [1140, 379] width 55 height 32
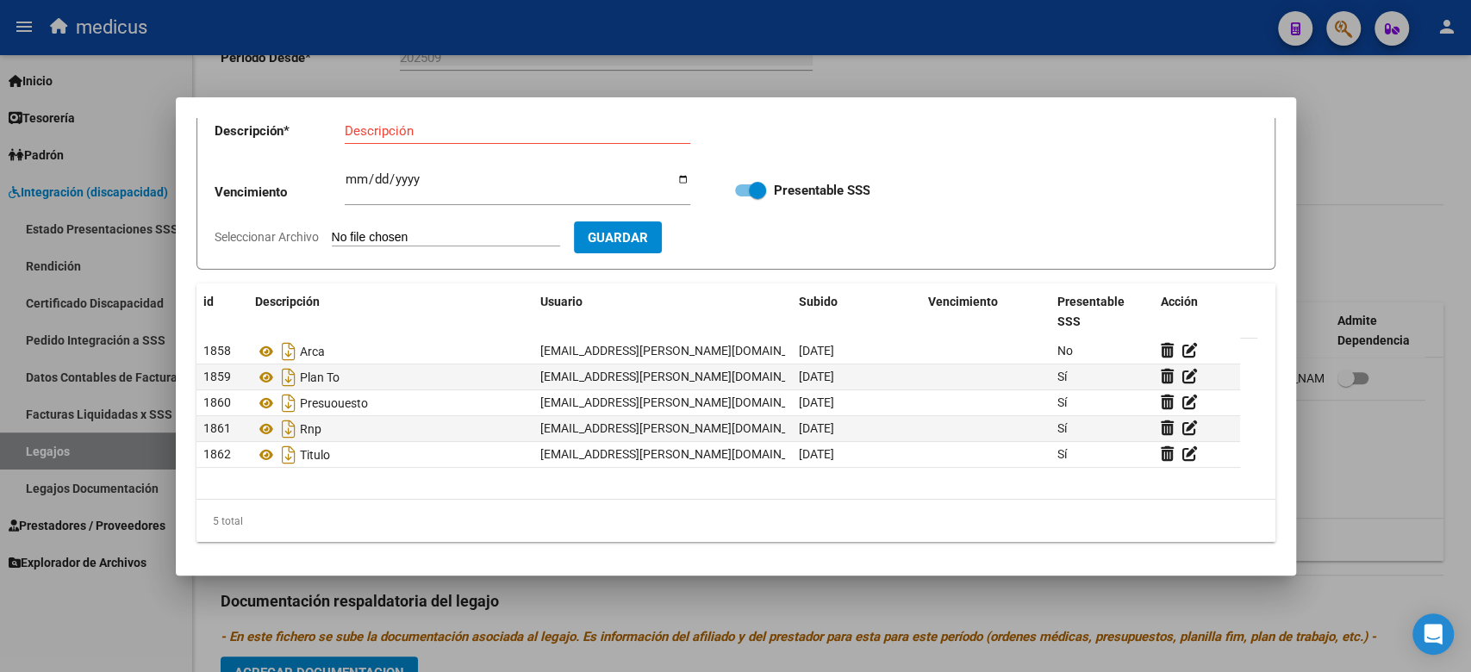
click at [1324, 480] on div at bounding box center [735, 336] width 1471 height 672
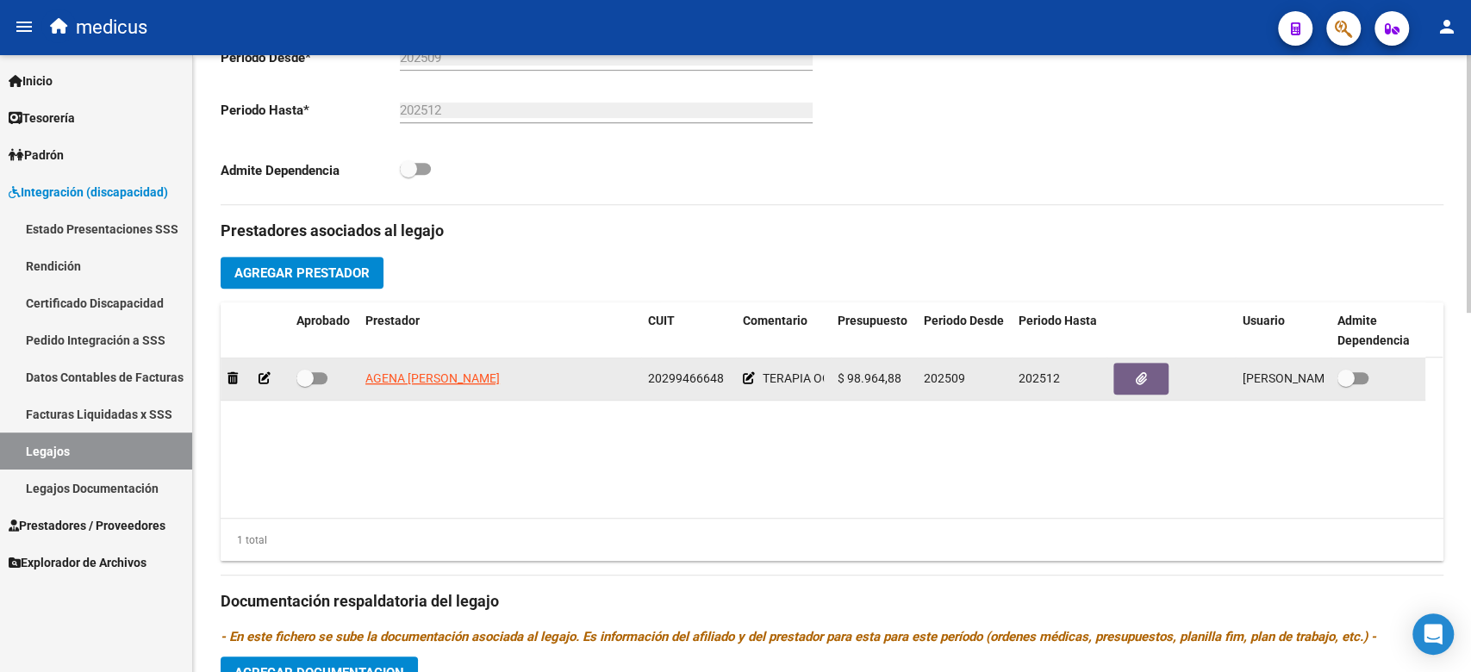
click at [315, 370] on label at bounding box center [311, 378] width 31 height 21
click at [305, 384] on input "checkbox" at bounding box center [304, 384] width 1 height 1
checkbox input "true"
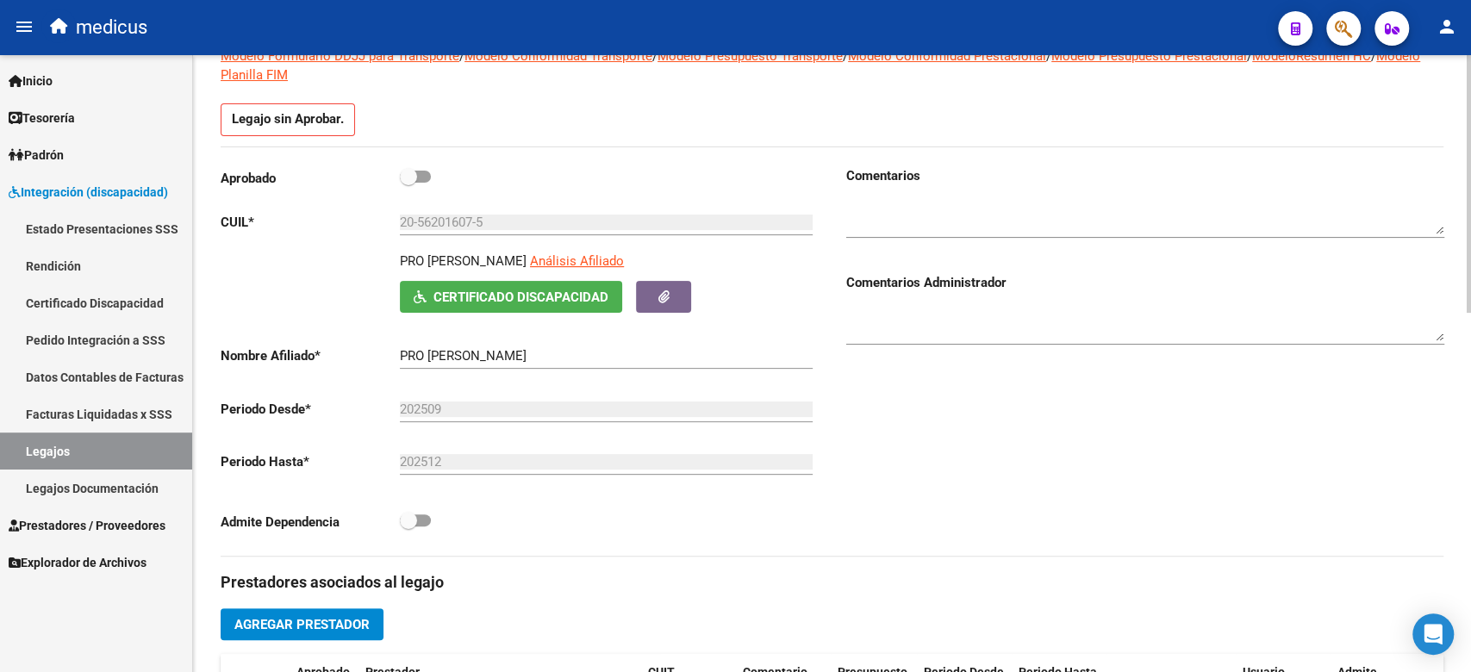
scroll to position [55, 0]
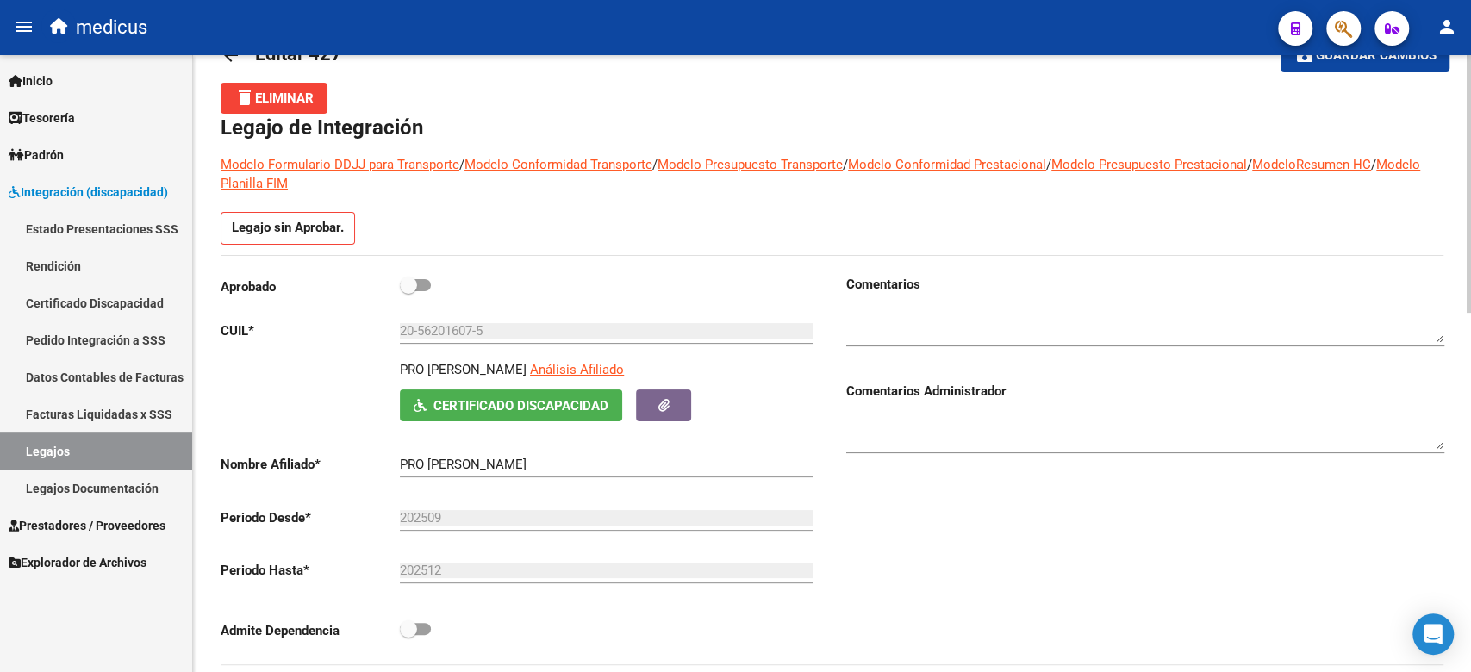
click at [422, 283] on span at bounding box center [415, 285] width 31 height 12
click at [408, 291] on input "checkbox" at bounding box center [408, 291] width 1 height 1
checkbox input "true"
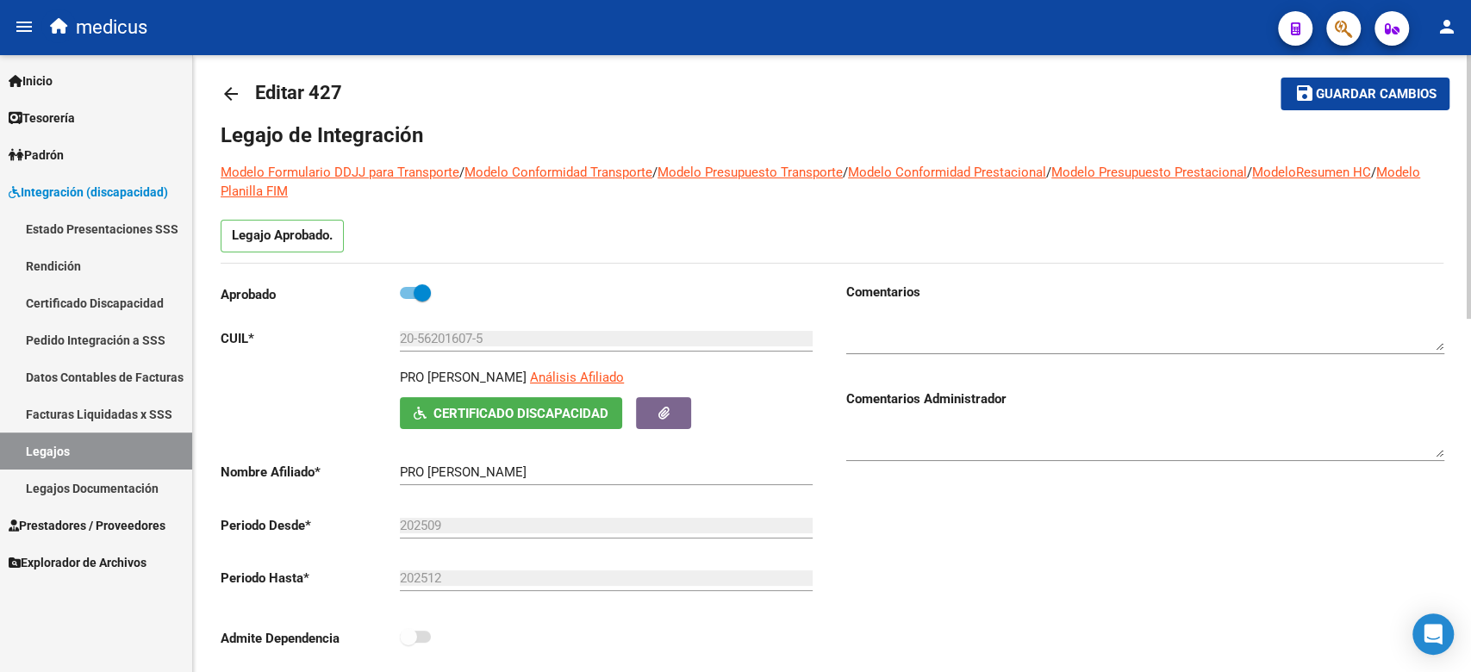
scroll to position [0, 0]
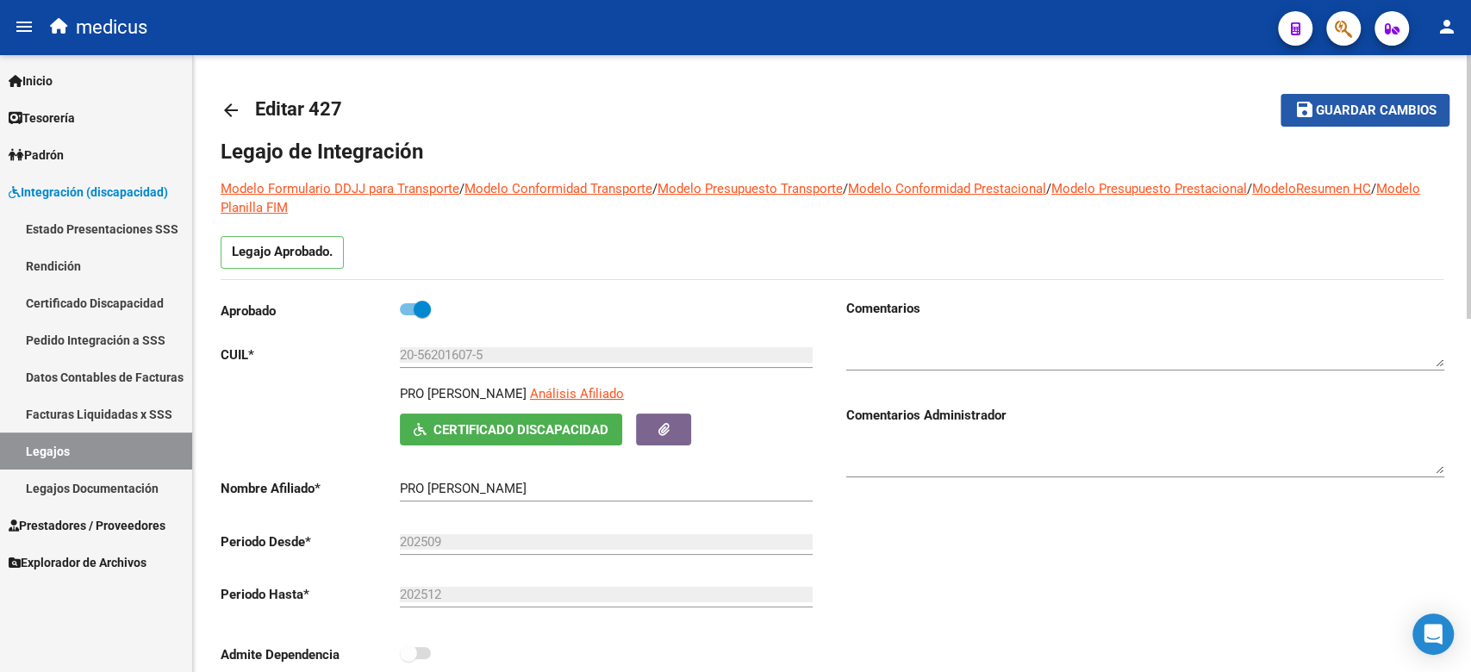
click at [1310, 116] on mat-icon "save" at bounding box center [1304, 109] width 21 height 21
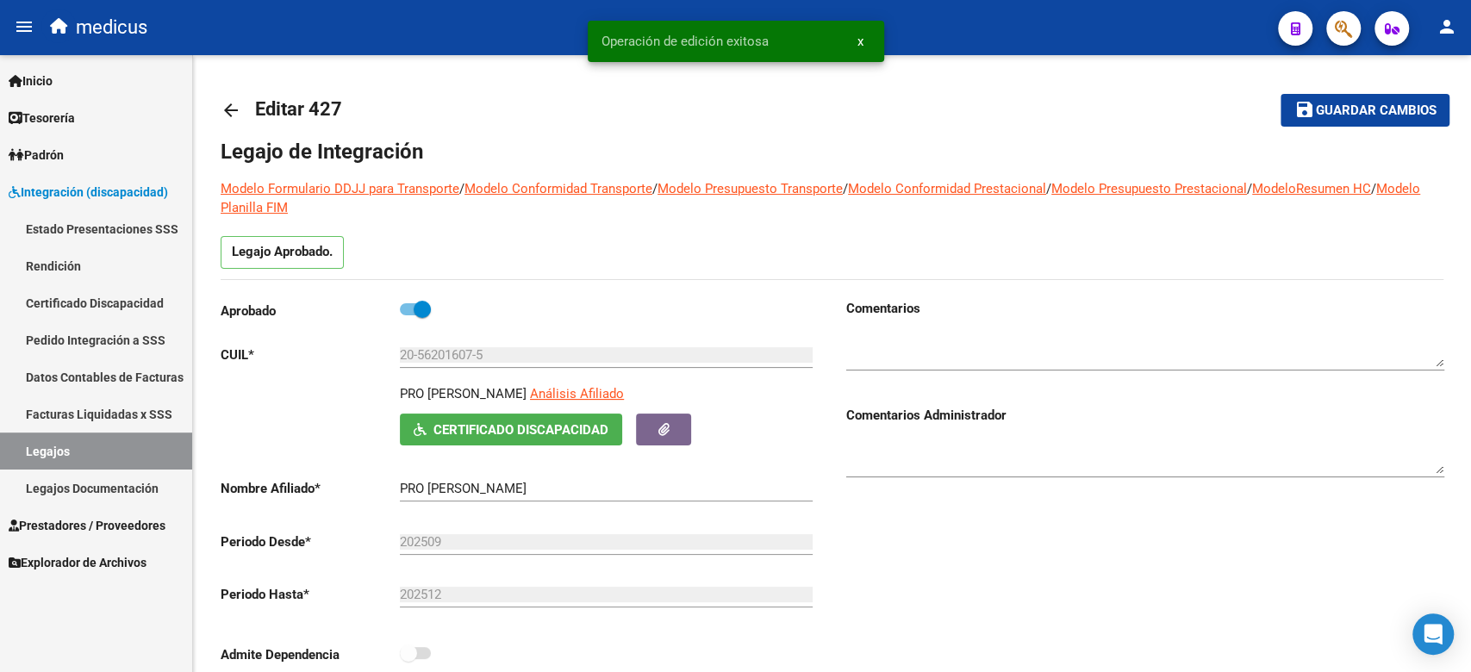
click at [72, 77] on link "Inicio" at bounding box center [96, 80] width 192 height 37
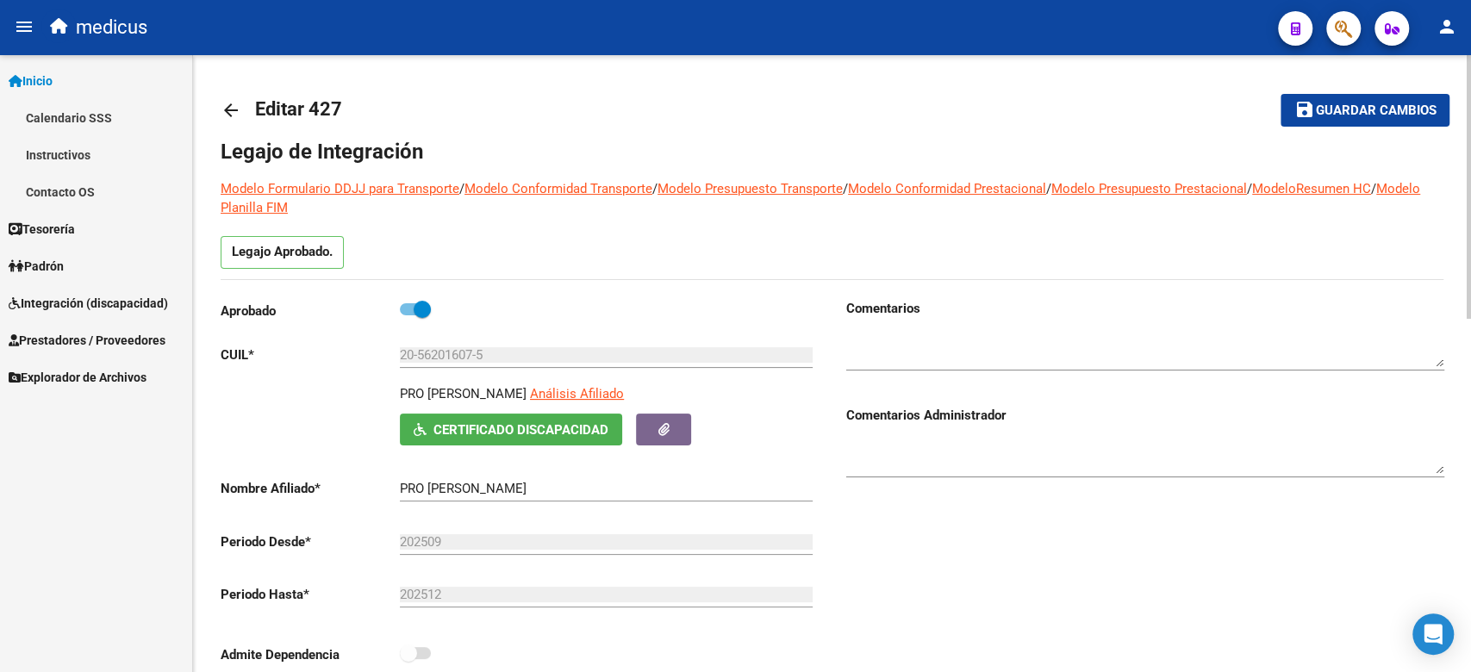
drag, startPoint x: 391, startPoint y: 105, endPoint x: 434, endPoint y: 271, distance: 171.0
click at [434, 271] on div "Legajo Aprobado." at bounding box center [832, 257] width 1223 height 43
drag, startPoint x: 433, startPoint y: 252, endPoint x: 305, endPoint y: 59, distance: 231.3
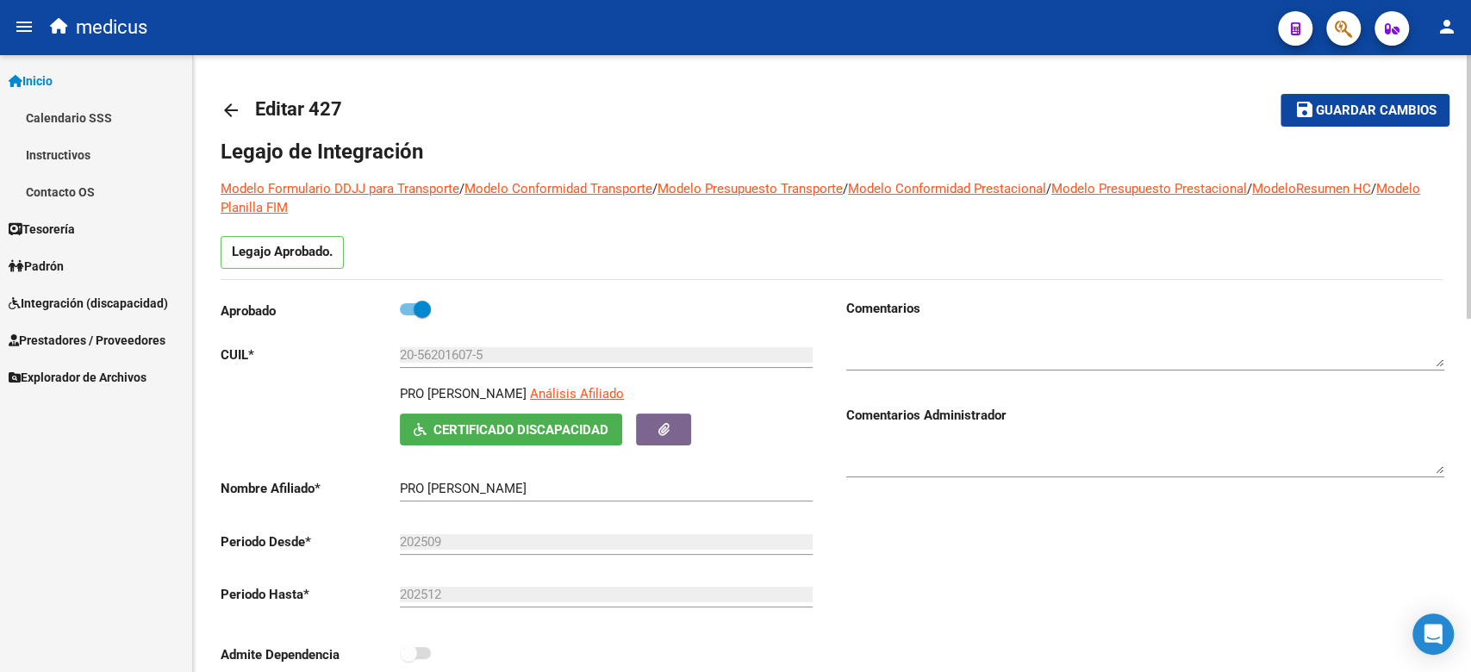
drag, startPoint x: 318, startPoint y: 69, endPoint x: 428, endPoint y: 305, distance: 260.6
click at [427, 244] on div "Legajo Aprobado." at bounding box center [832, 257] width 1223 height 43
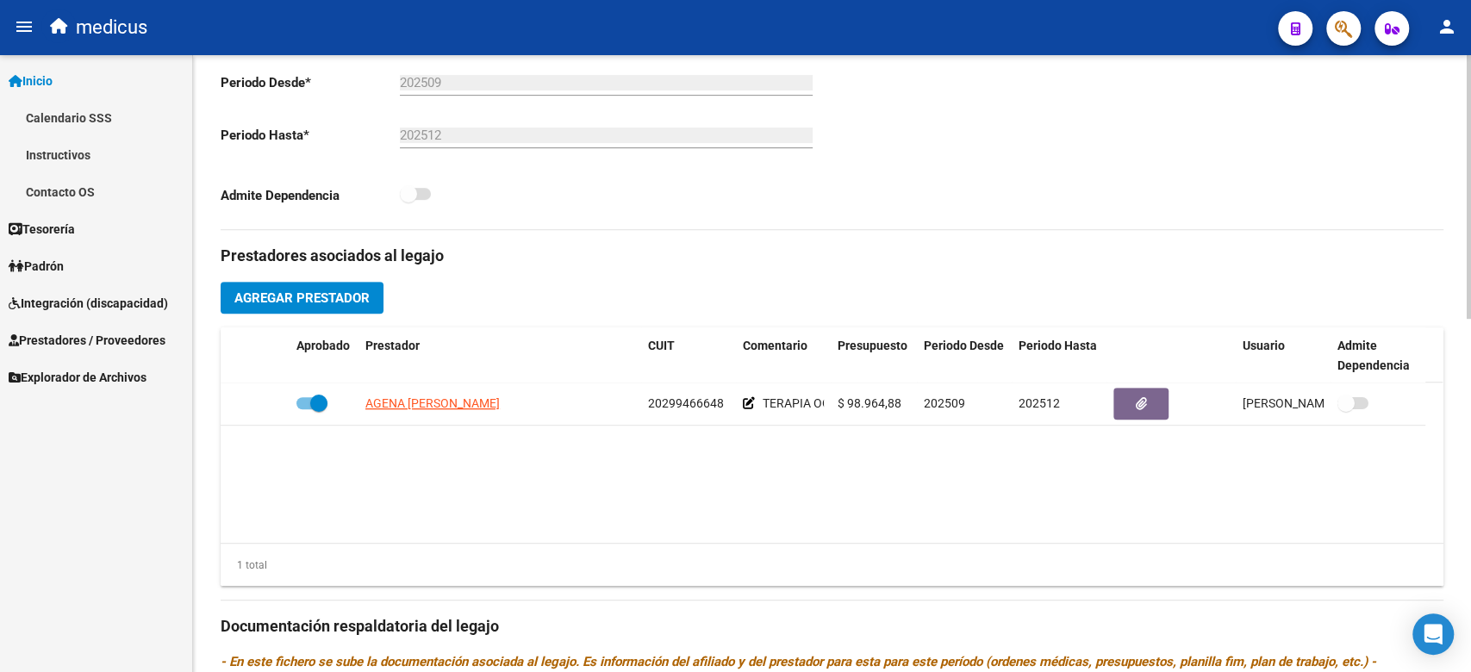
scroll to position [828, 0]
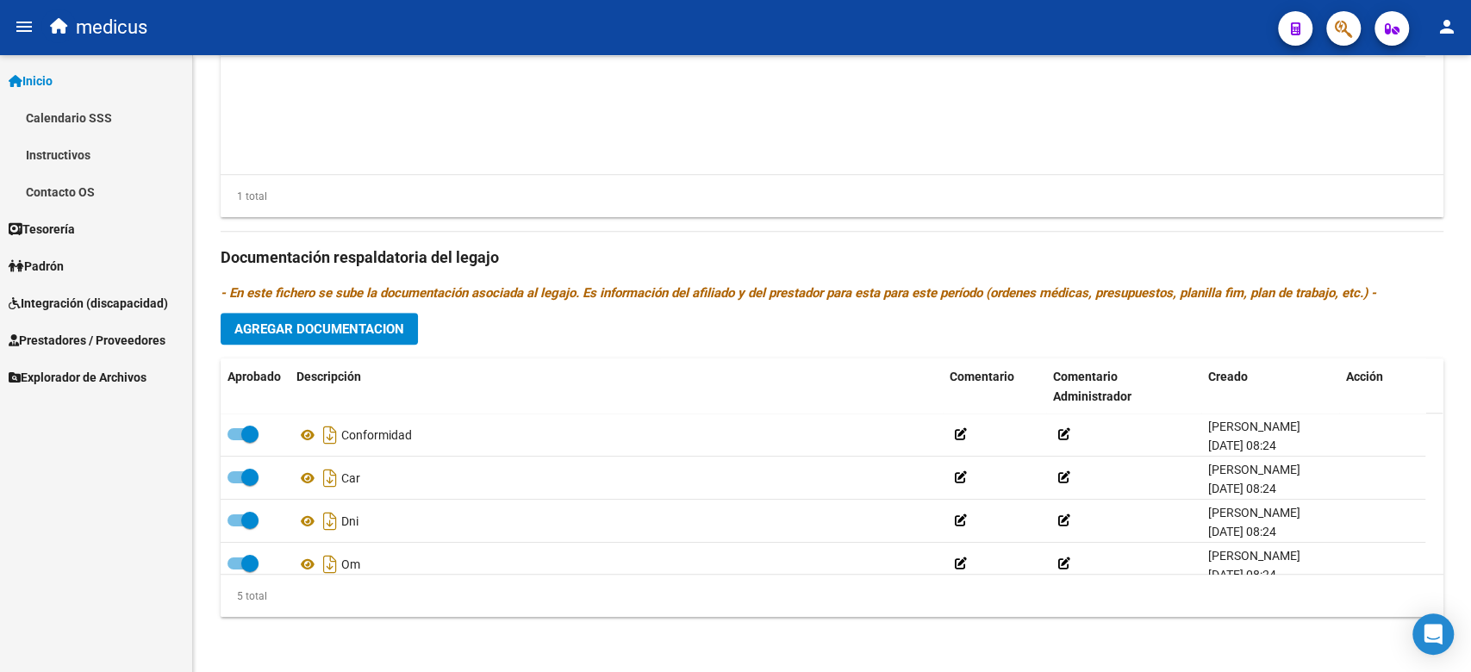
click at [53, 74] on span "Inicio" at bounding box center [31, 81] width 44 height 19
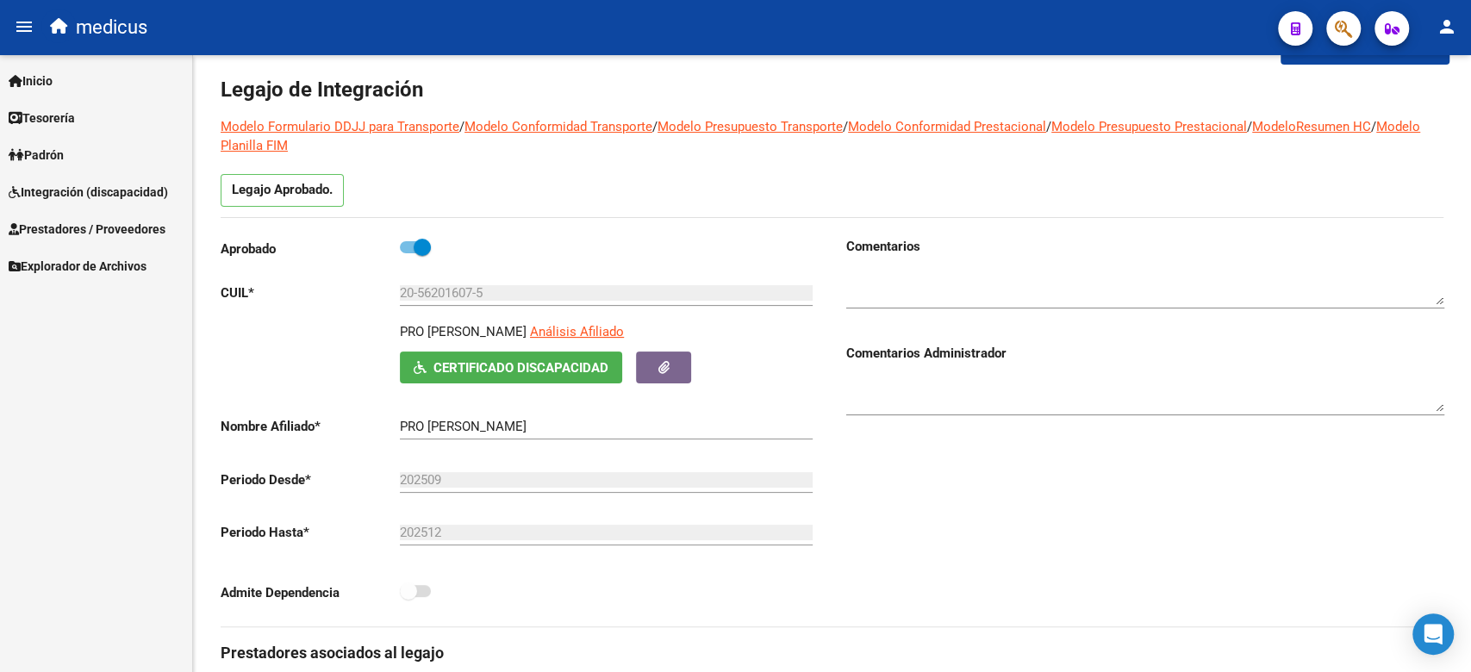
scroll to position [0, 0]
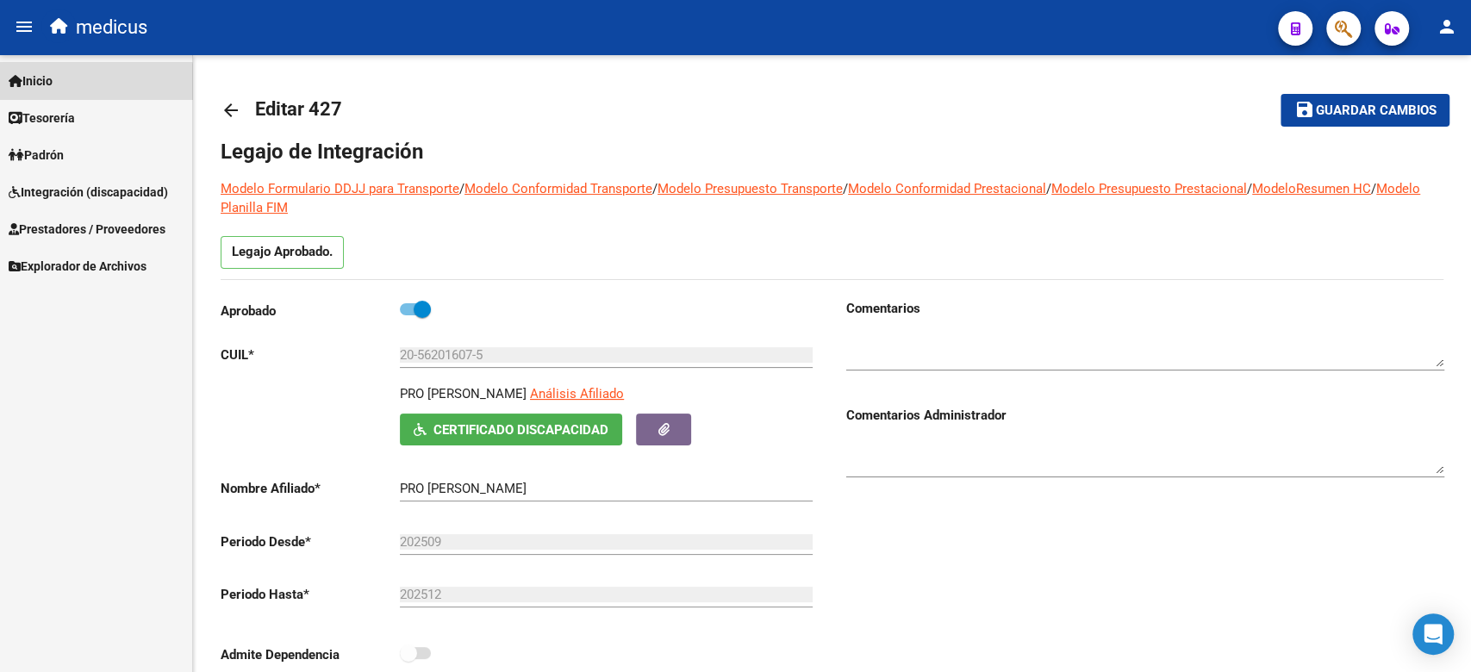
click at [63, 90] on link "Inicio" at bounding box center [96, 80] width 192 height 37
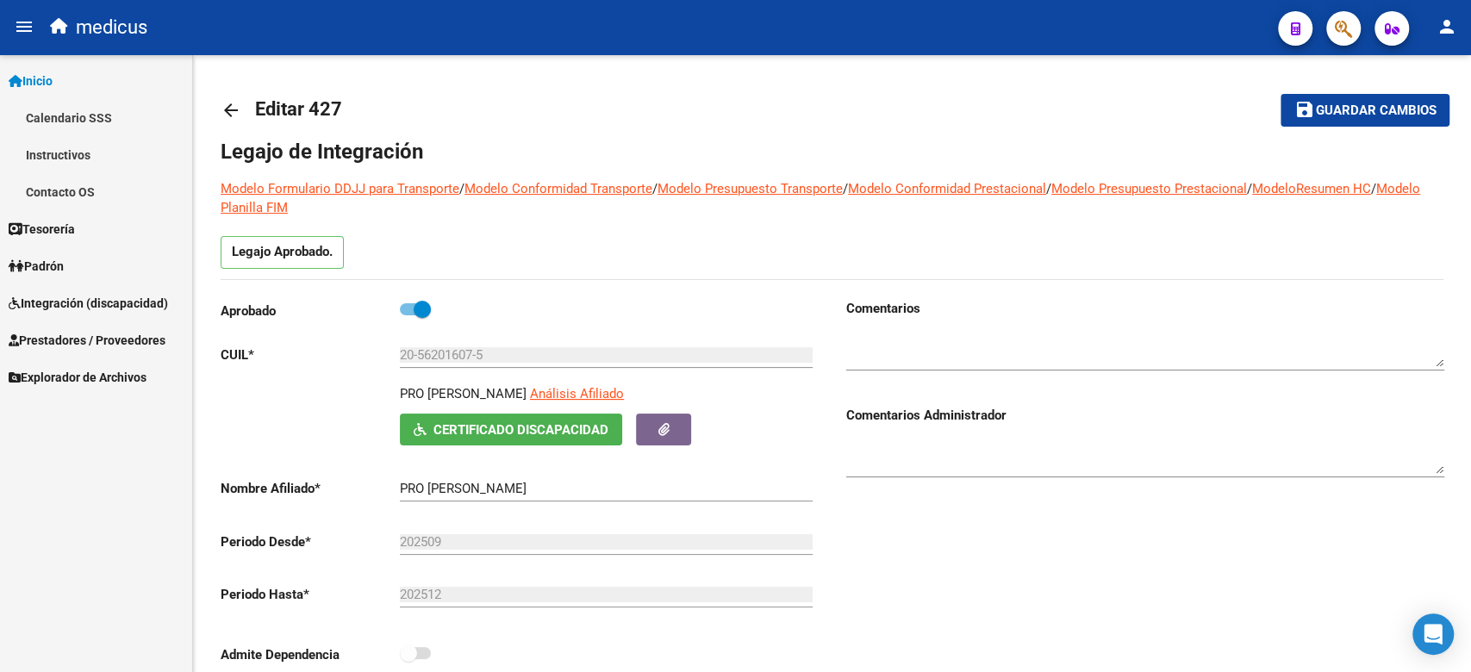
click at [42, 72] on span "Inicio" at bounding box center [31, 81] width 44 height 19
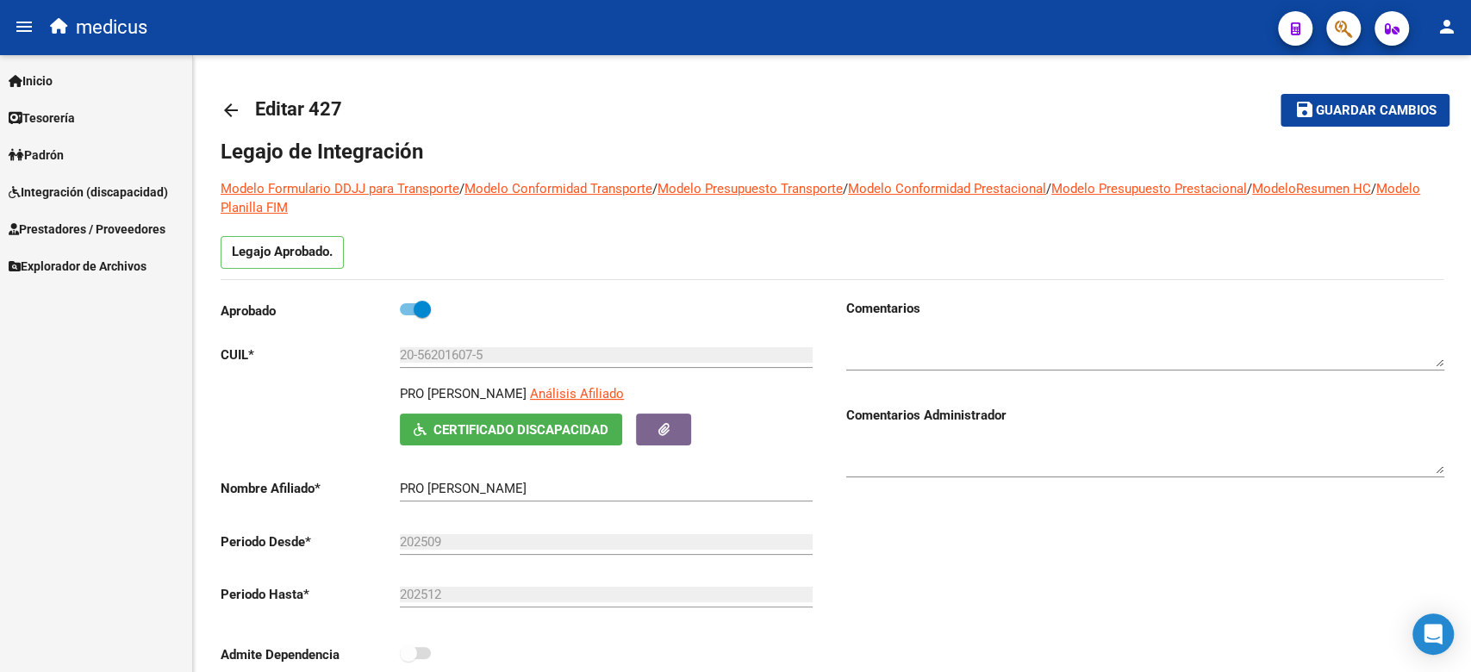
click at [47, 74] on span "Inicio" at bounding box center [31, 81] width 44 height 19
